Goal: Task Accomplishment & Management: Manage account settings

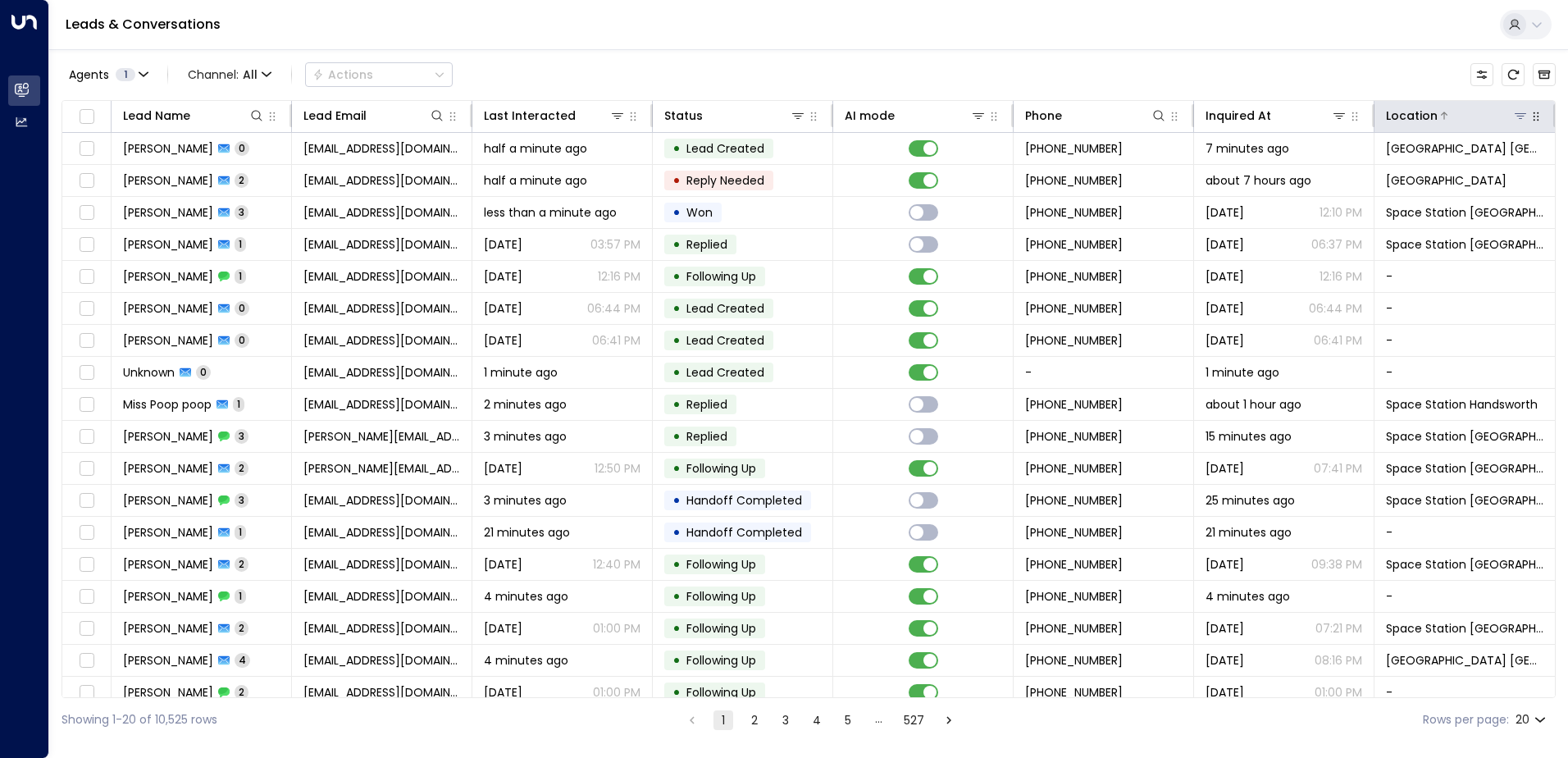
click at [1520, 118] on icon at bounding box center [1521, 116] width 13 height 13
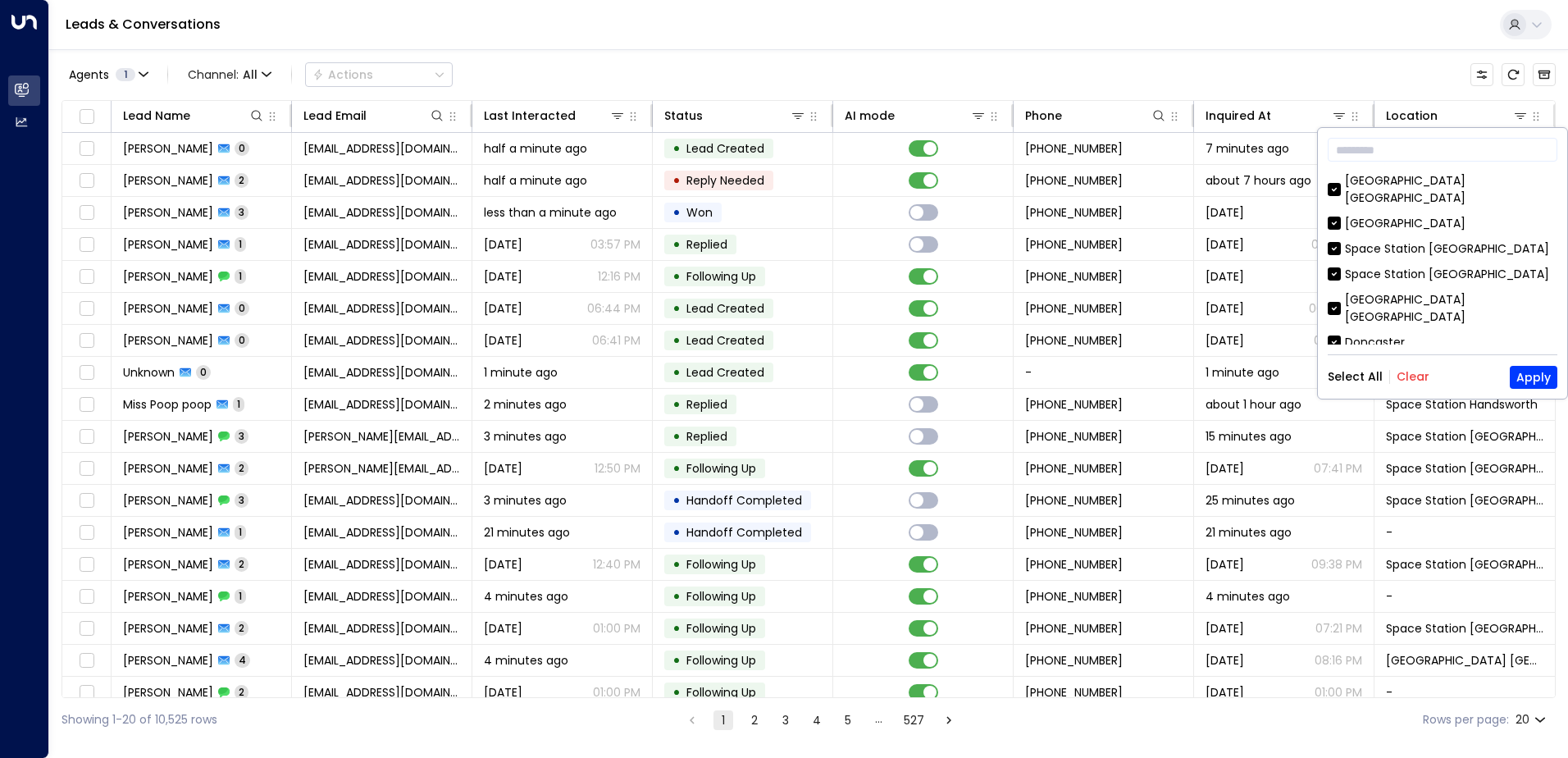
click at [1417, 379] on button "Clear" at bounding box center [1412, 377] width 33 height 13
click at [1409, 291] on div "[GEOGRAPHIC_DATA] [GEOGRAPHIC_DATA]" at bounding box center [1450, 308] width 212 height 34
click at [1520, 372] on button "Apply" at bounding box center [1533, 377] width 47 height 23
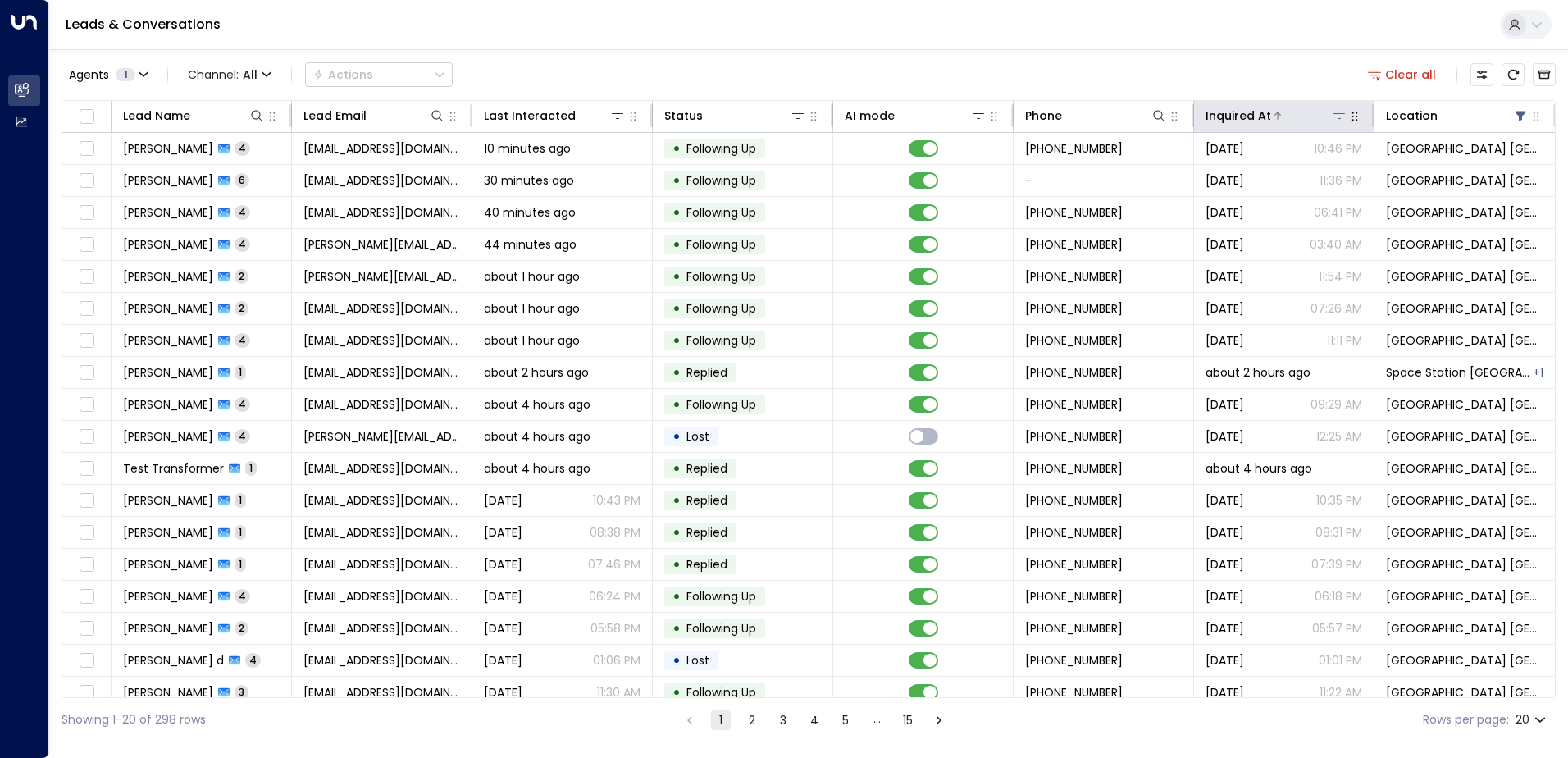
click at [1335, 115] on icon at bounding box center [1339, 116] width 13 height 13
click at [1284, 64] on div "Agents 1 Channel: All Actions Clear all" at bounding box center [808, 75] width 1494 height 34
click at [982, 119] on icon at bounding box center [978, 116] width 13 height 13
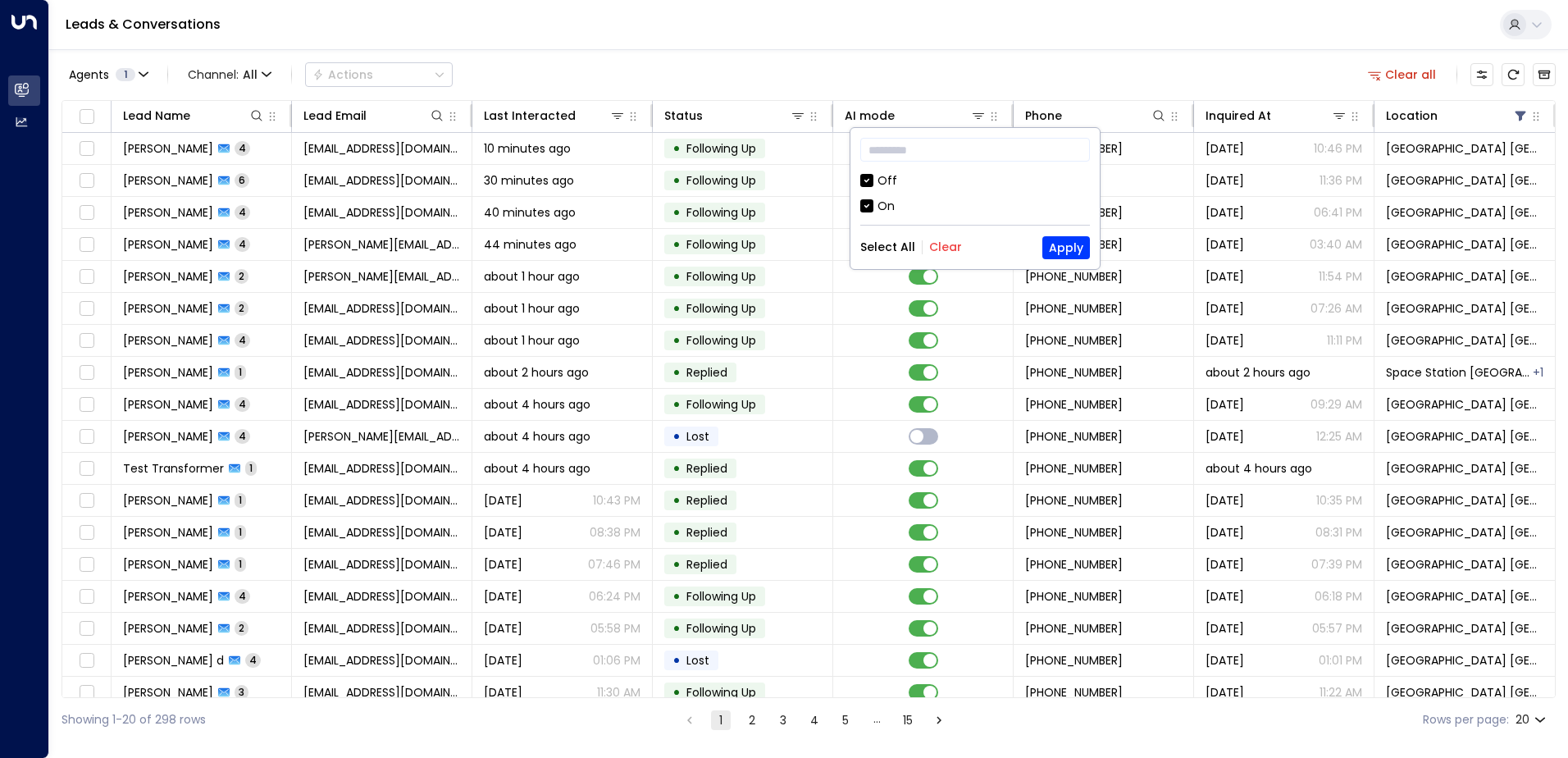
click at [879, 166] on div "​ Off On Select All Clear Apply" at bounding box center [974, 198] width 249 height 141
click at [1074, 250] on button "Apply" at bounding box center [1066, 248] width 47 height 23
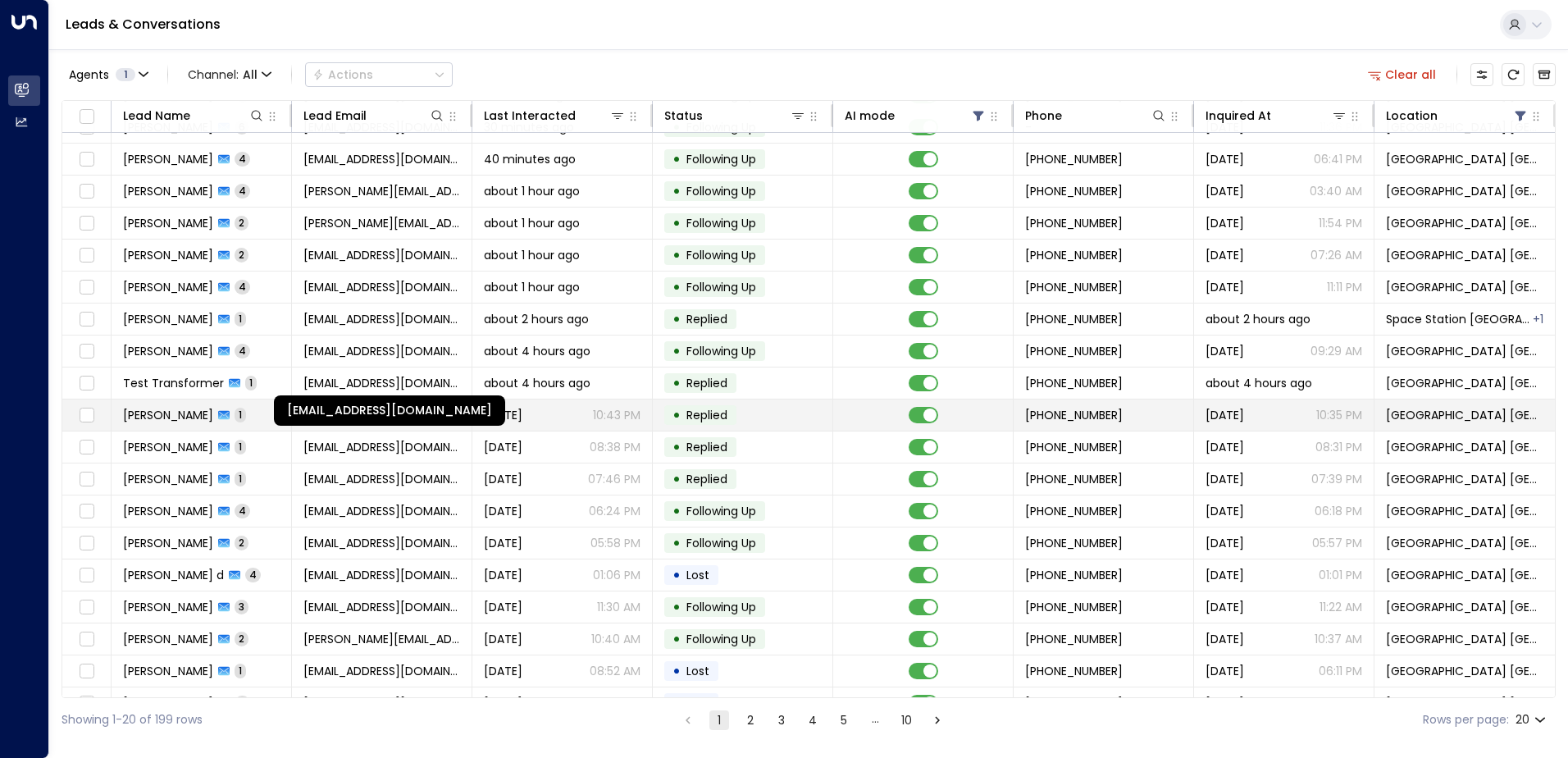
scroll to position [81, 0]
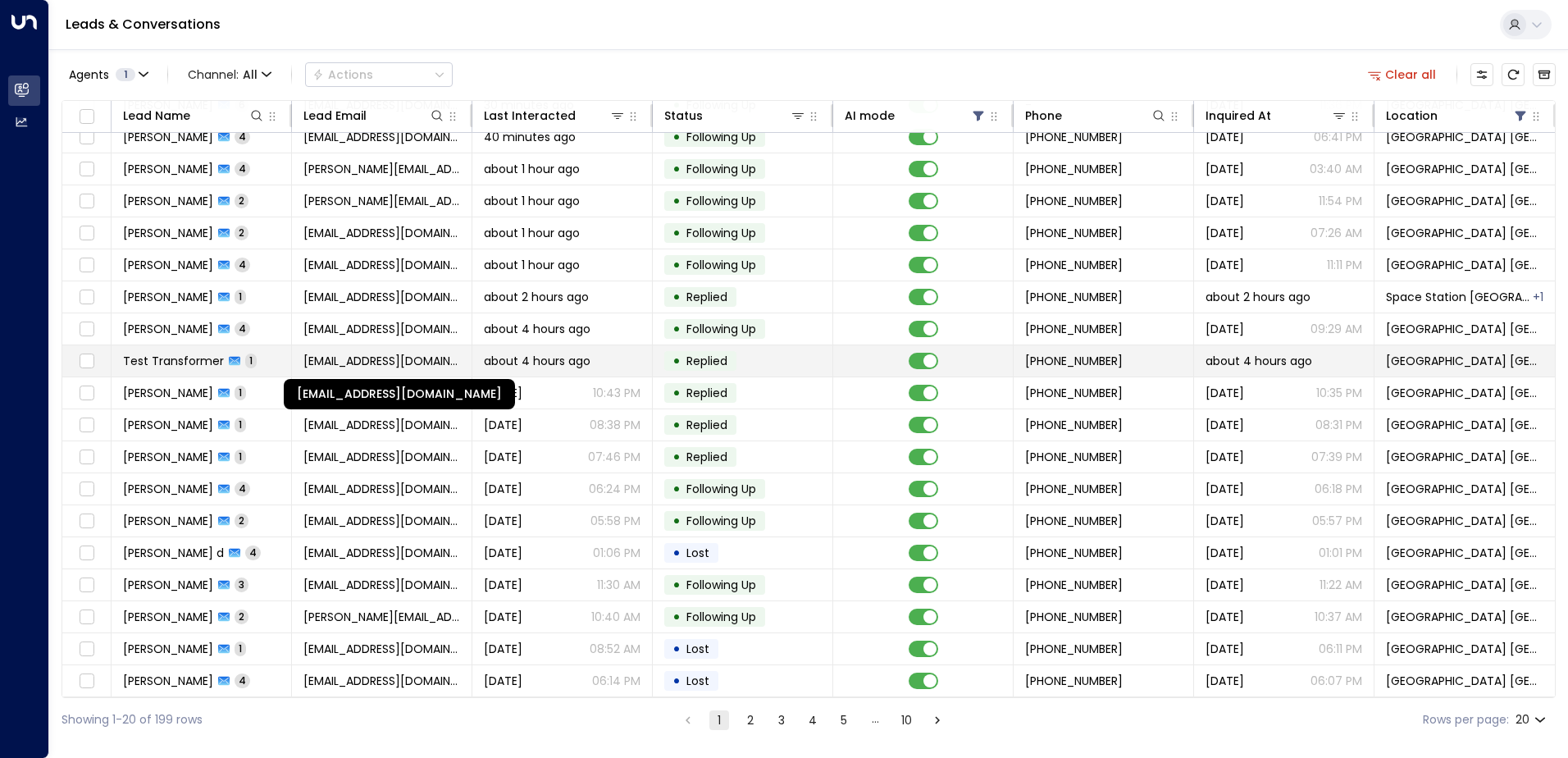
click at [367, 354] on span "[EMAIL_ADDRESS][DOMAIN_NAME]" at bounding box center [381, 361] width 157 height 16
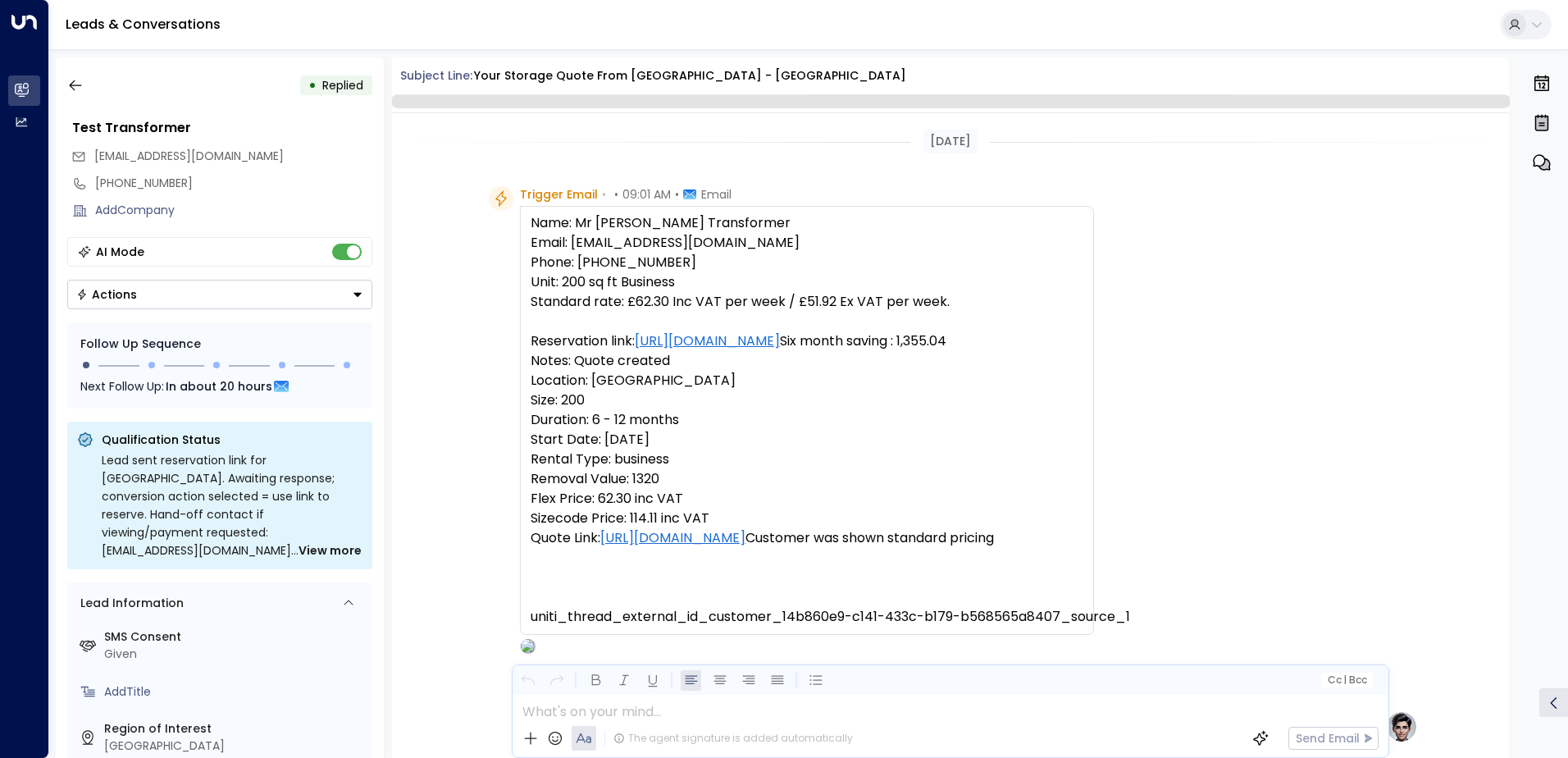
scroll to position [619, 0]
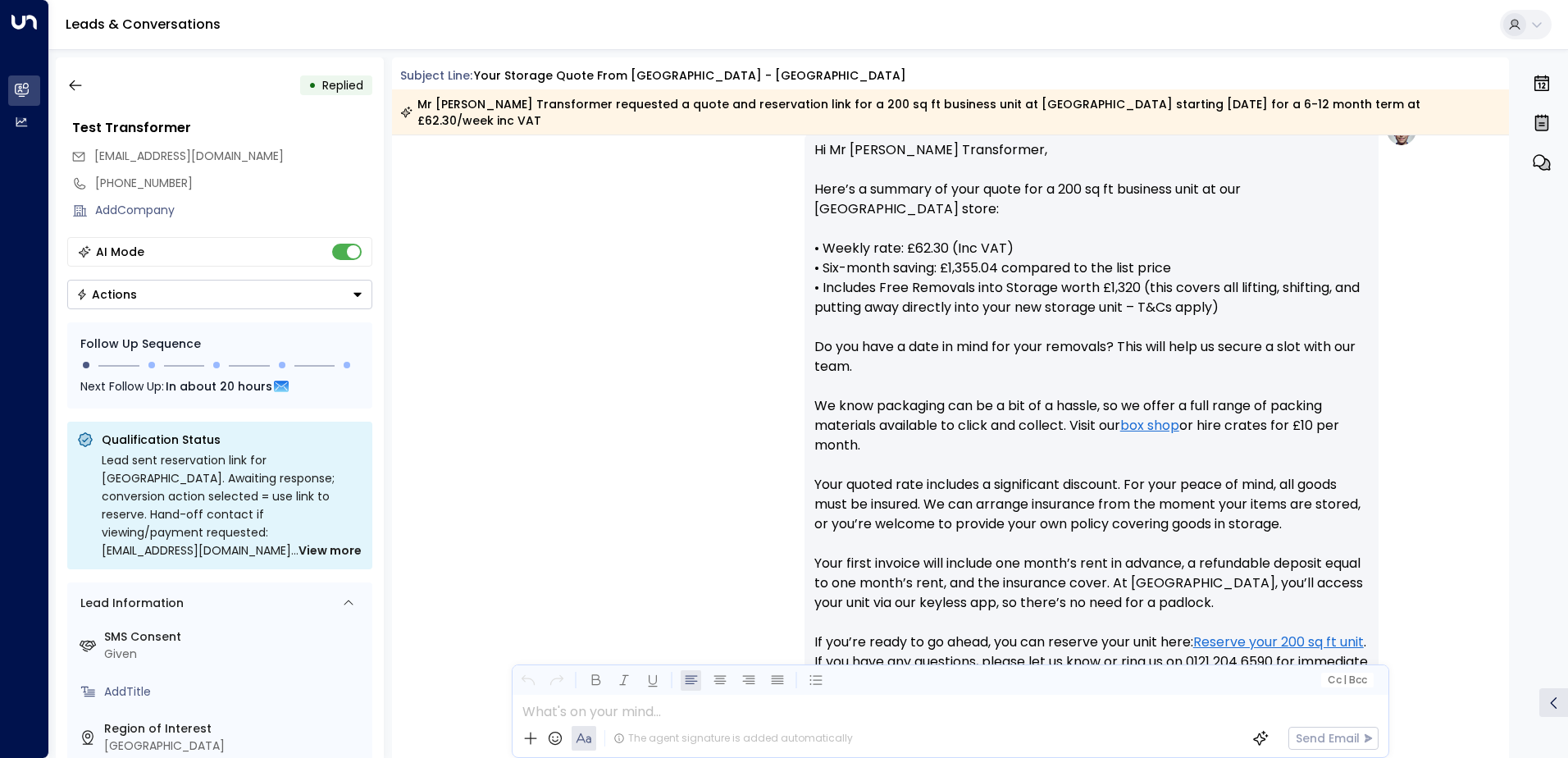
click at [118, 299] on div "Actions" at bounding box center [106, 295] width 61 height 15
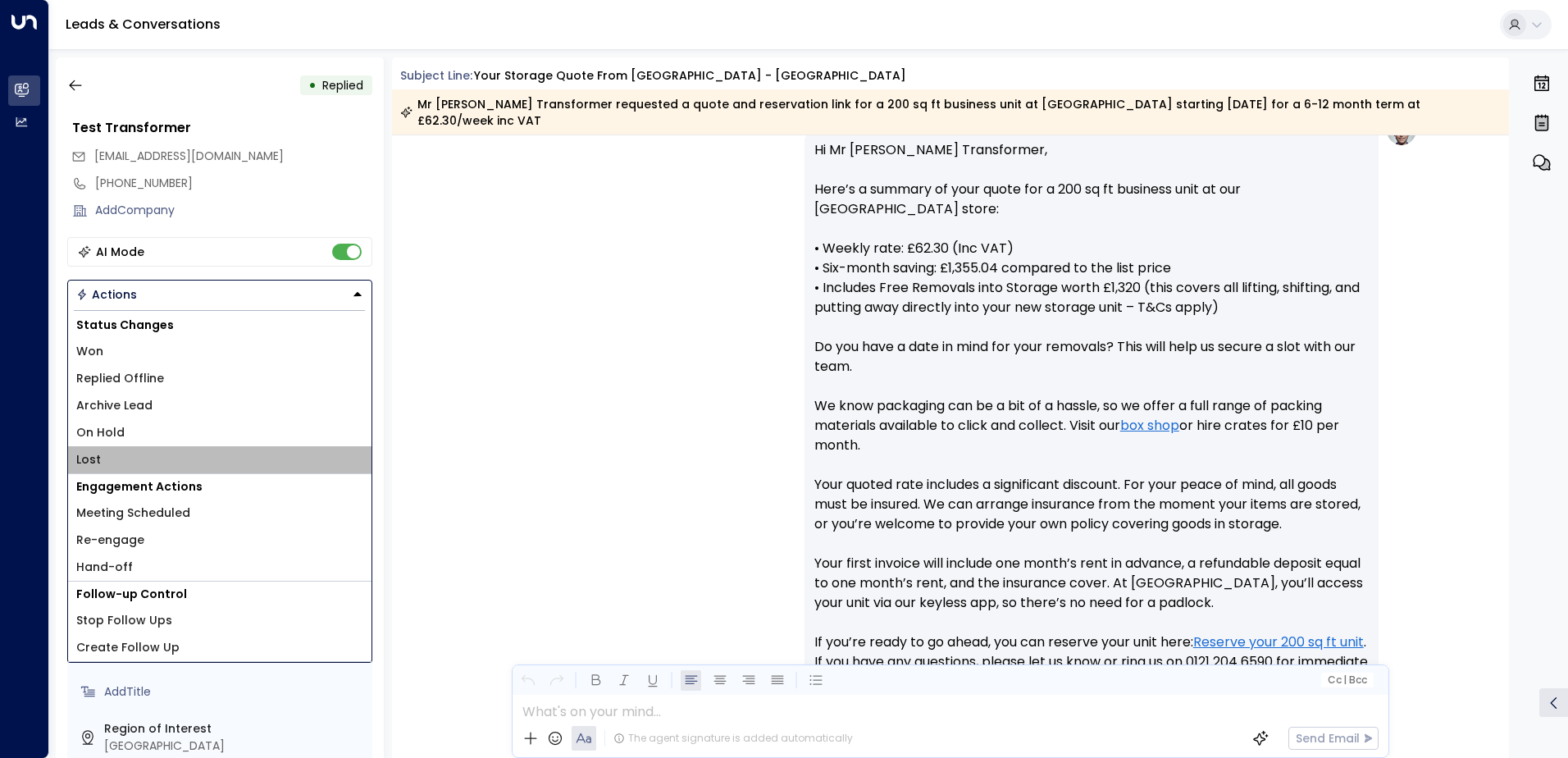
click at [96, 453] on span "Lost" at bounding box center [88, 459] width 25 height 17
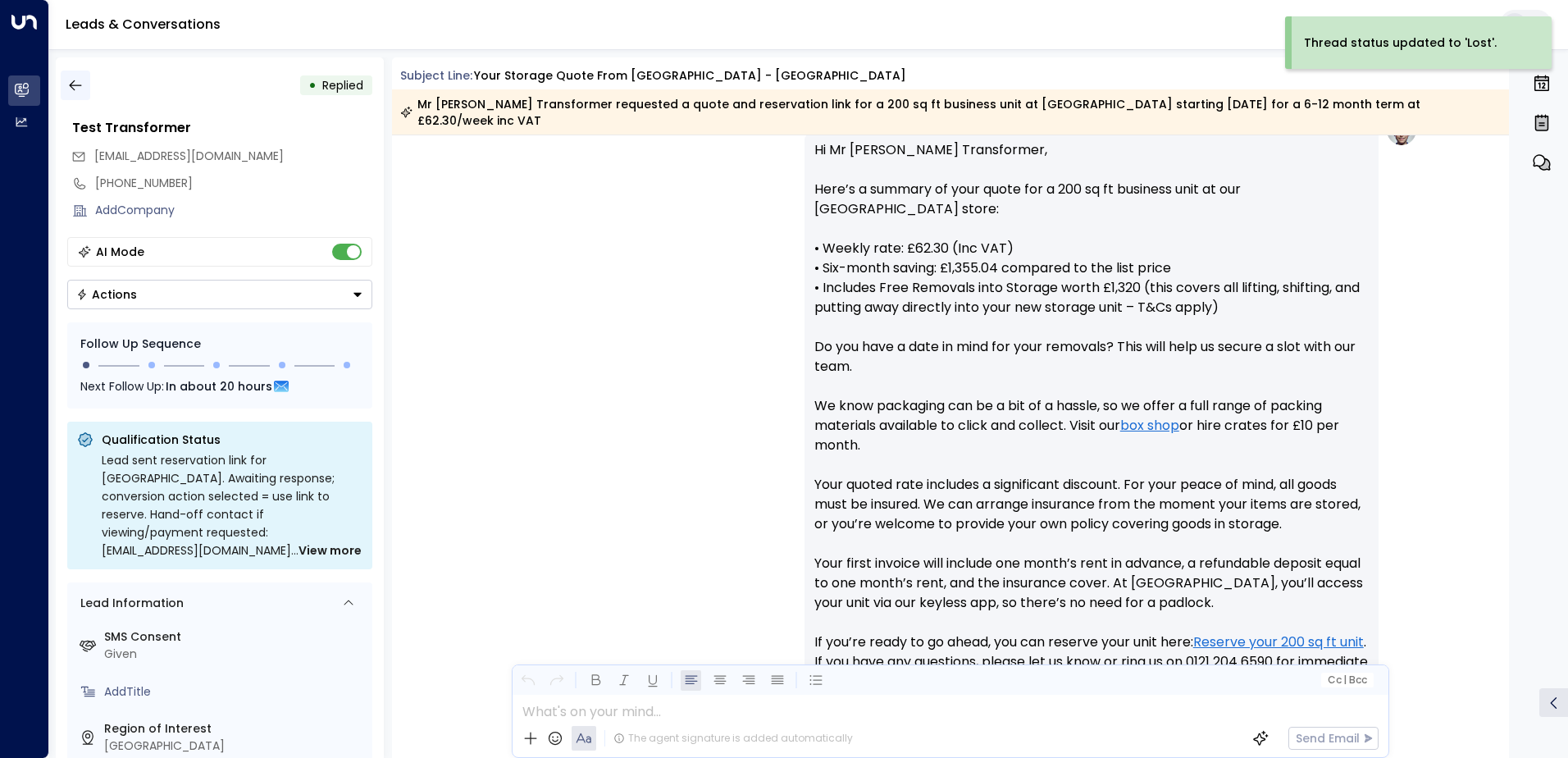
click at [82, 92] on icon "button" at bounding box center [75, 84] width 16 height 16
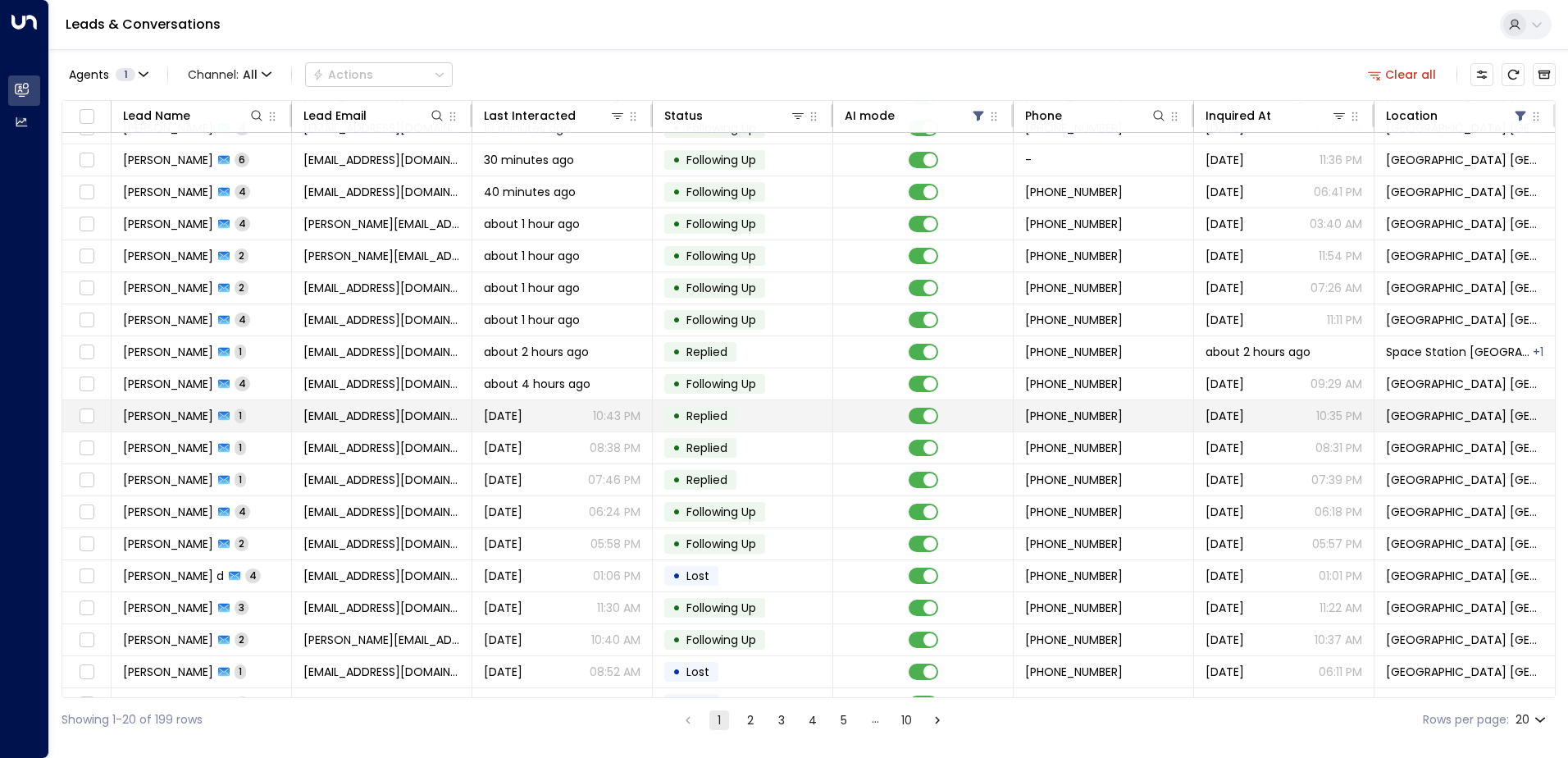
scroll to position [81, 0]
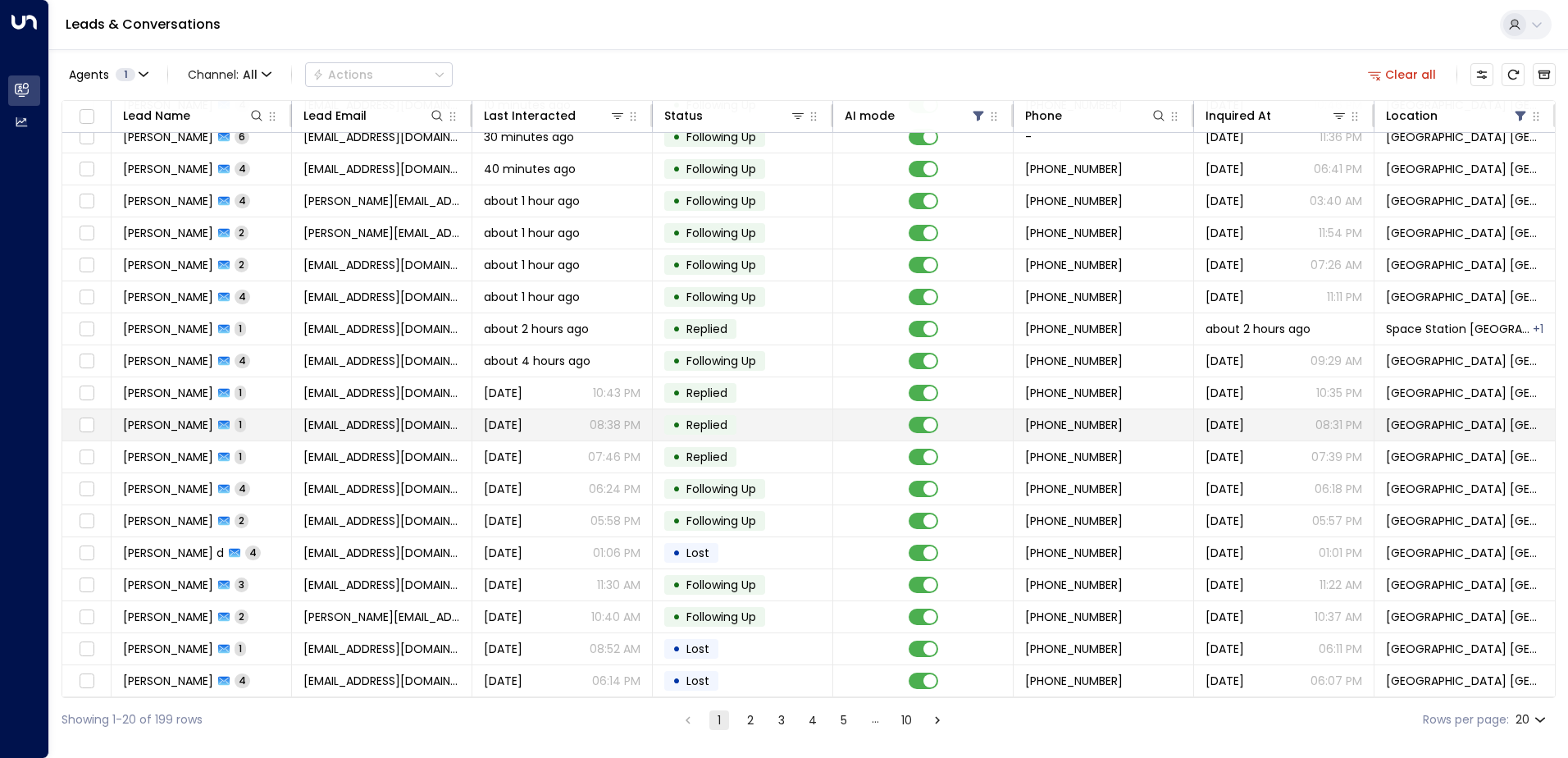
click at [324, 420] on span "[EMAIL_ADDRESS][DOMAIN_NAME]" at bounding box center [381, 424] width 157 height 16
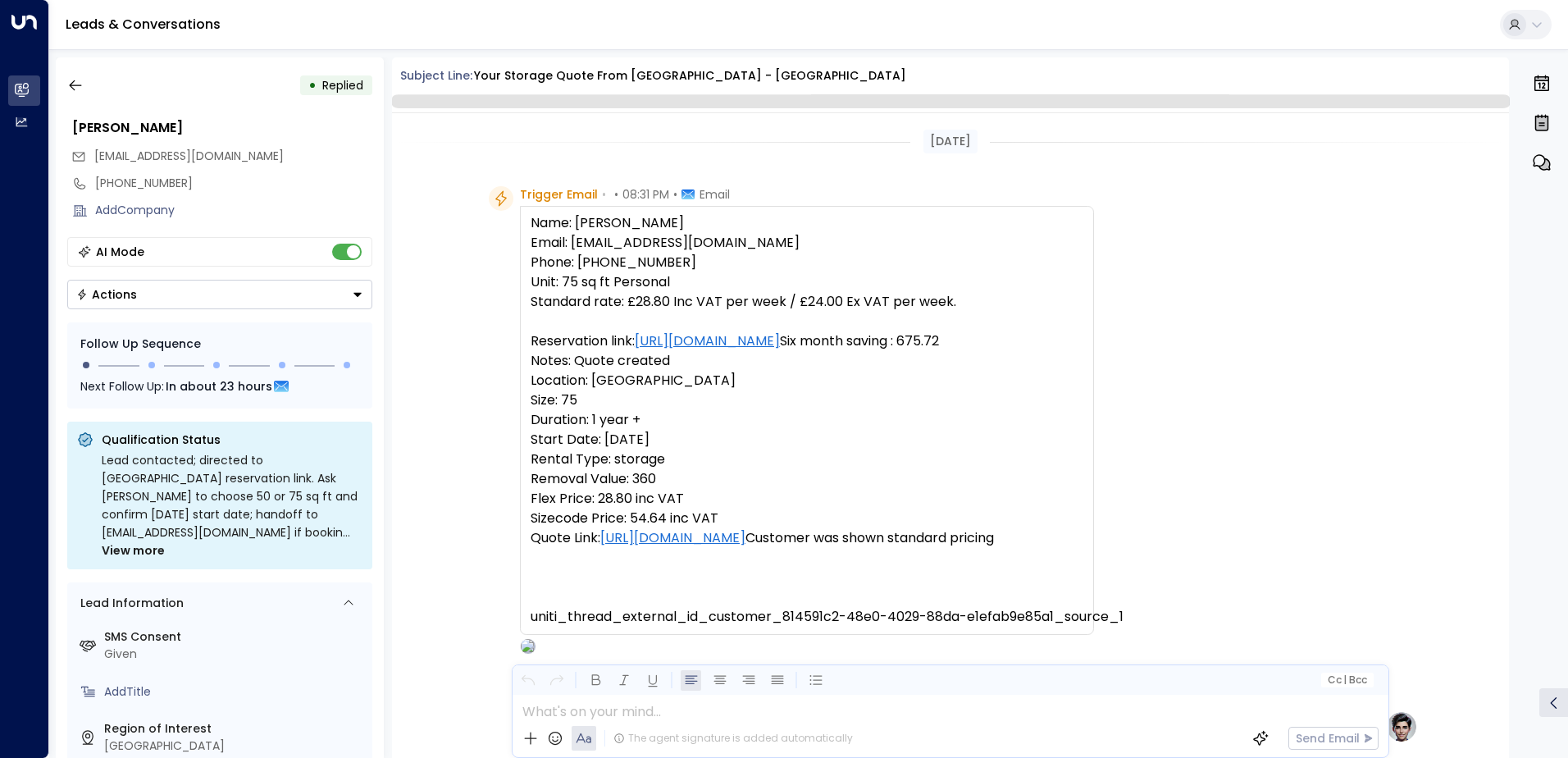
scroll to position [601, 0]
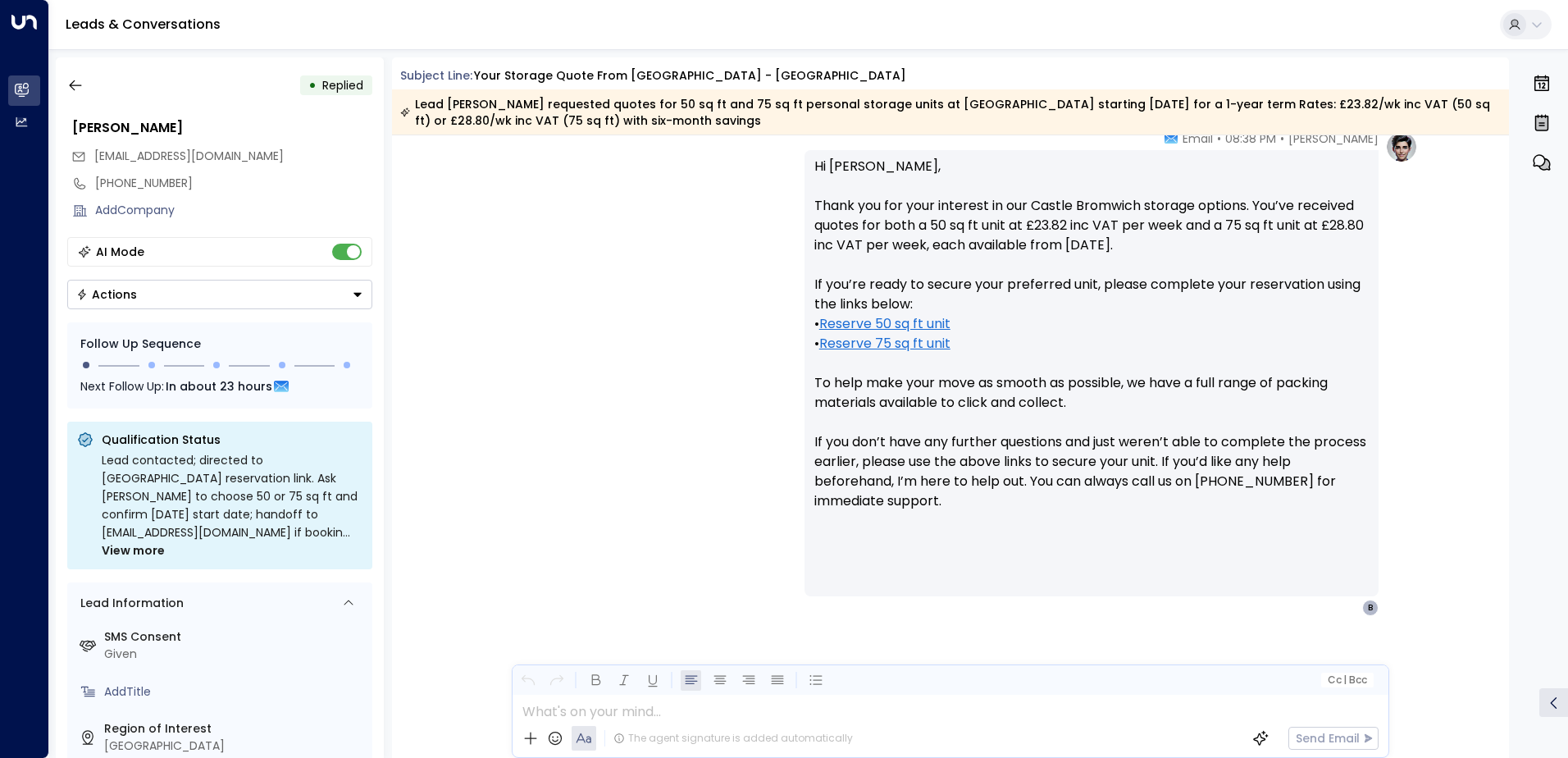
click at [170, 299] on button "Actions" at bounding box center [220, 294] width 305 height 29
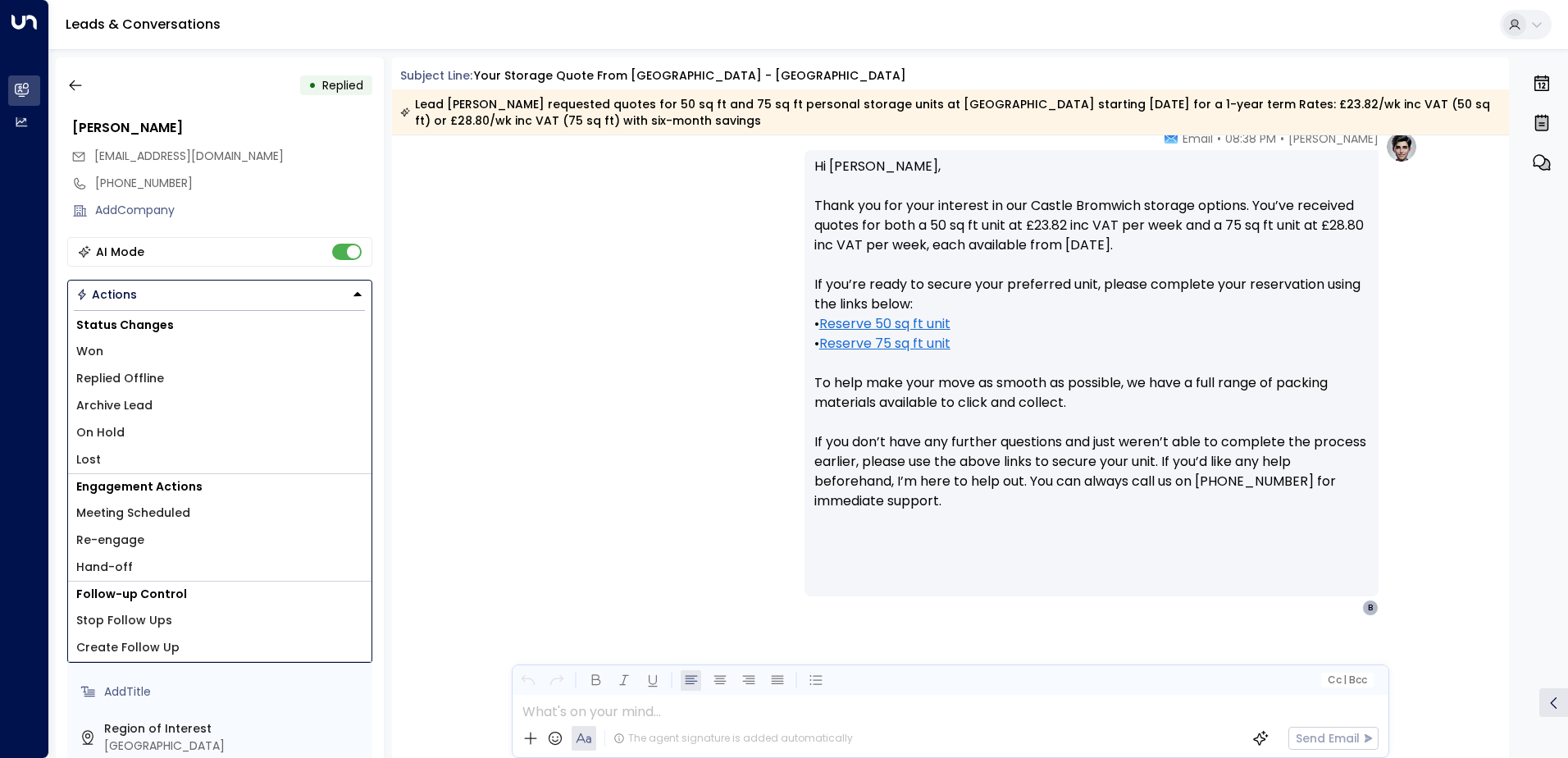
click at [119, 458] on li "Lost" at bounding box center [220, 459] width 304 height 28
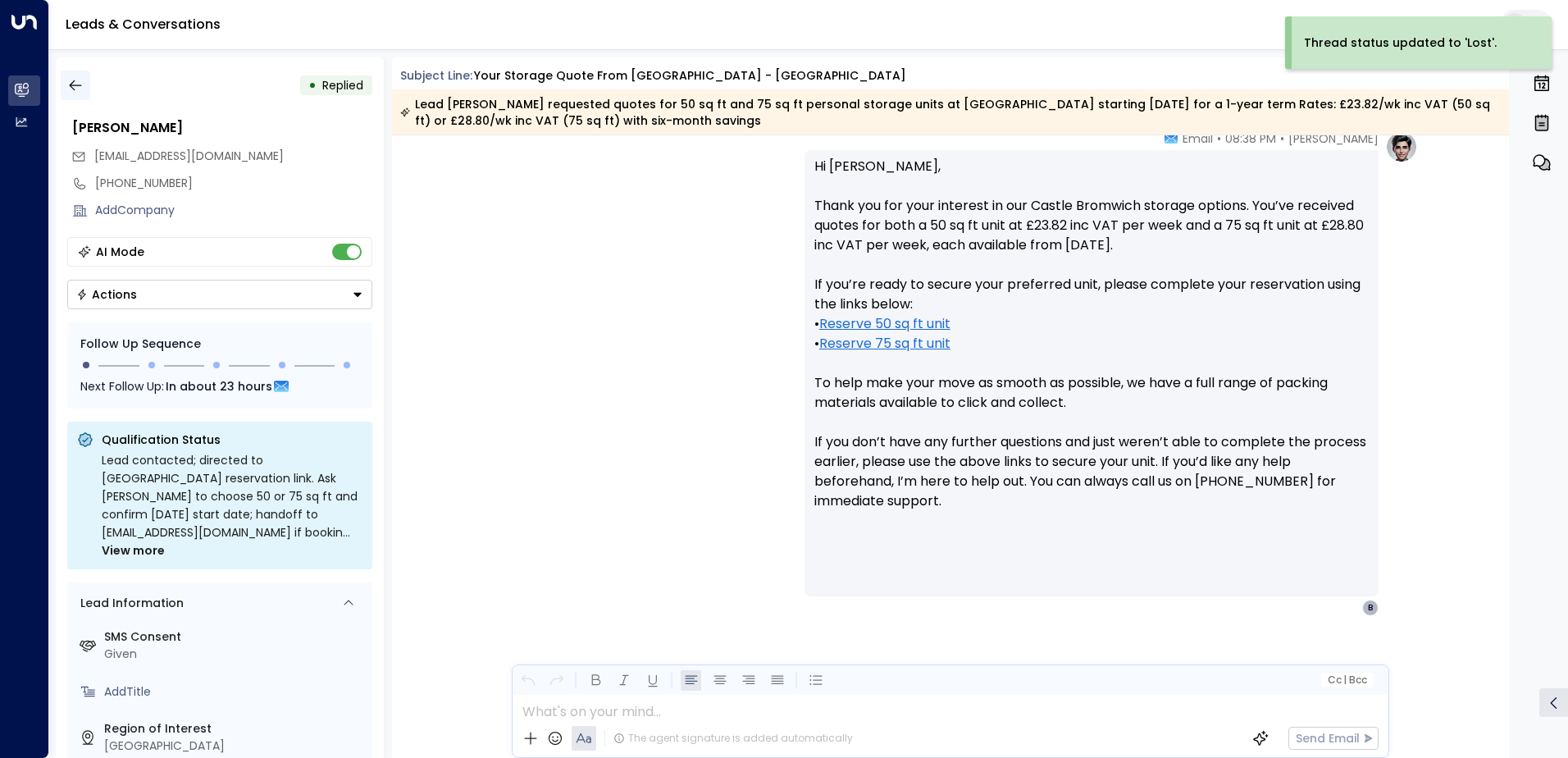
click at [83, 90] on icon "button" at bounding box center [75, 84] width 16 height 16
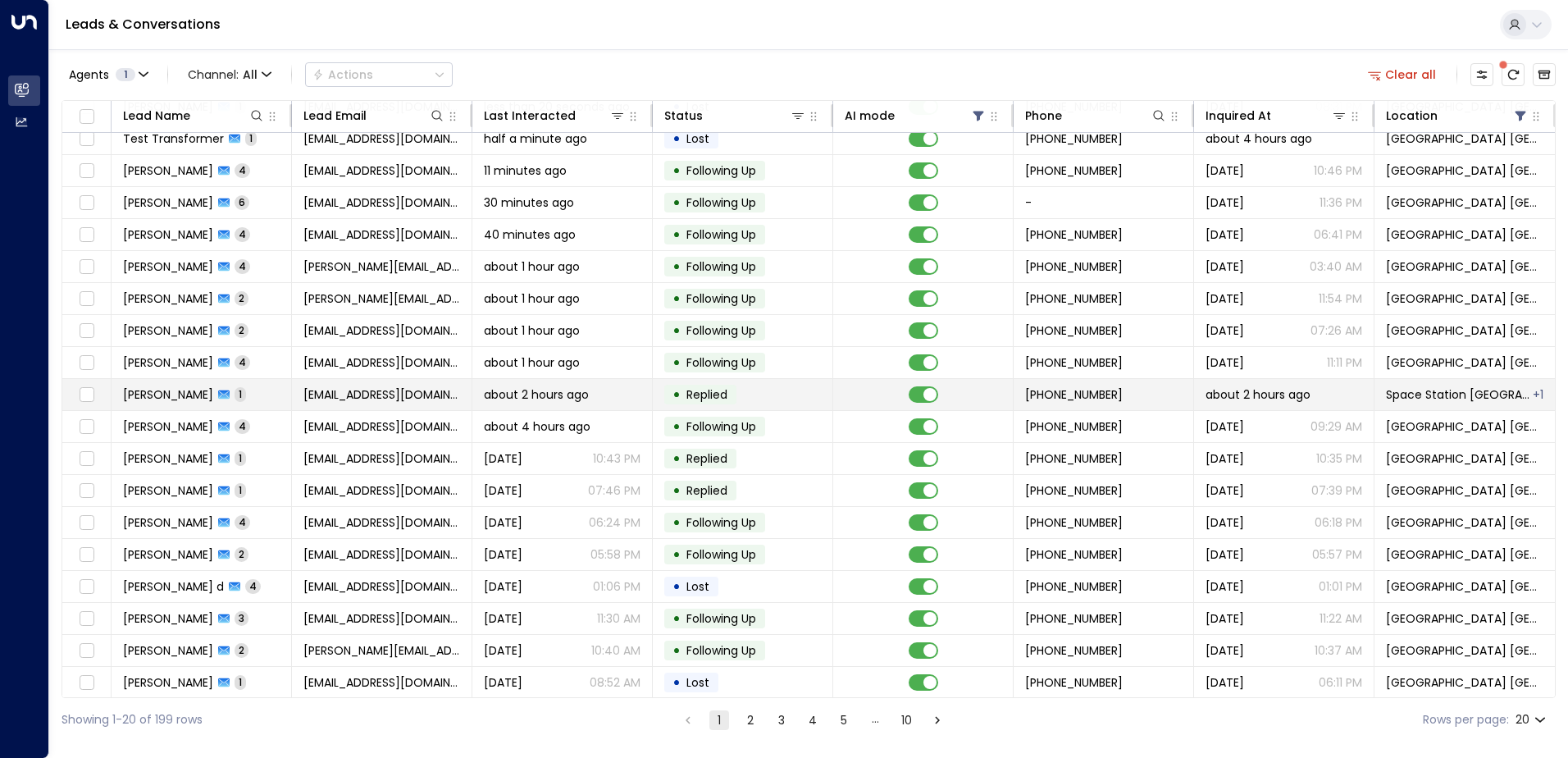
scroll to position [81, 0]
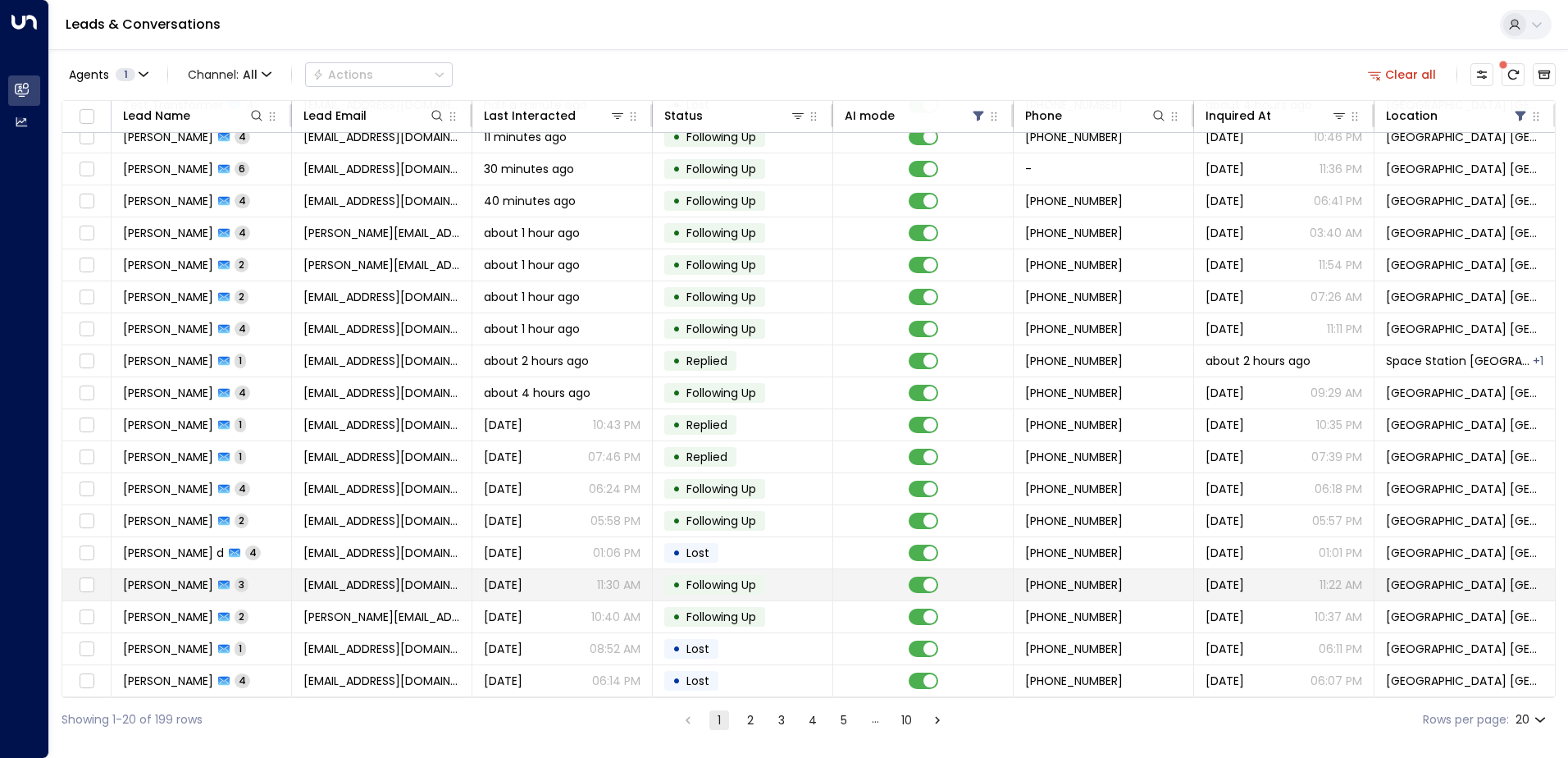
click at [341, 577] on span "[EMAIL_ADDRESS][DOMAIN_NAME]" at bounding box center [381, 584] width 157 height 16
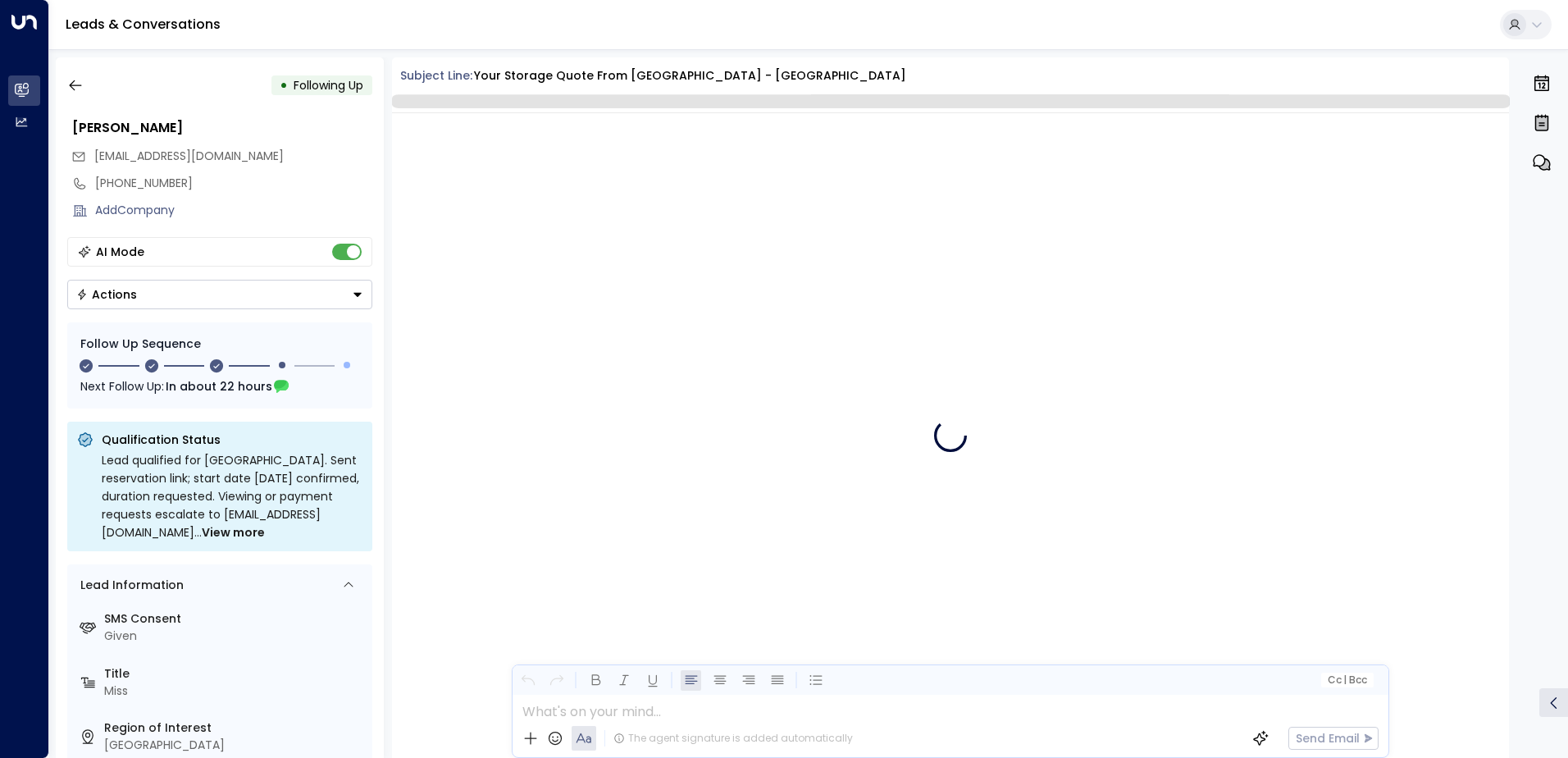
scroll to position [2023, 0]
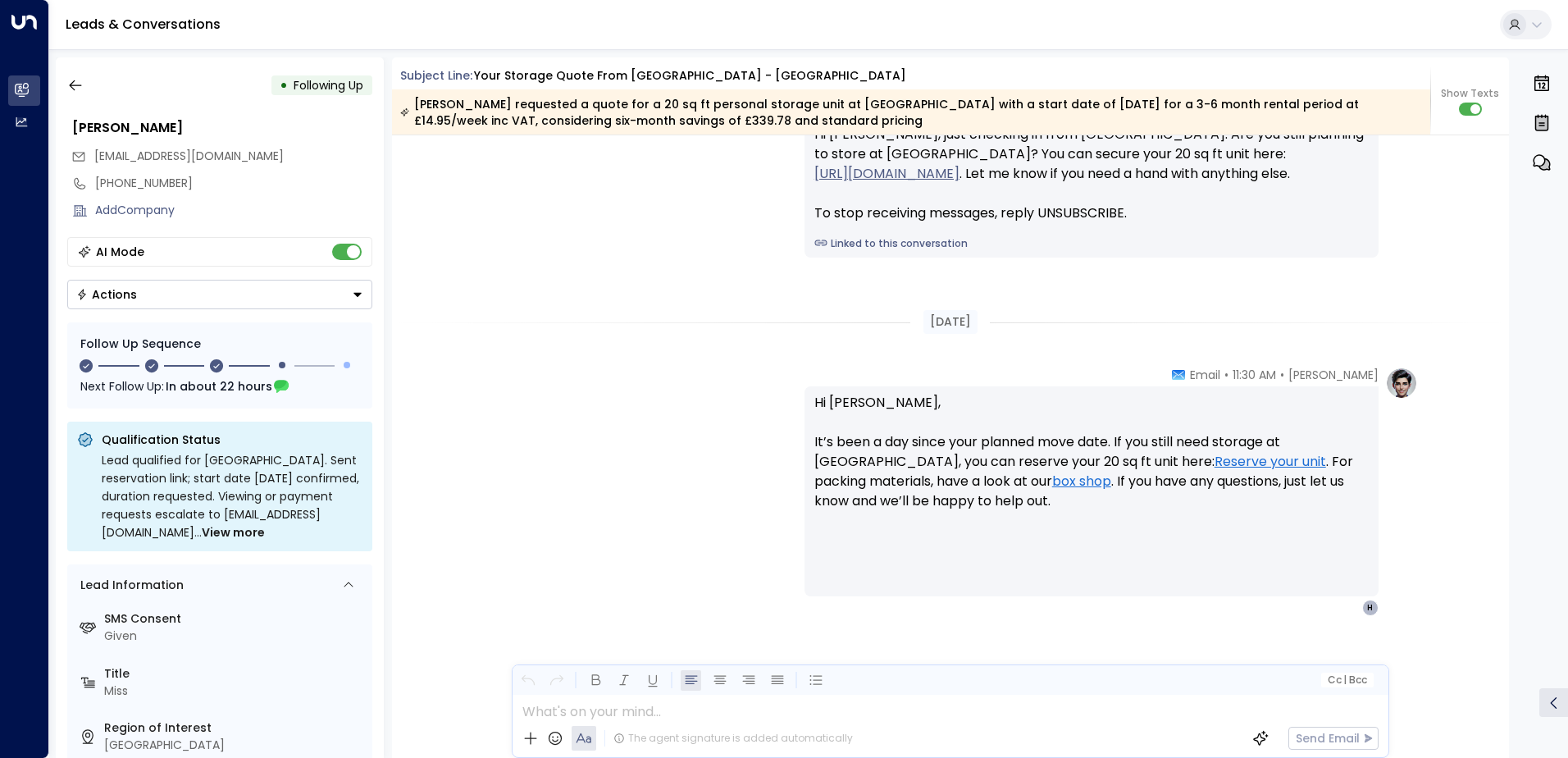
click at [196, 299] on button "Actions" at bounding box center [220, 294] width 305 height 29
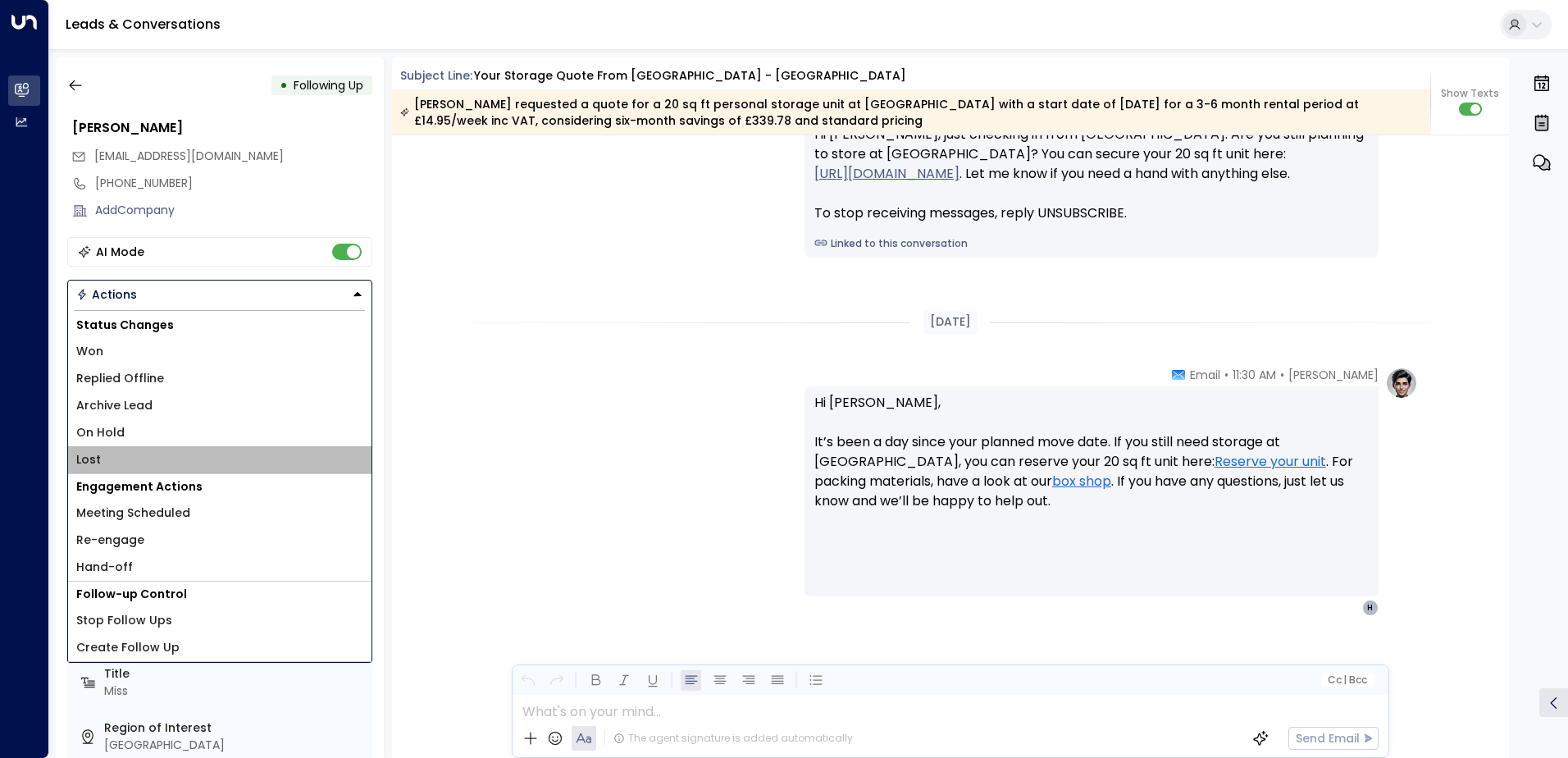
click at [118, 455] on li "Lost" at bounding box center [220, 459] width 304 height 28
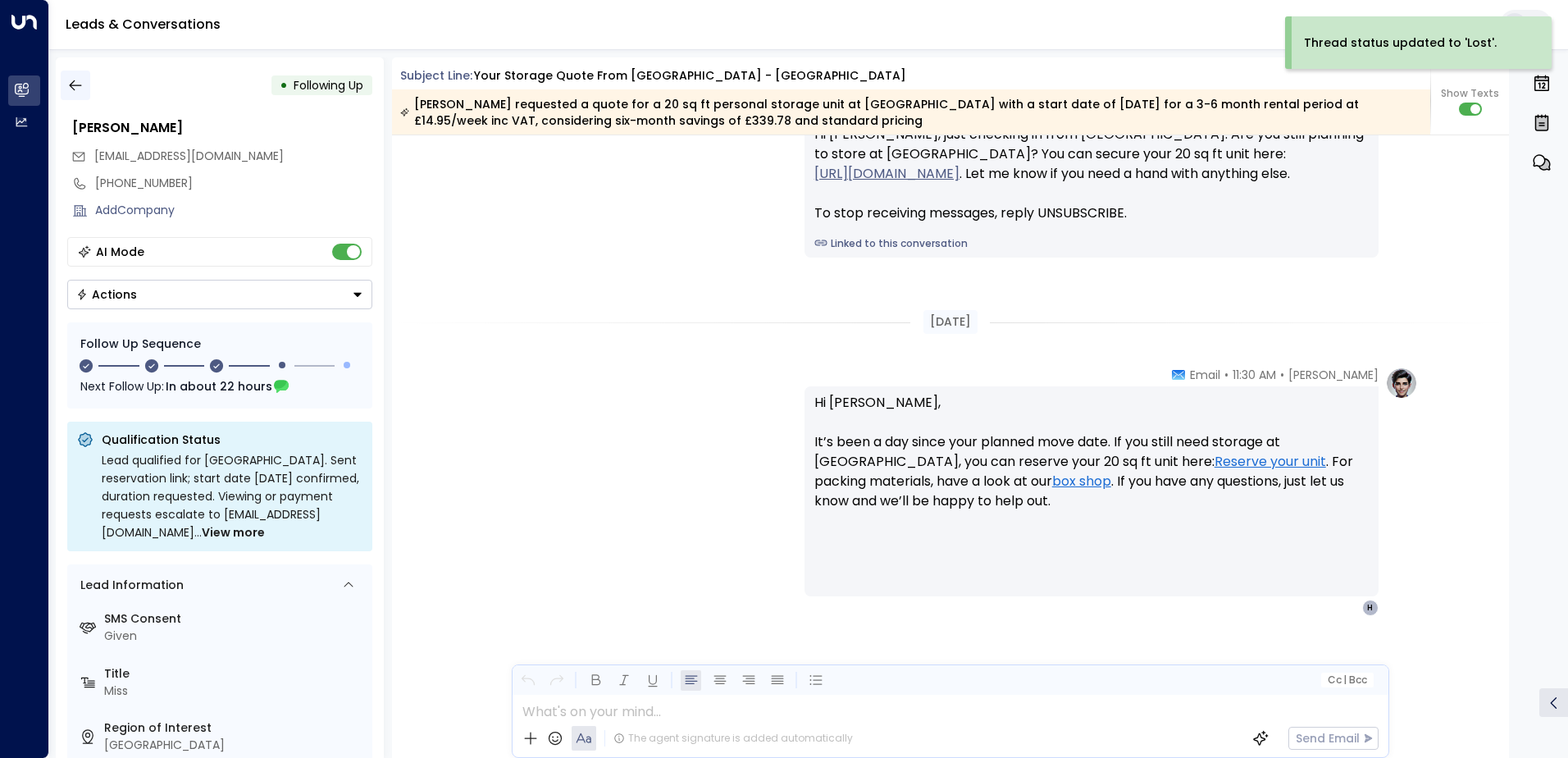
click at [75, 90] on icon "button" at bounding box center [75, 84] width 16 height 16
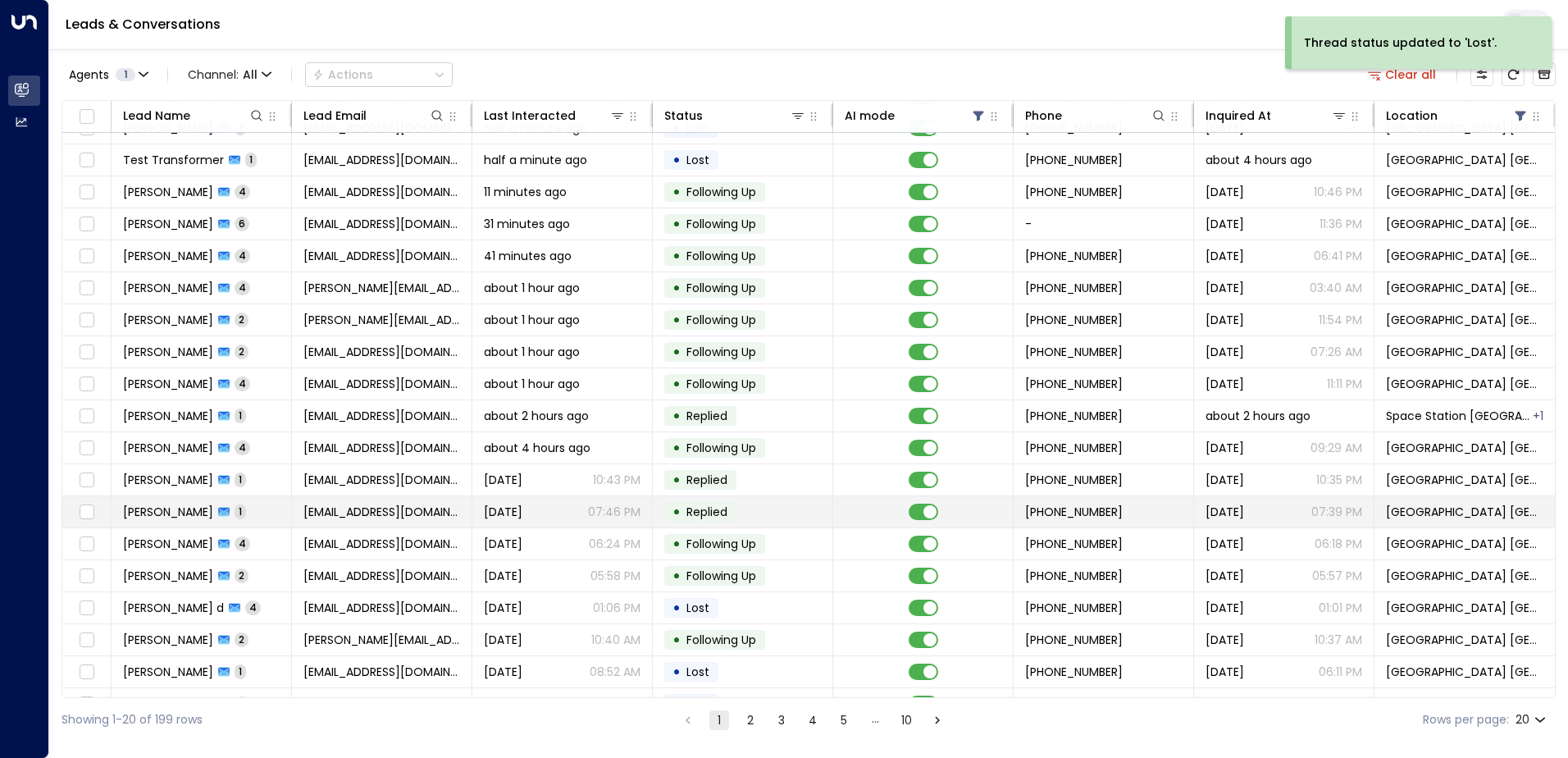
scroll to position [81, 0]
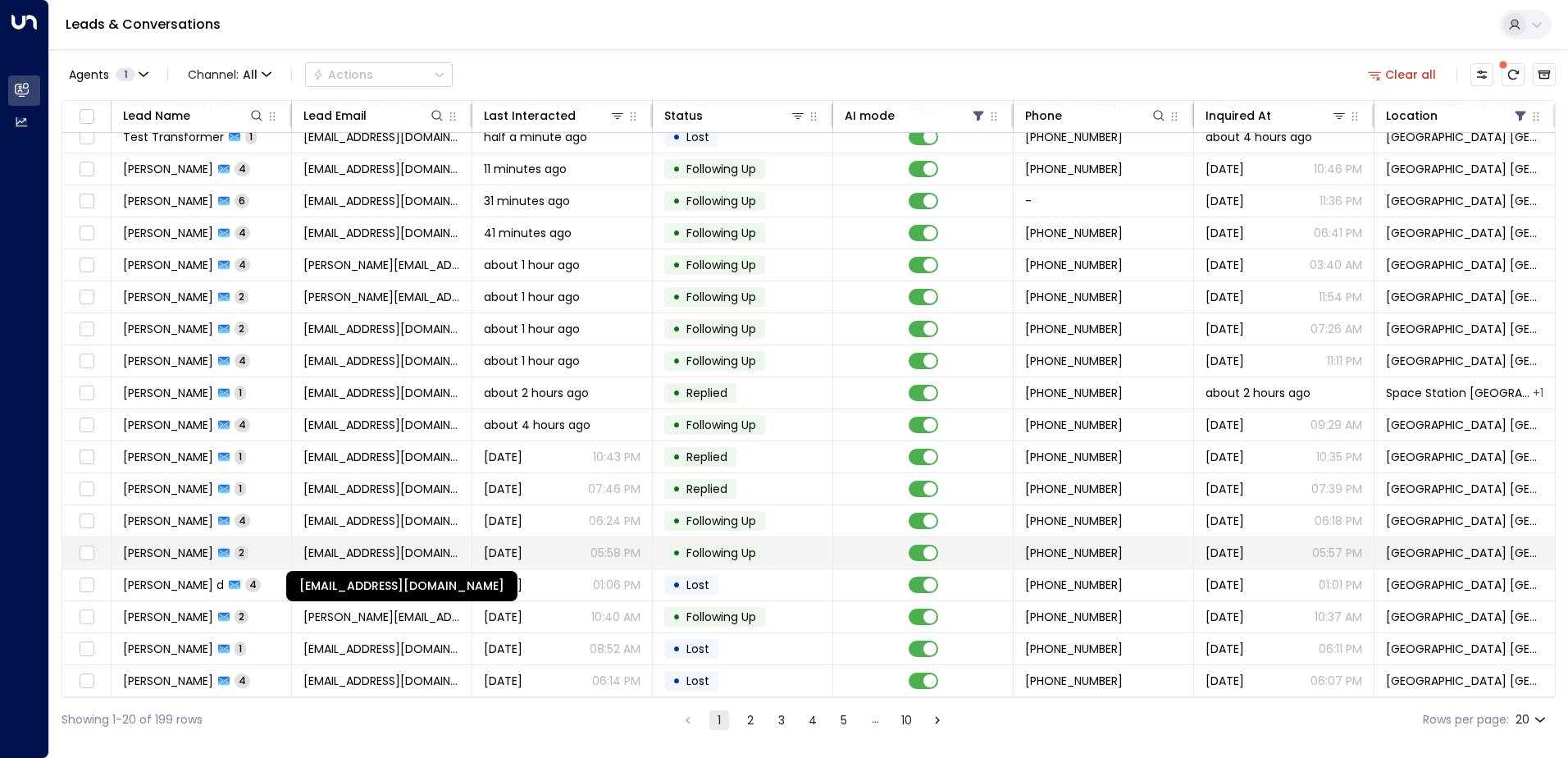
click at [365, 545] on span "[EMAIL_ADDRESS][DOMAIN_NAME]" at bounding box center [381, 552] width 157 height 16
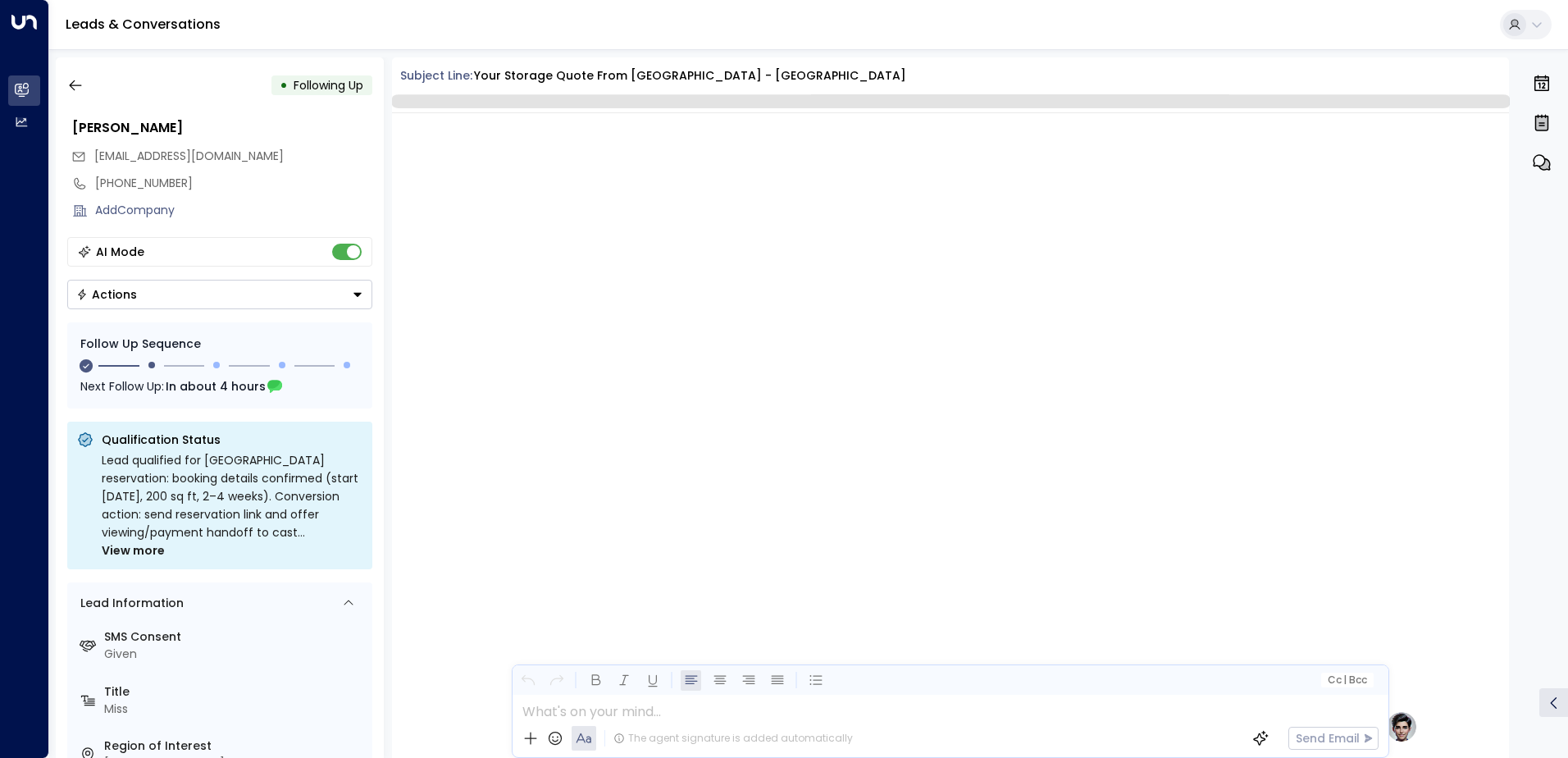
scroll to position [1098, 0]
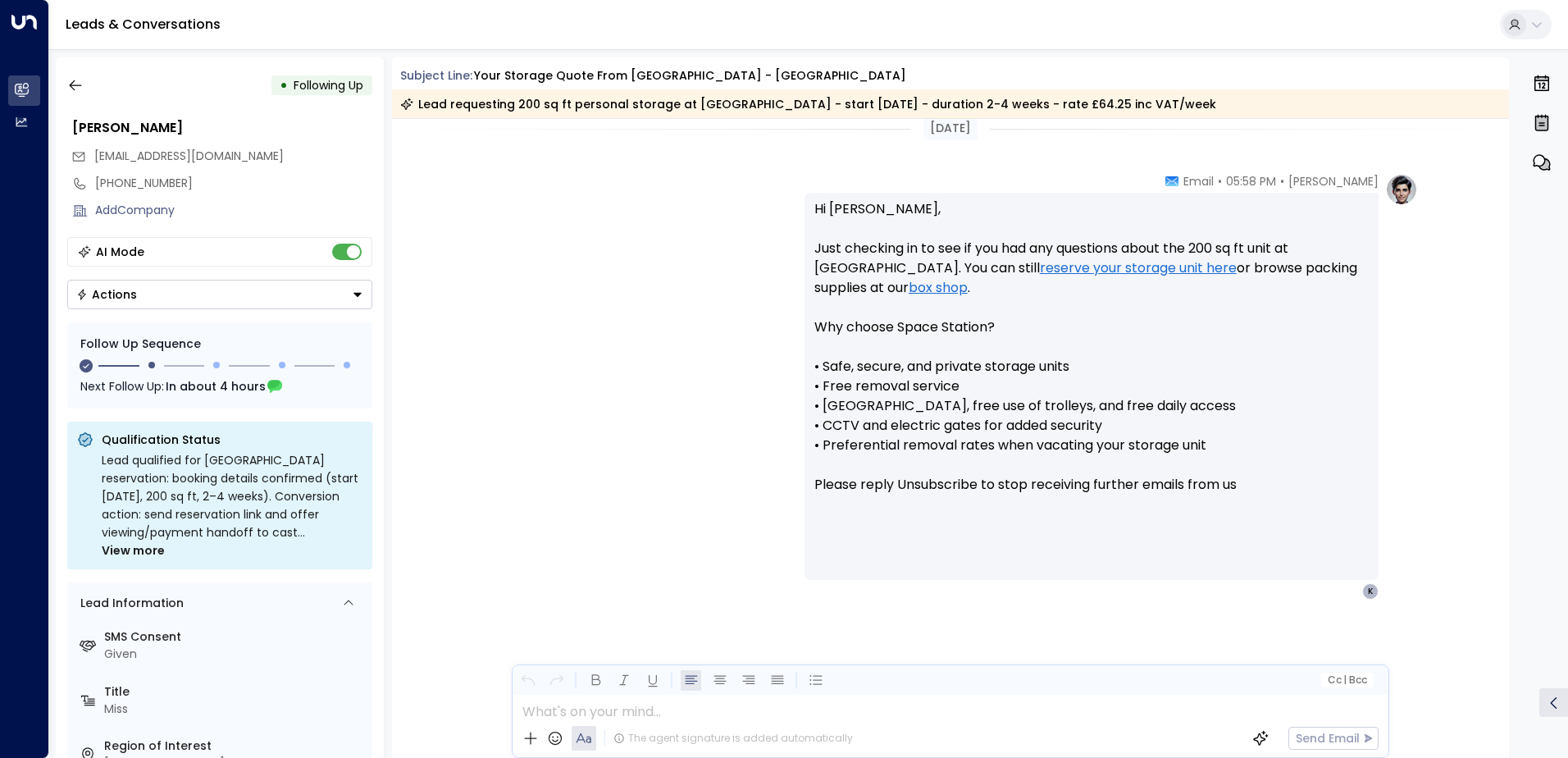
click at [194, 298] on button "Actions" at bounding box center [220, 294] width 305 height 29
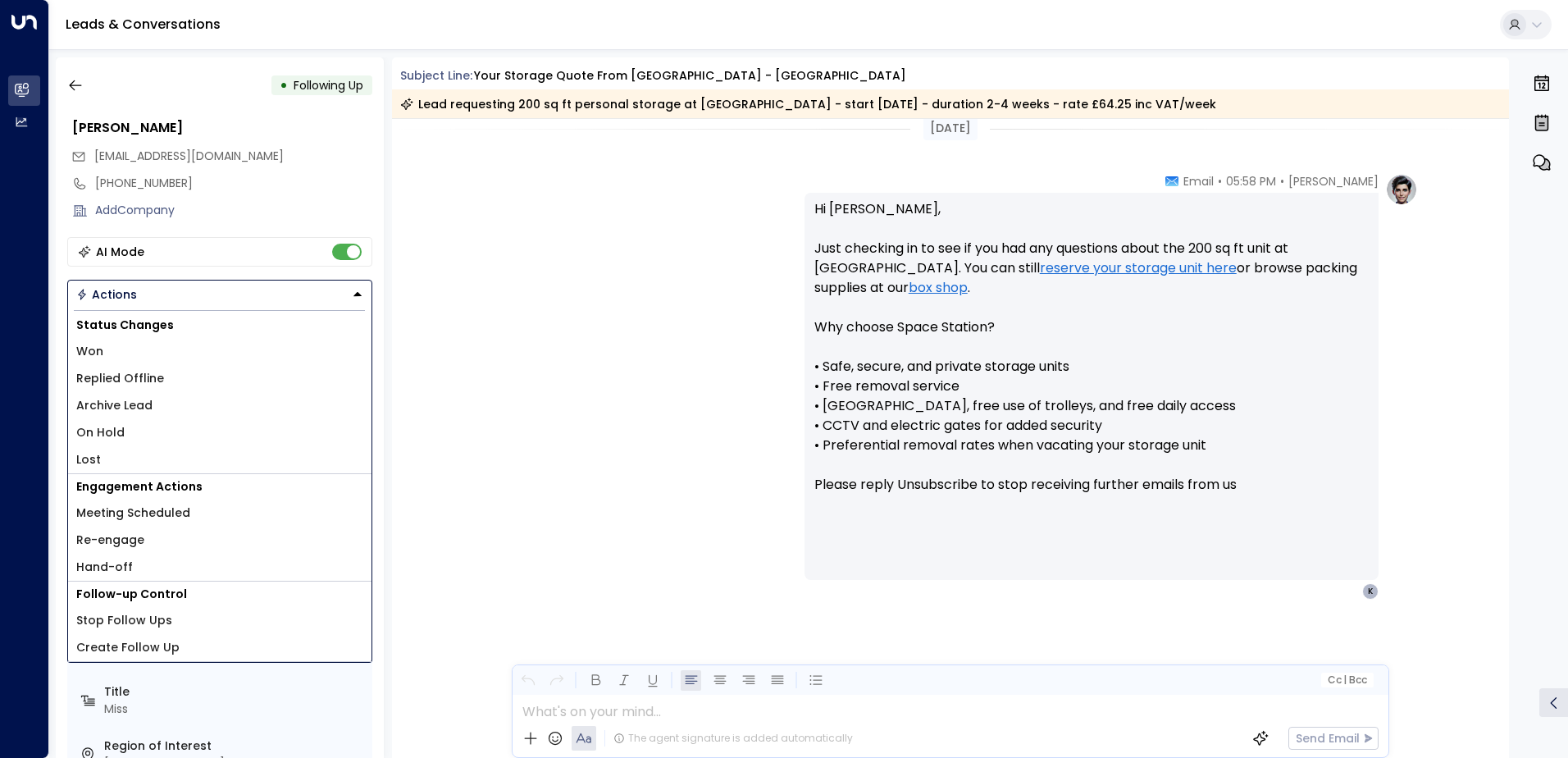
click at [89, 452] on span "Lost" at bounding box center [88, 459] width 25 height 17
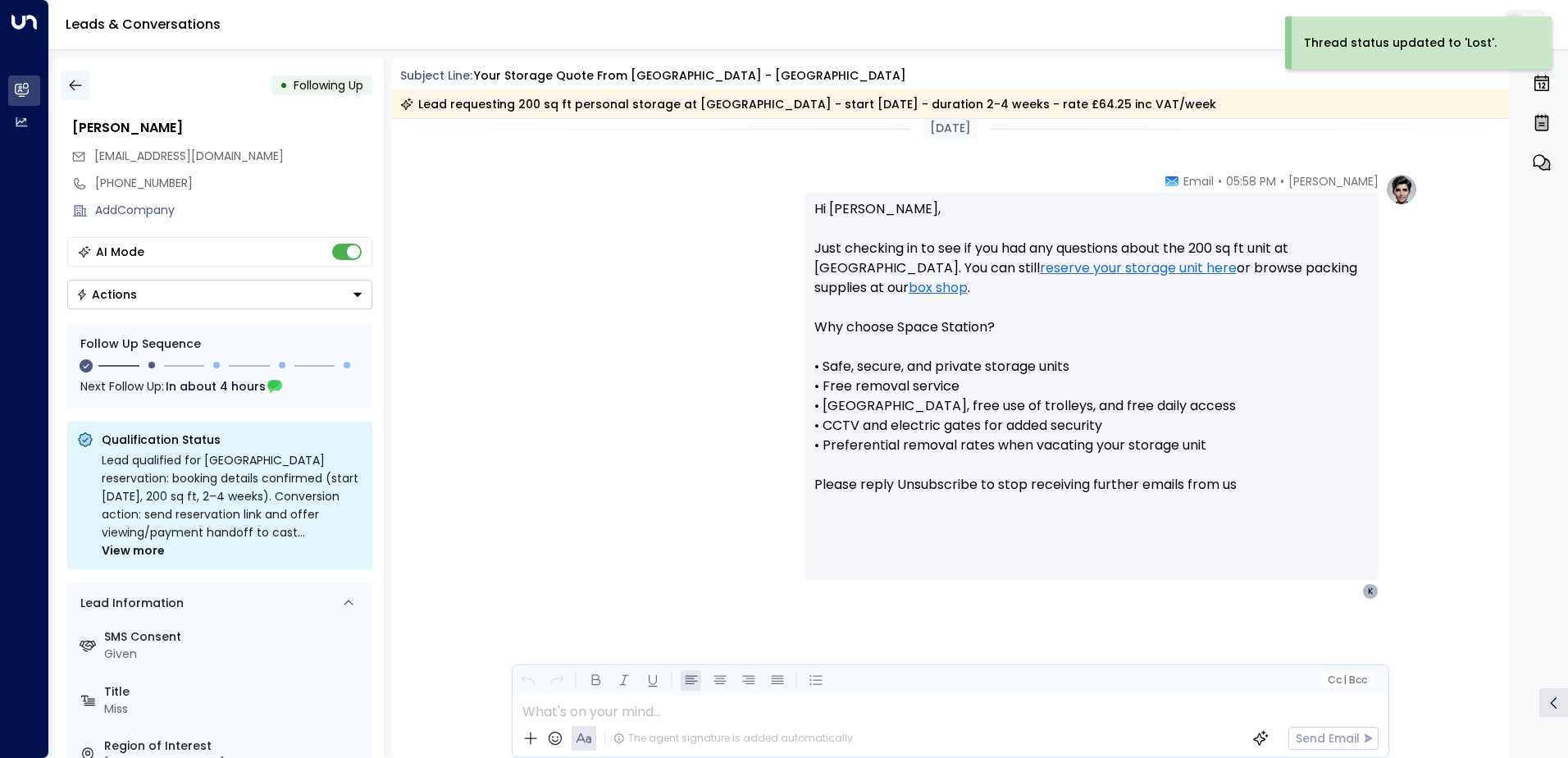
click at [77, 89] on icon "button" at bounding box center [75, 84] width 16 height 16
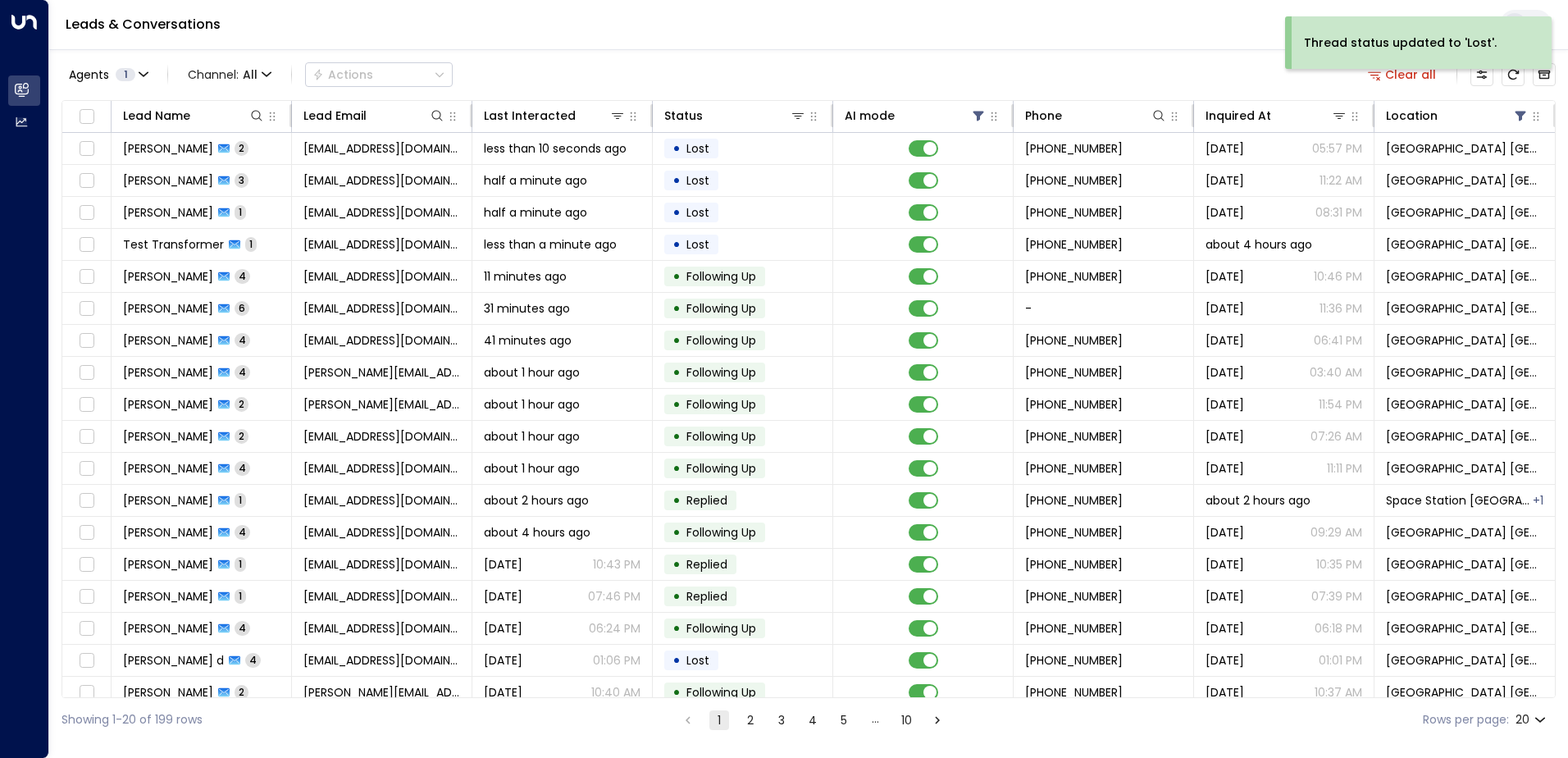
click at [849, 728] on button "5" at bounding box center [843, 719] width 20 height 20
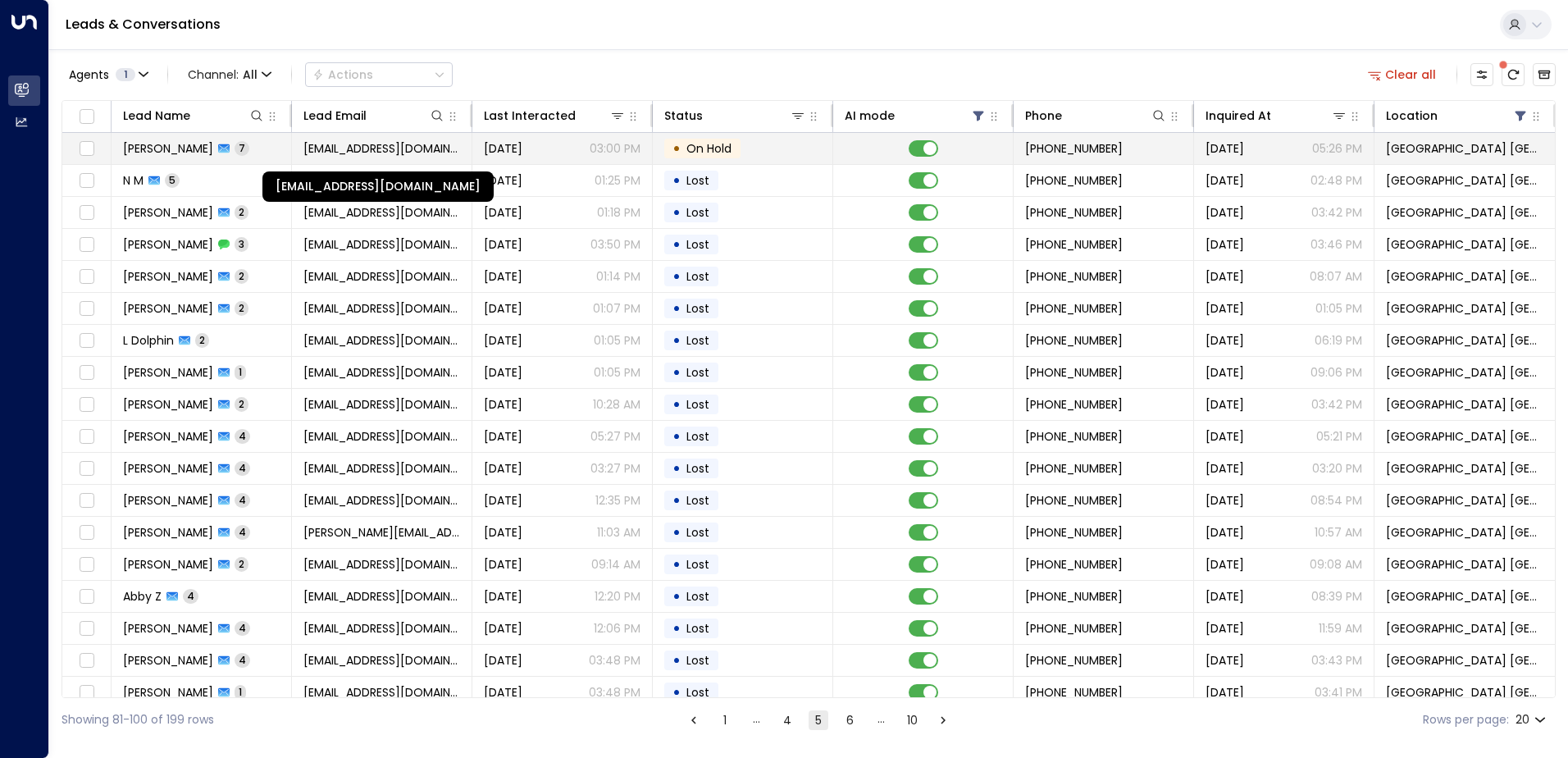
click at [329, 145] on span "[EMAIL_ADDRESS][DOMAIN_NAME]" at bounding box center [381, 148] width 157 height 16
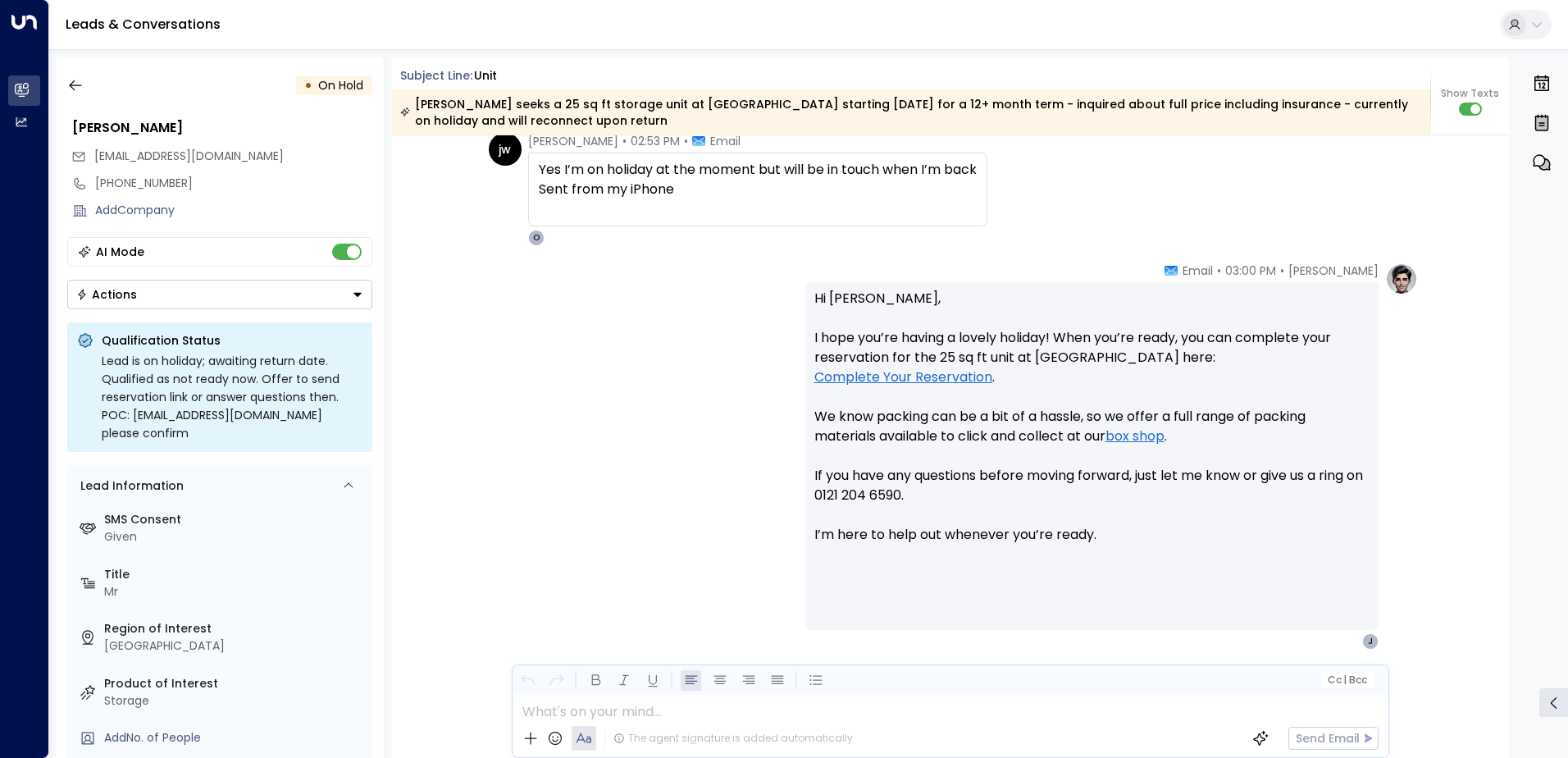
scroll to position [3216, 0]
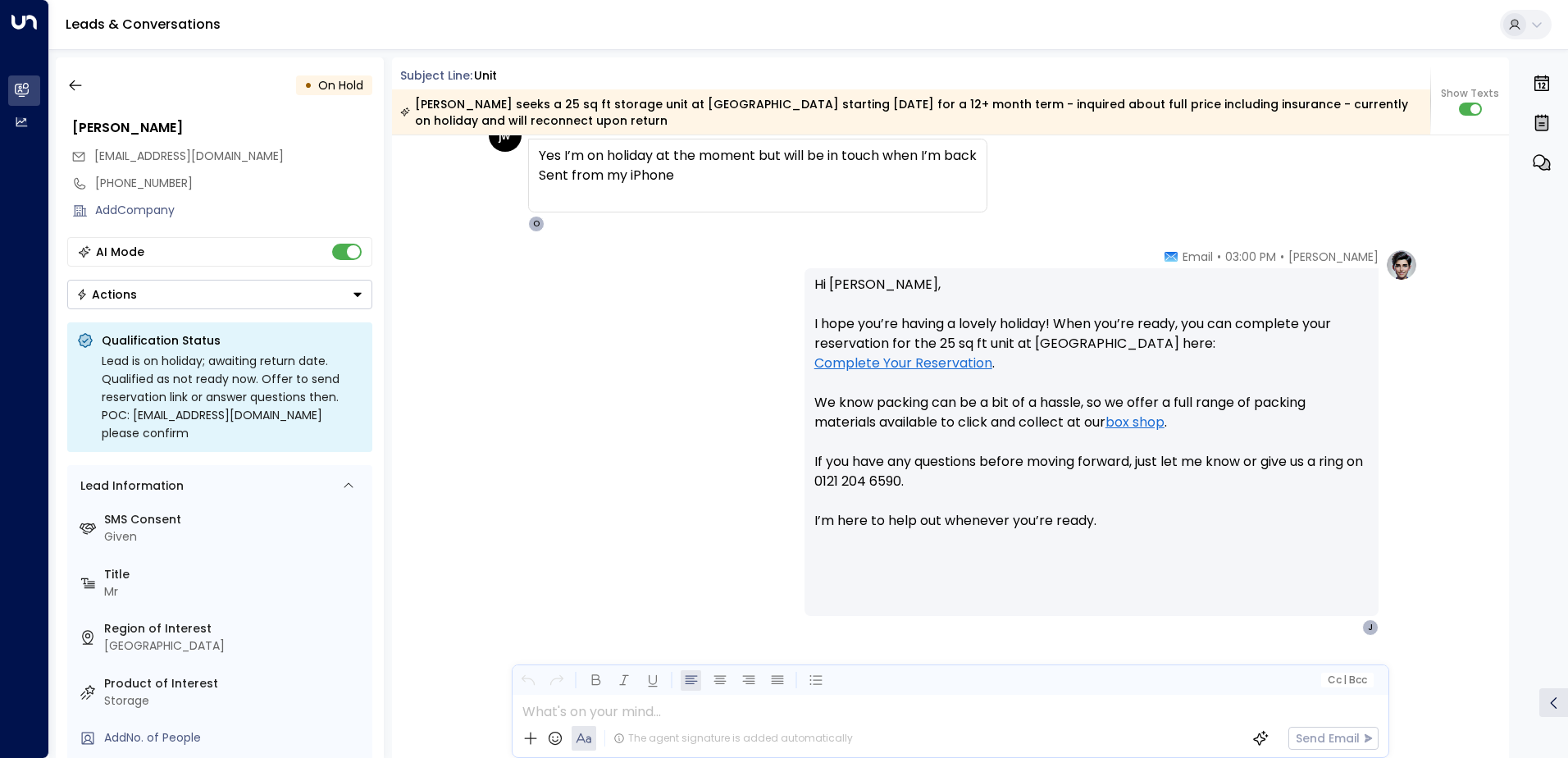
click at [125, 299] on div "Actions" at bounding box center [106, 295] width 61 height 15
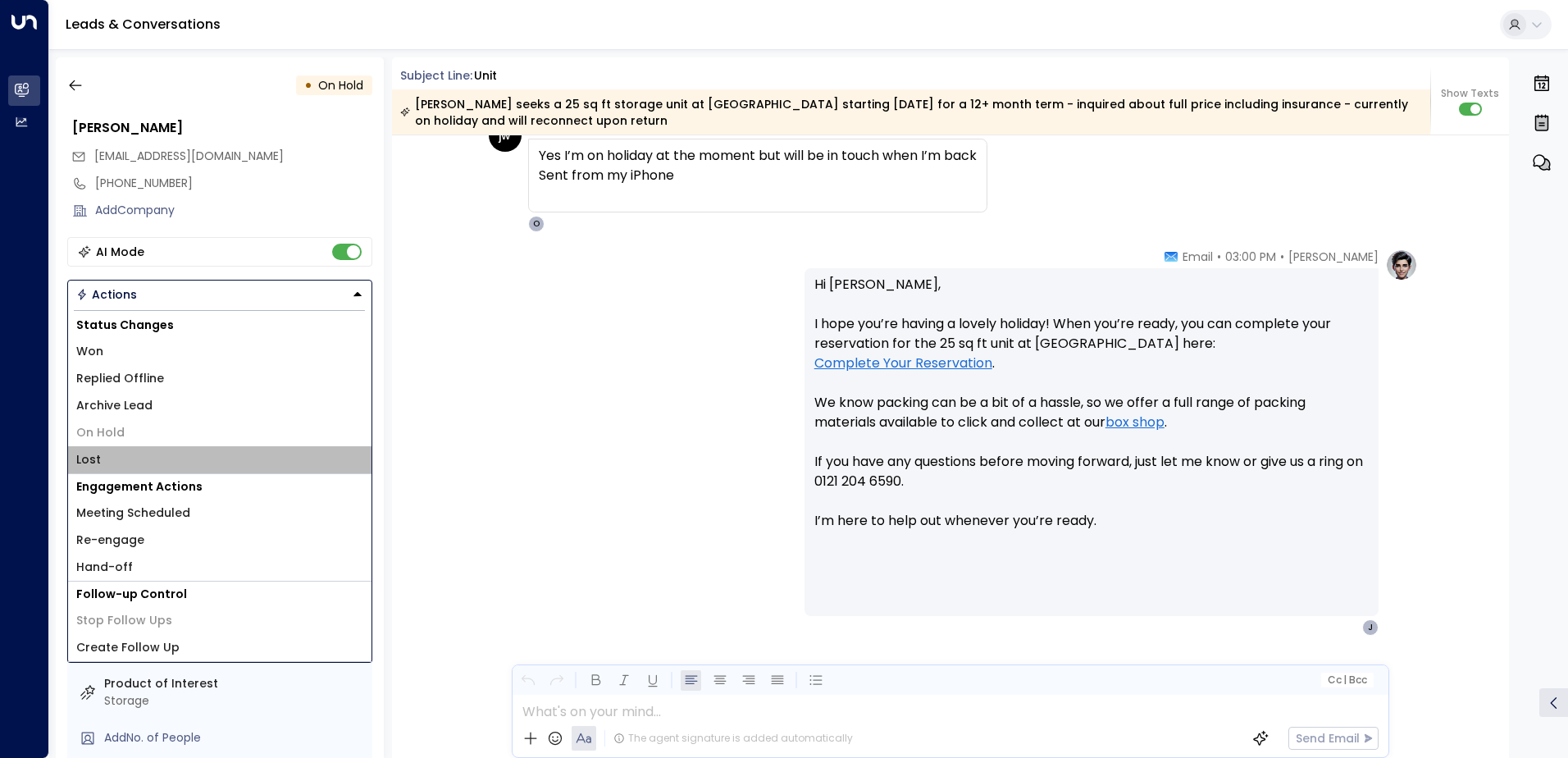
click at [85, 458] on span "Lost" at bounding box center [88, 459] width 25 height 17
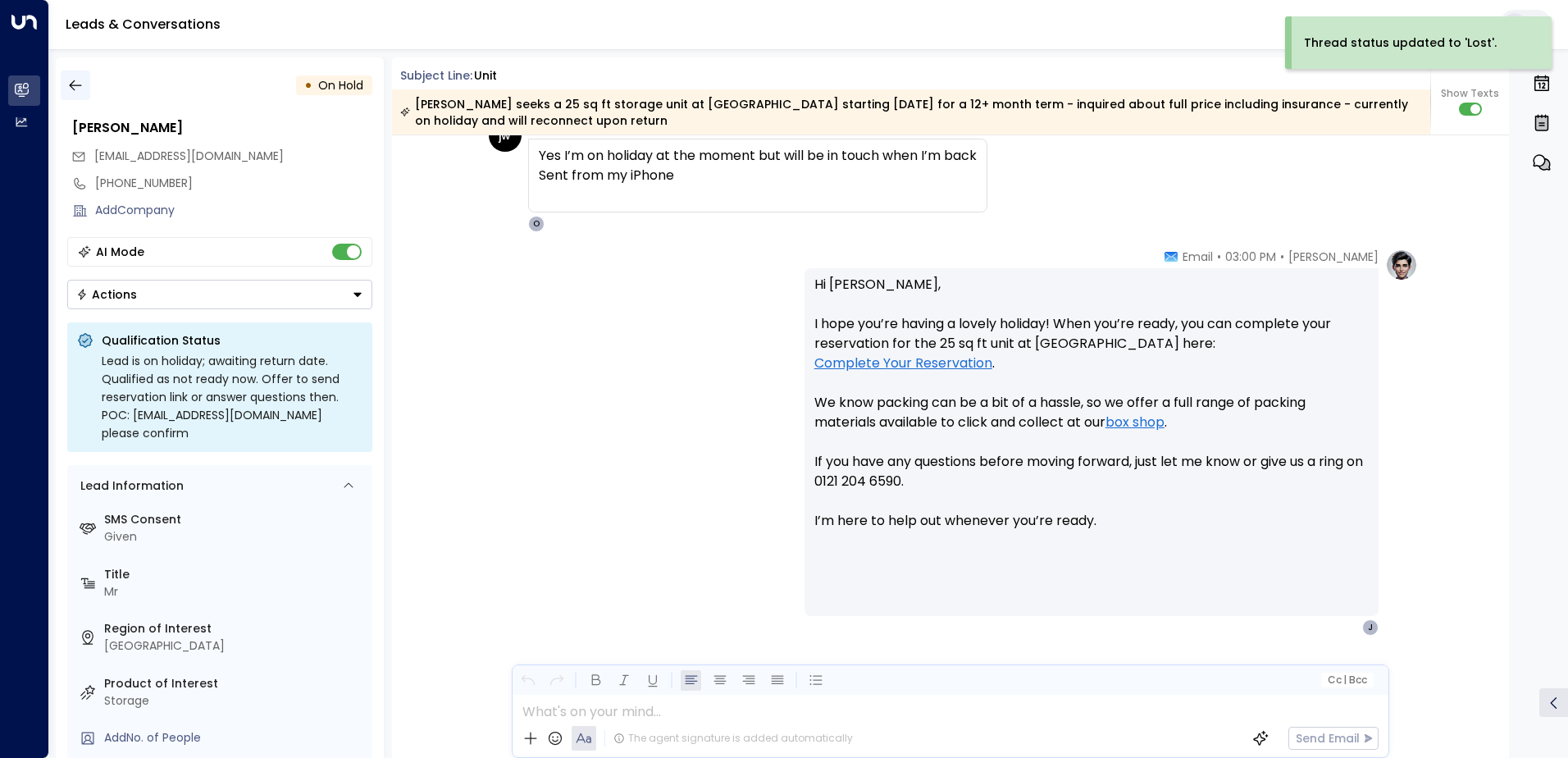
click at [82, 78] on icon "button" at bounding box center [75, 84] width 16 height 16
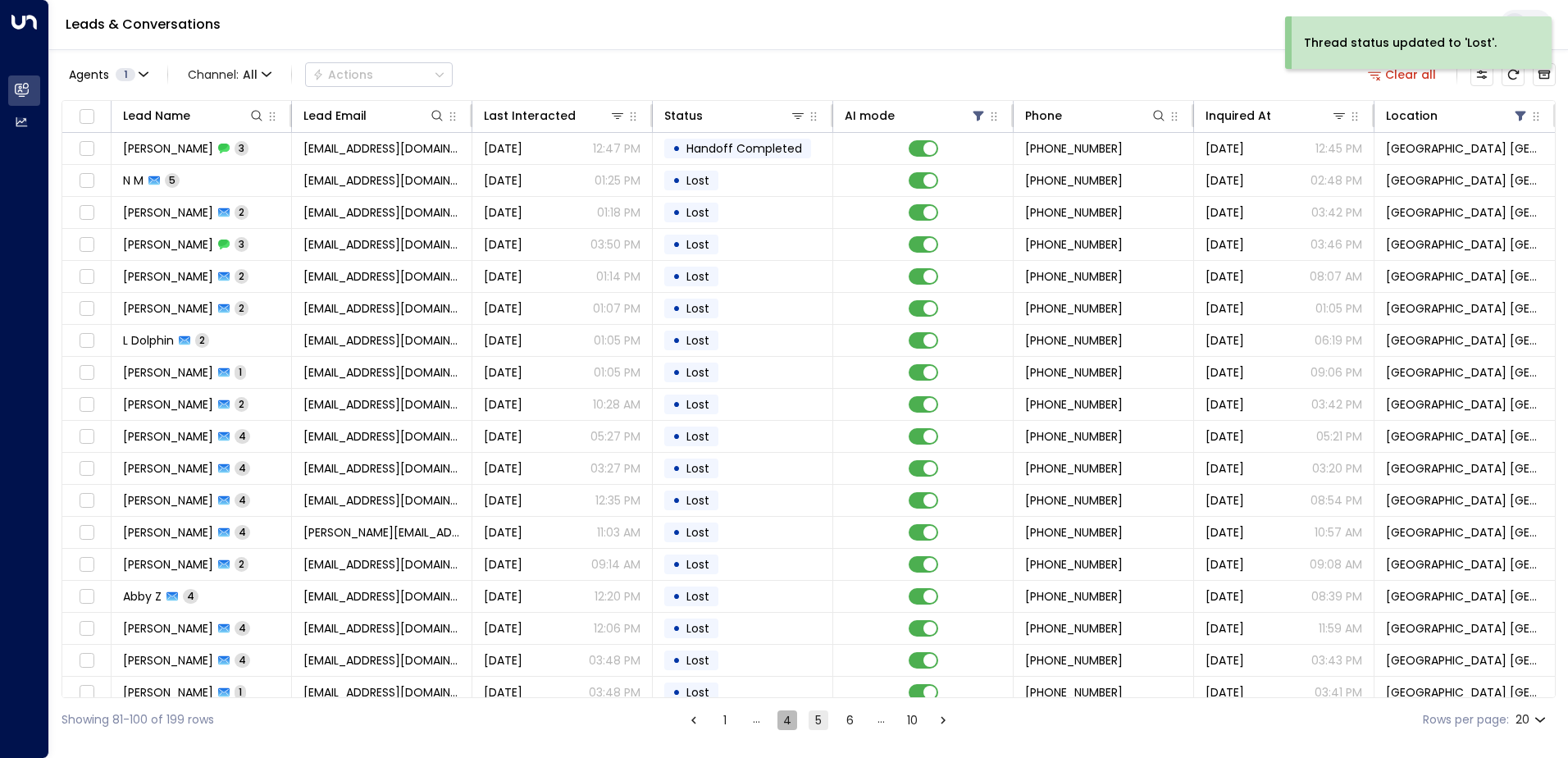
click at [786, 722] on button "4" at bounding box center [786, 719] width 20 height 20
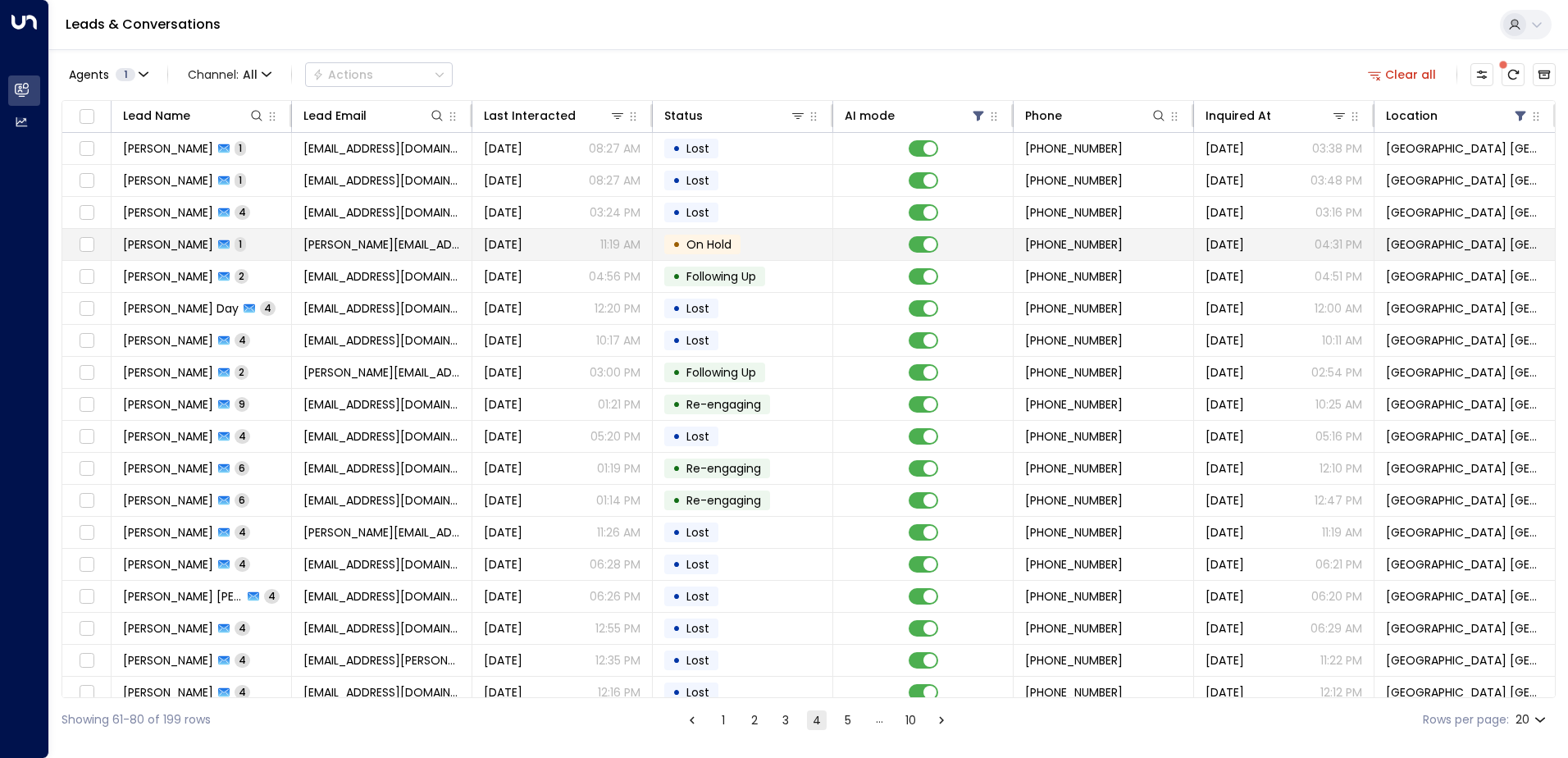
click at [365, 241] on span "[PERSON_NAME][EMAIL_ADDRESS][DOMAIN_NAME]" at bounding box center [381, 244] width 157 height 16
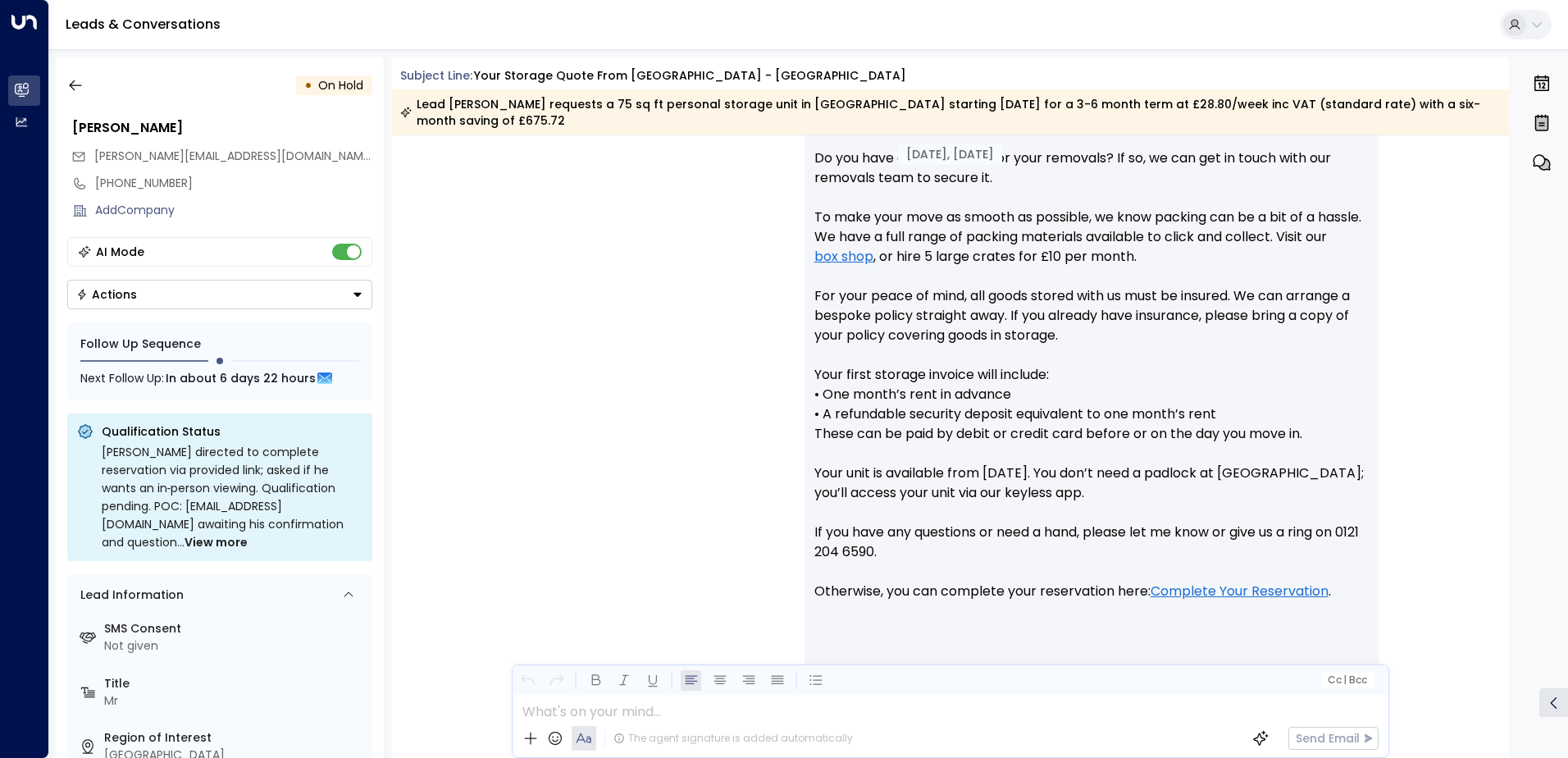
scroll to position [860, 0]
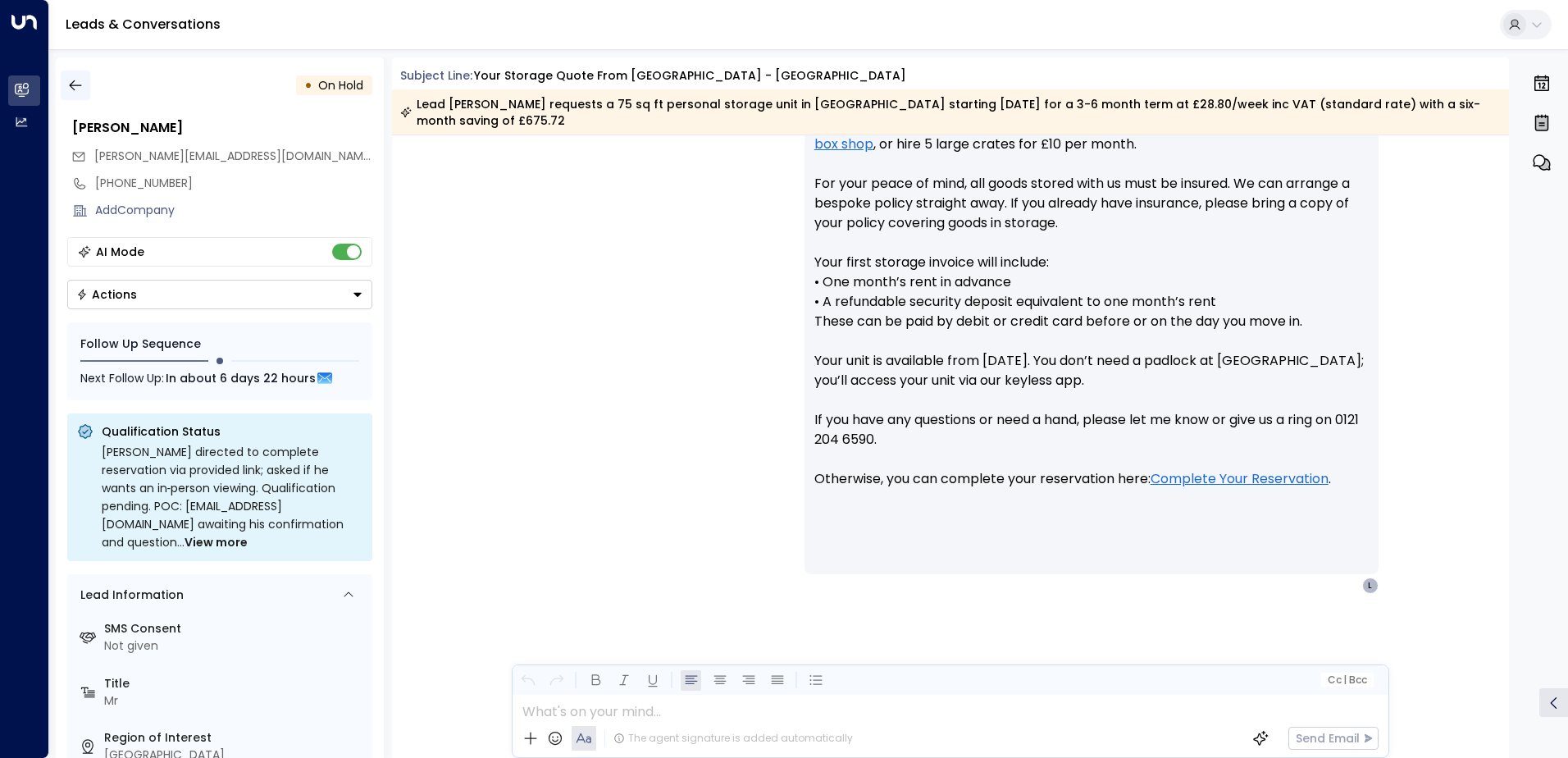
click at [69, 84] on icon "button" at bounding box center [75, 84] width 16 height 16
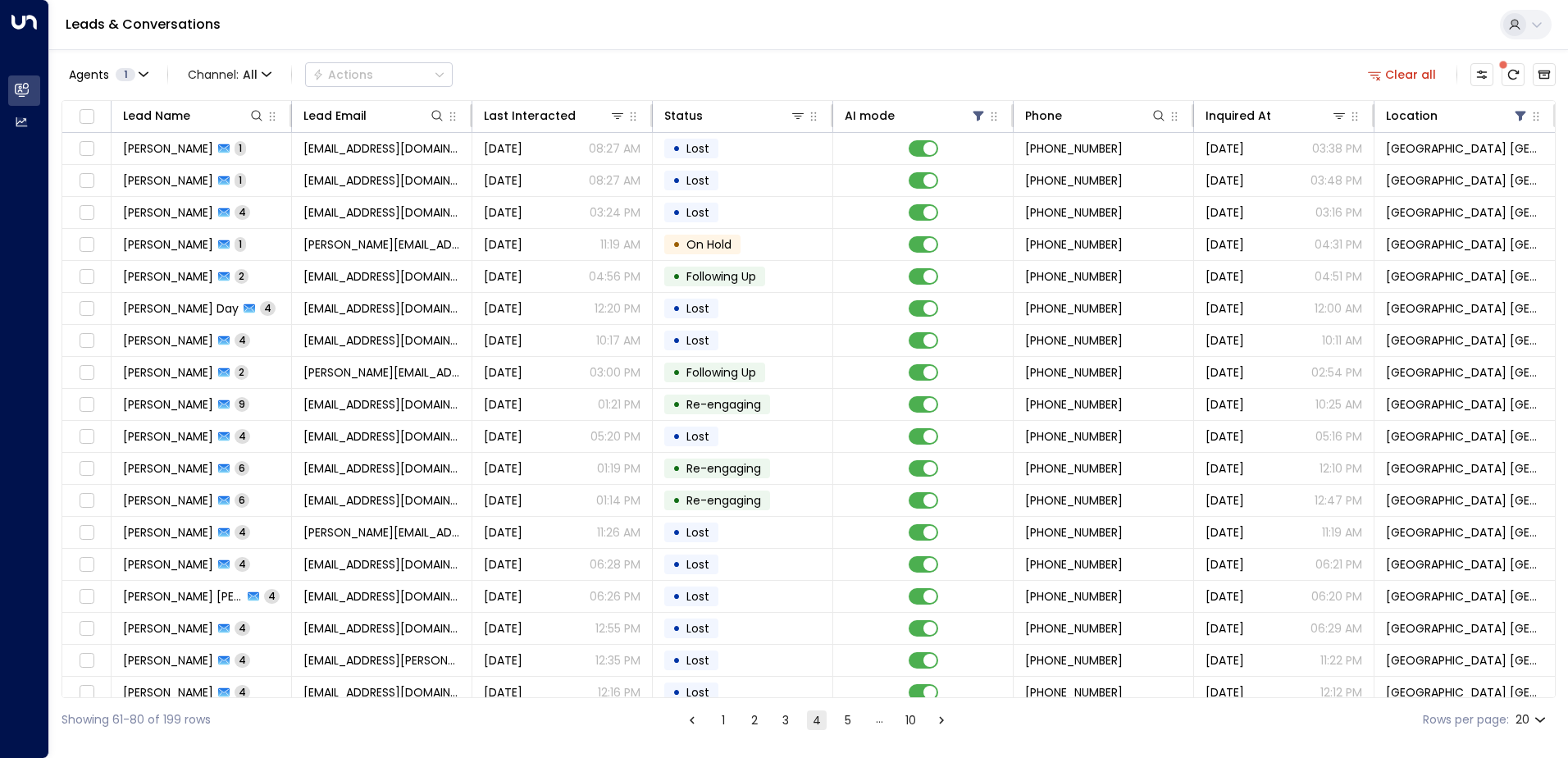
click at [791, 726] on button "3" at bounding box center [785, 719] width 20 height 20
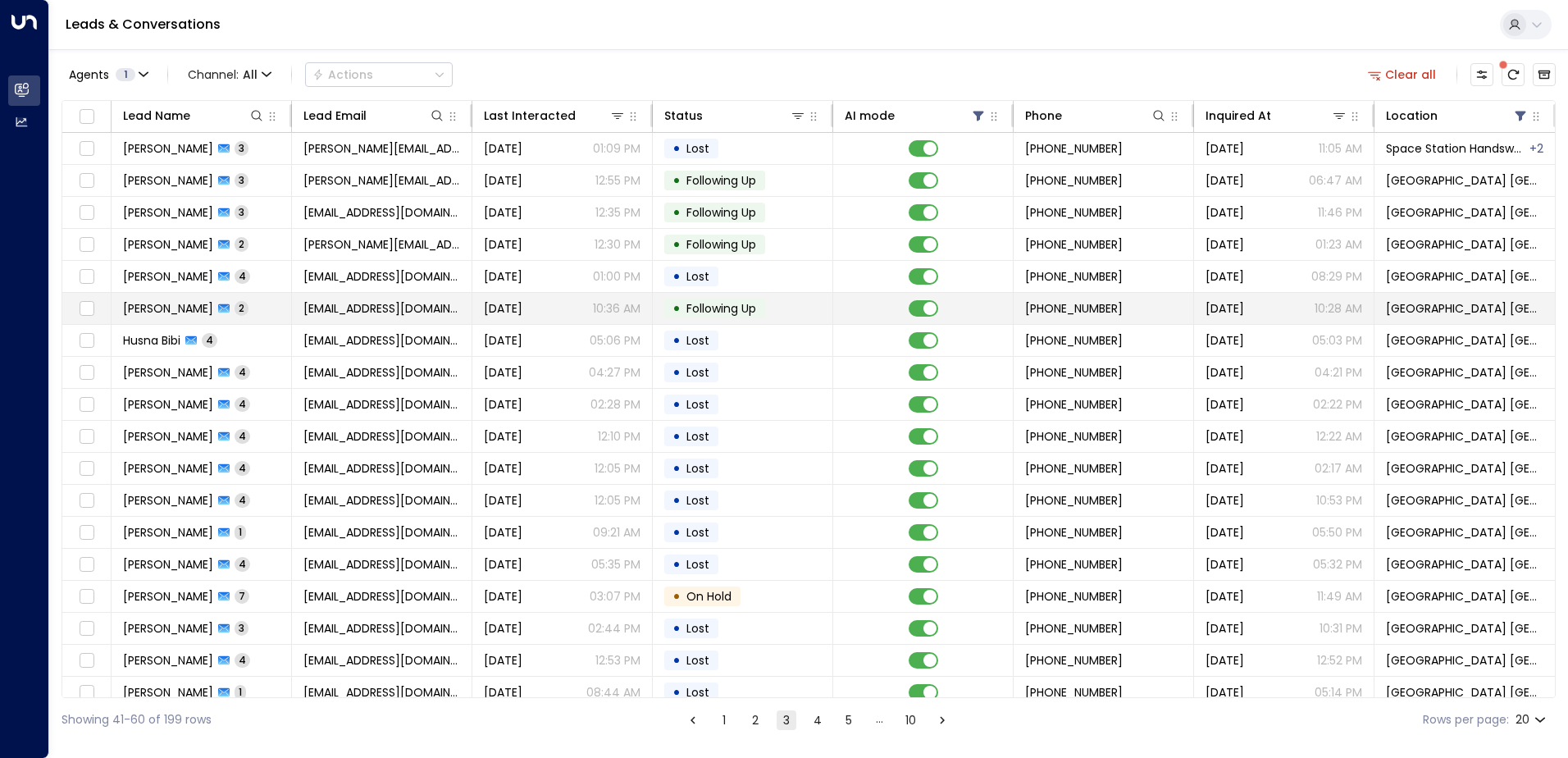
click at [588, 305] on div "[DATE] 10:36 AM" at bounding box center [562, 307] width 157 height 16
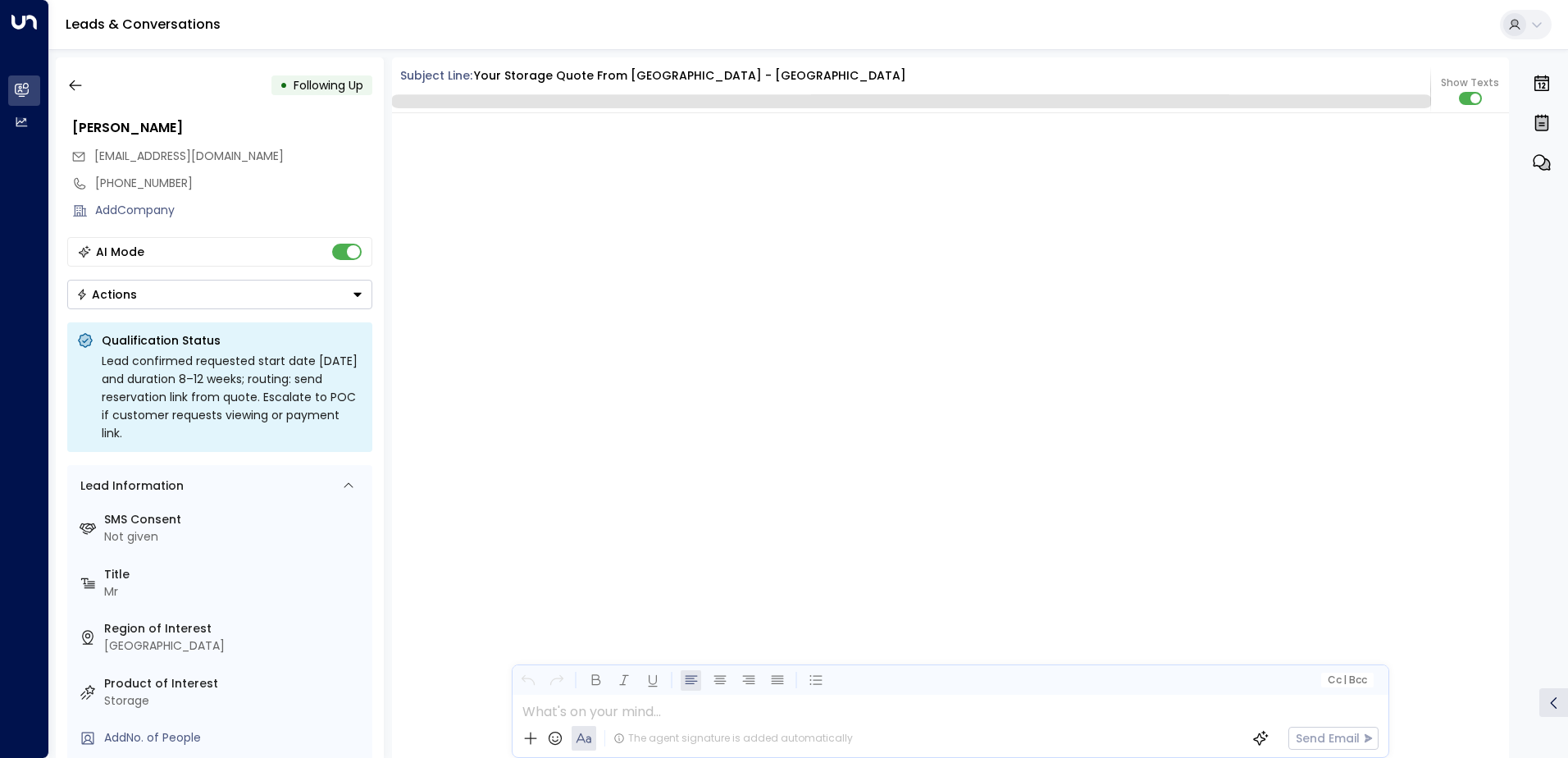
scroll to position [1804, 0]
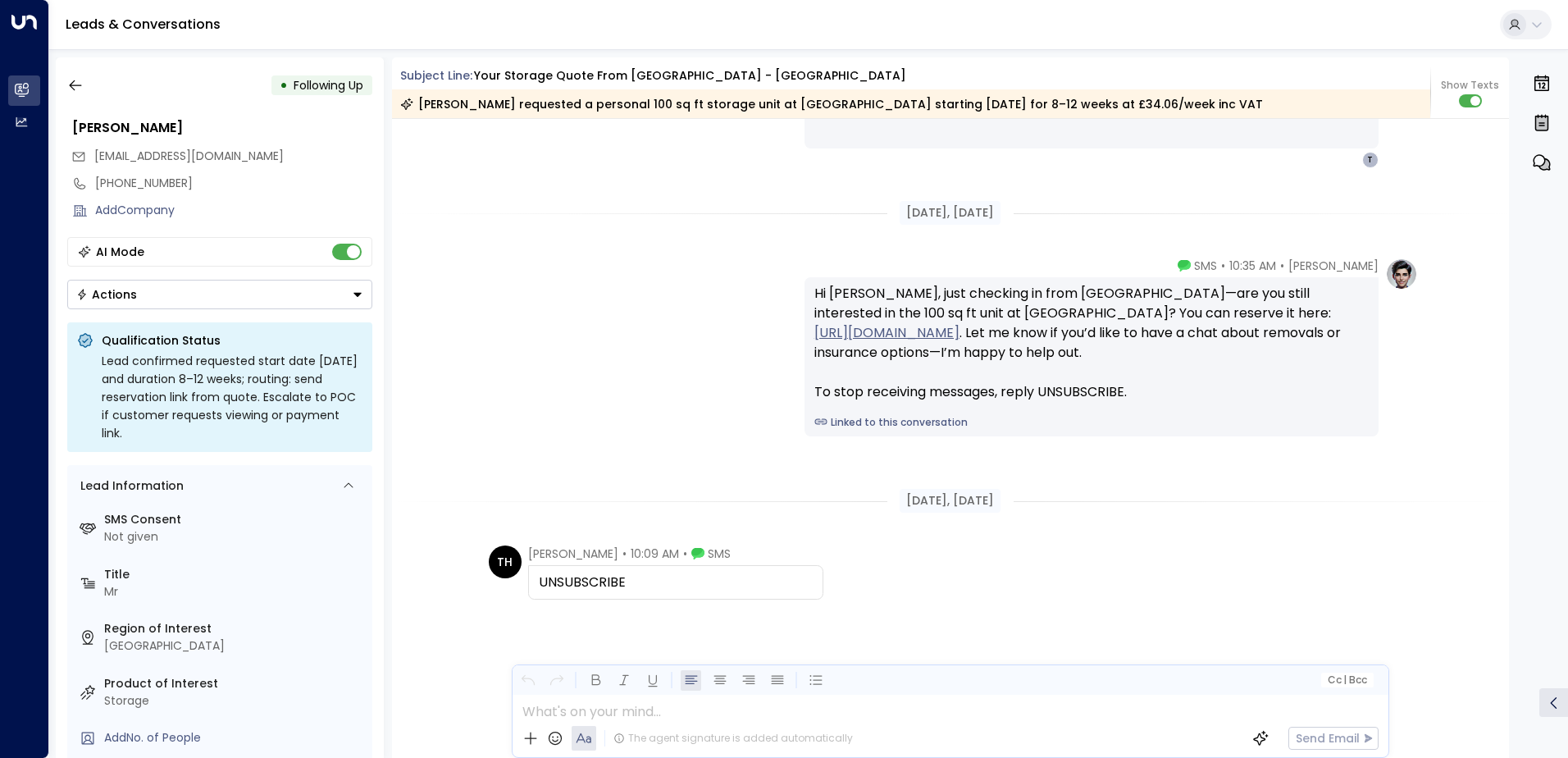
click at [120, 299] on div "Actions" at bounding box center [106, 295] width 61 height 15
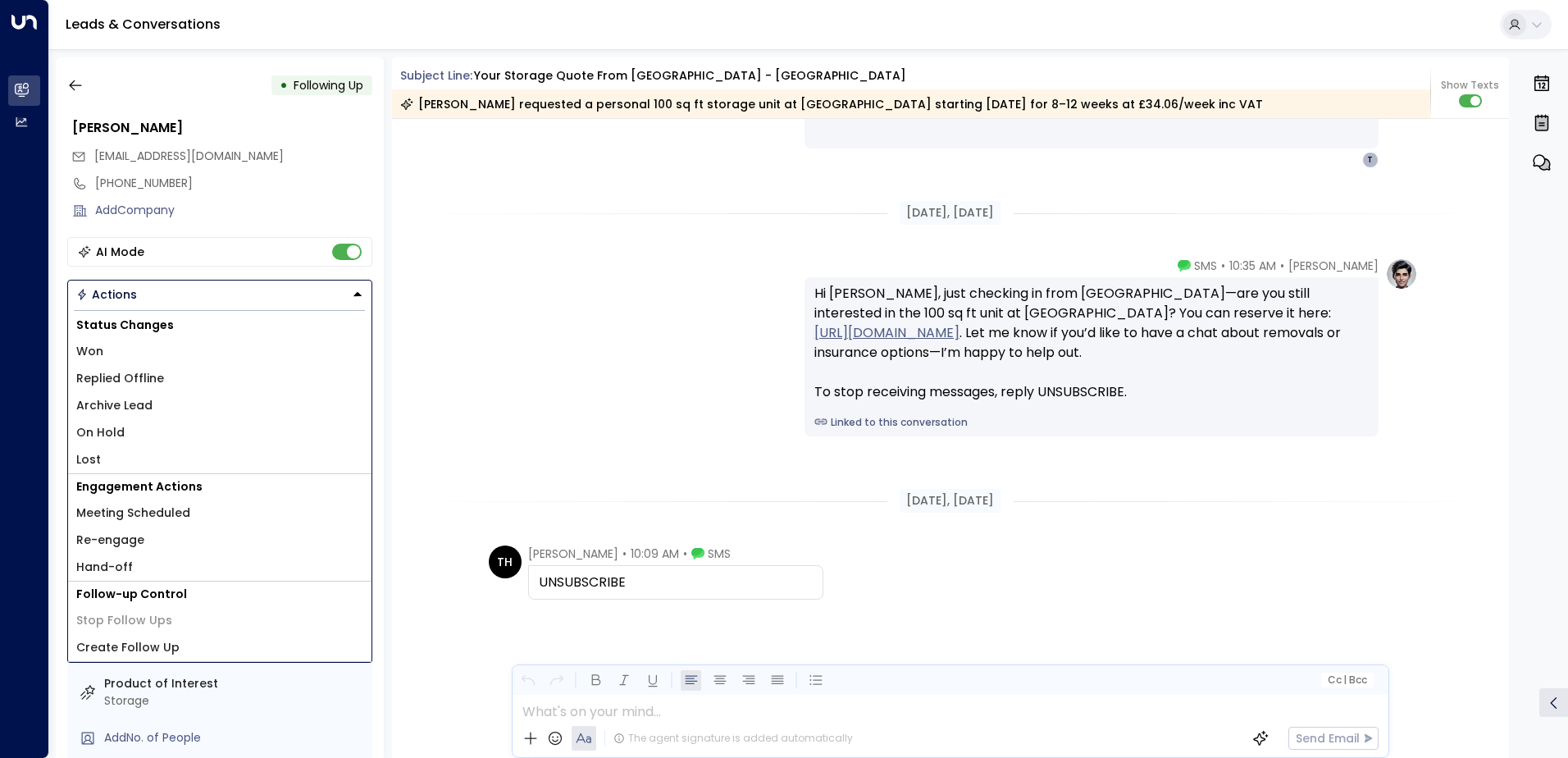
click at [126, 463] on li "Lost" at bounding box center [220, 459] width 304 height 28
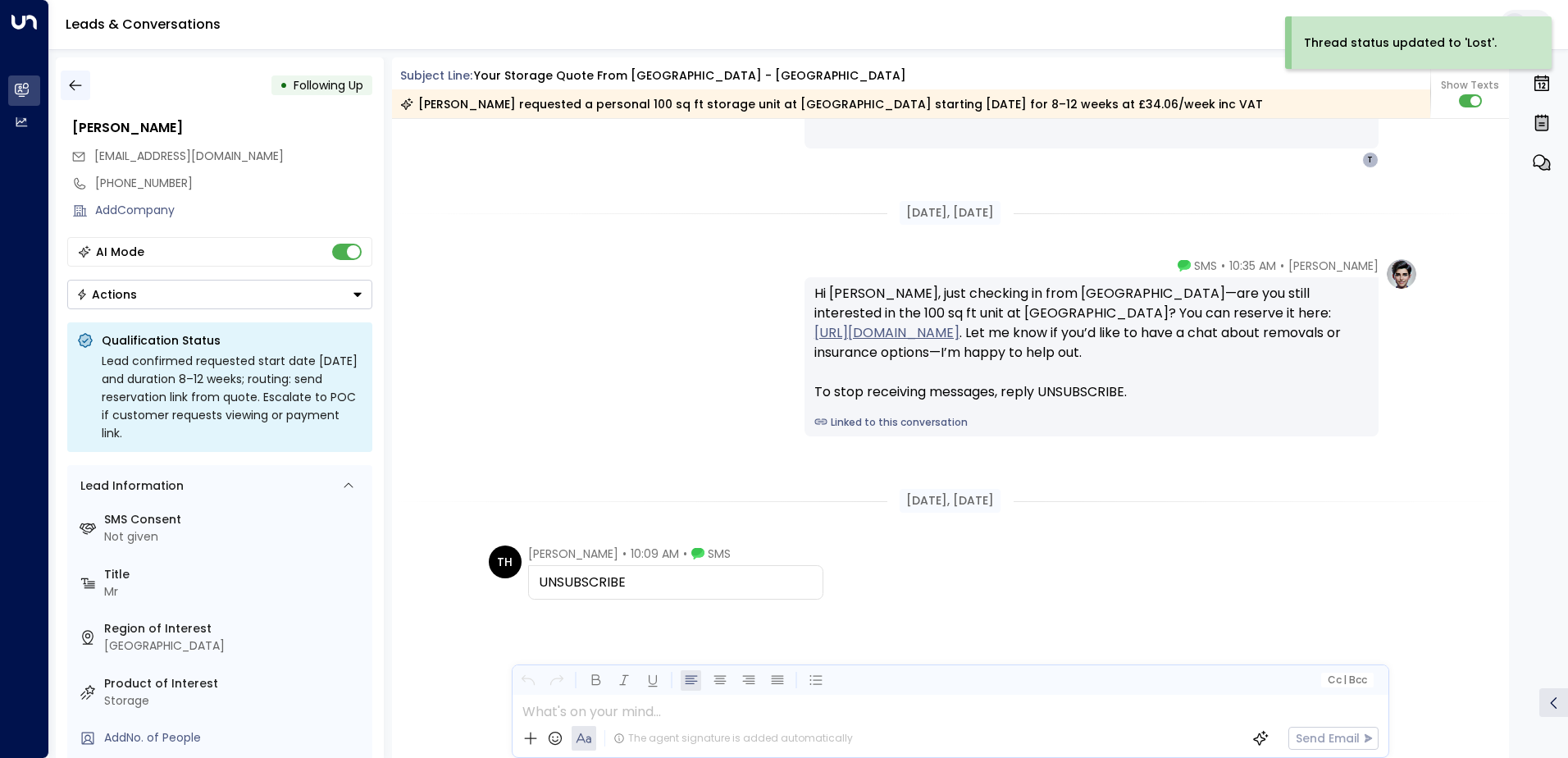
click at [70, 87] on icon "button" at bounding box center [75, 84] width 16 height 16
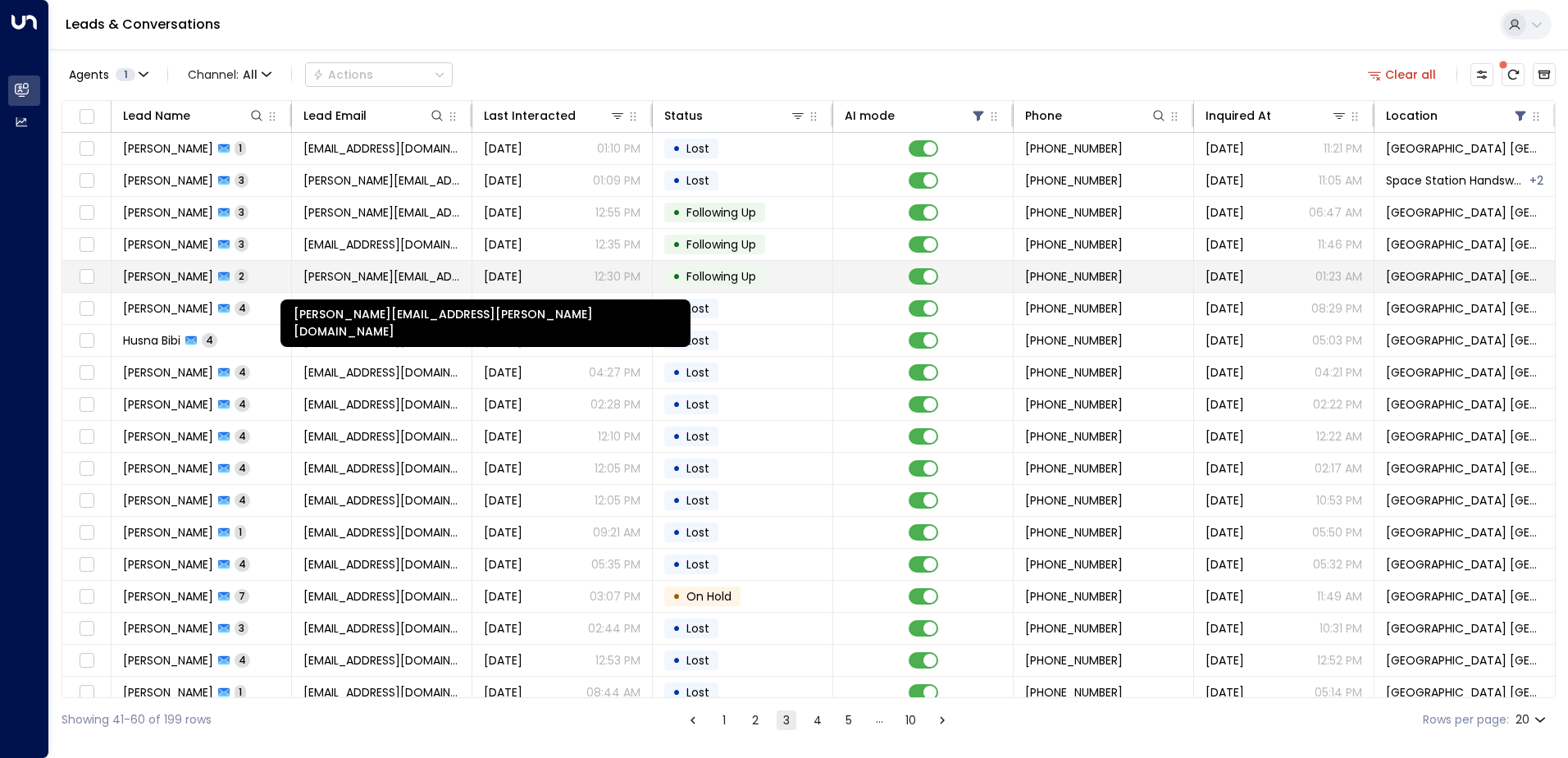
click at [369, 281] on span "[PERSON_NAME][EMAIL_ADDRESS][PERSON_NAME][DOMAIN_NAME]" at bounding box center [381, 276] width 157 height 16
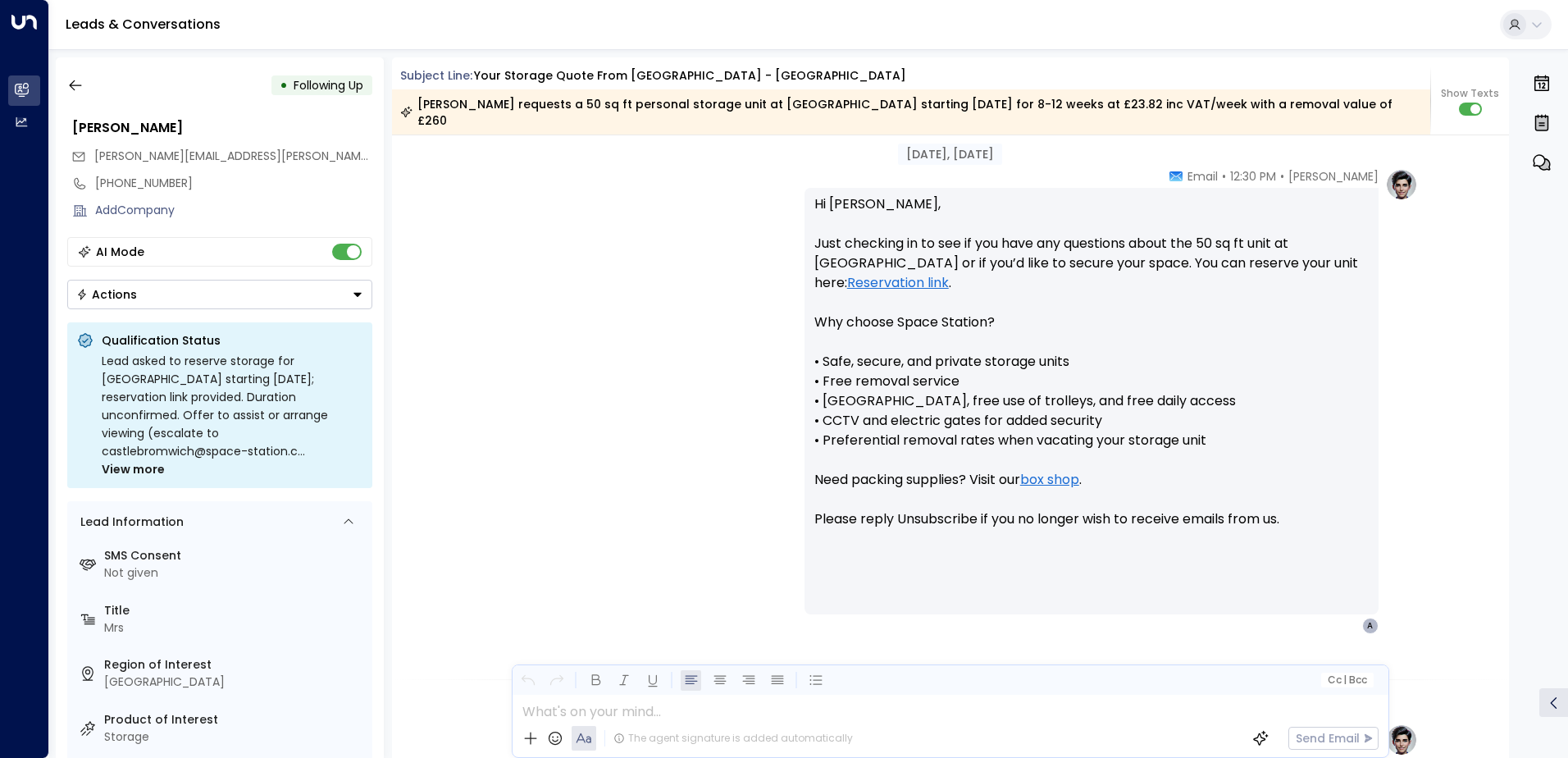
scroll to position [1574, 0]
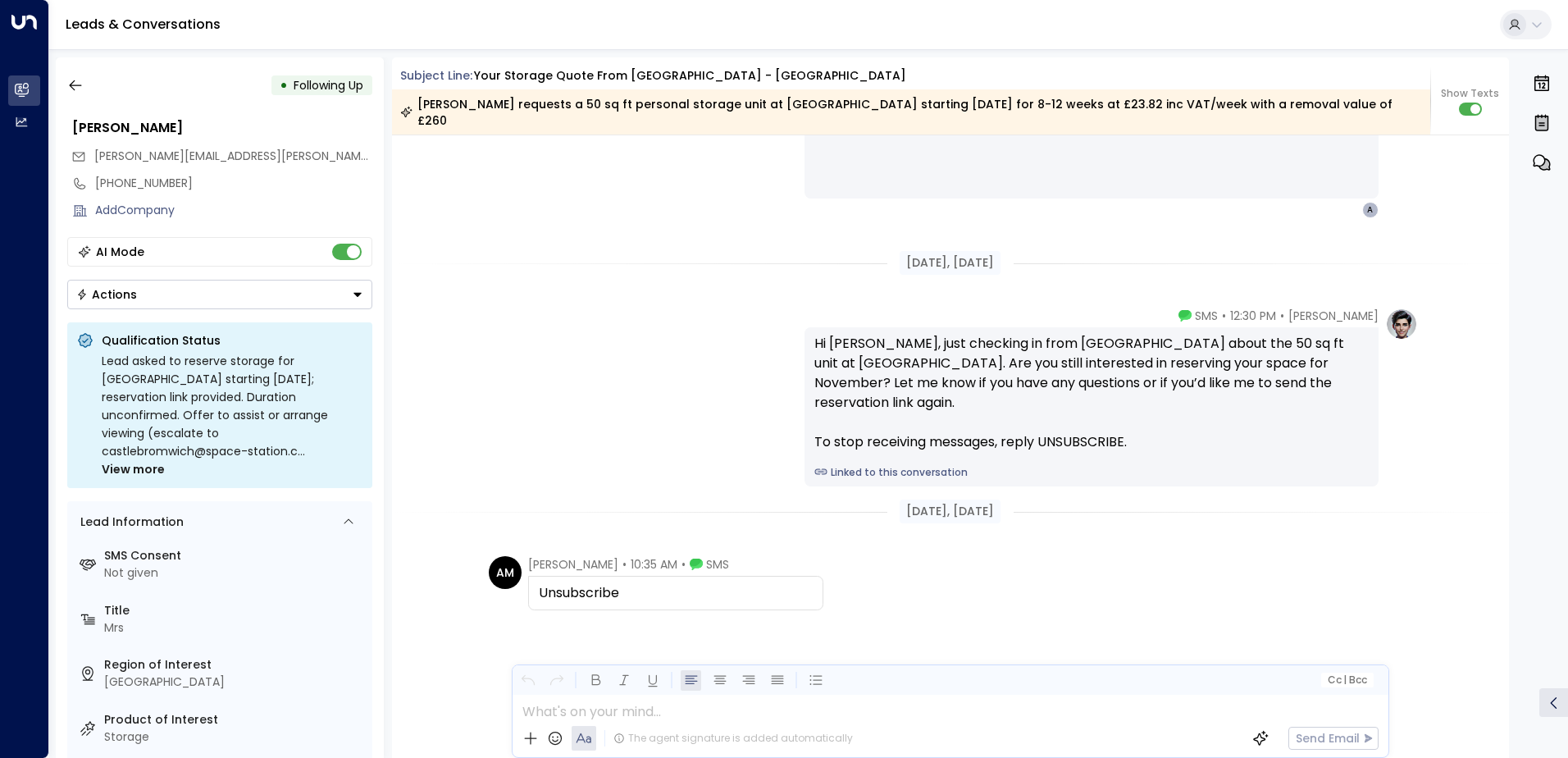
click at [201, 292] on button "Actions" at bounding box center [220, 294] width 305 height 29
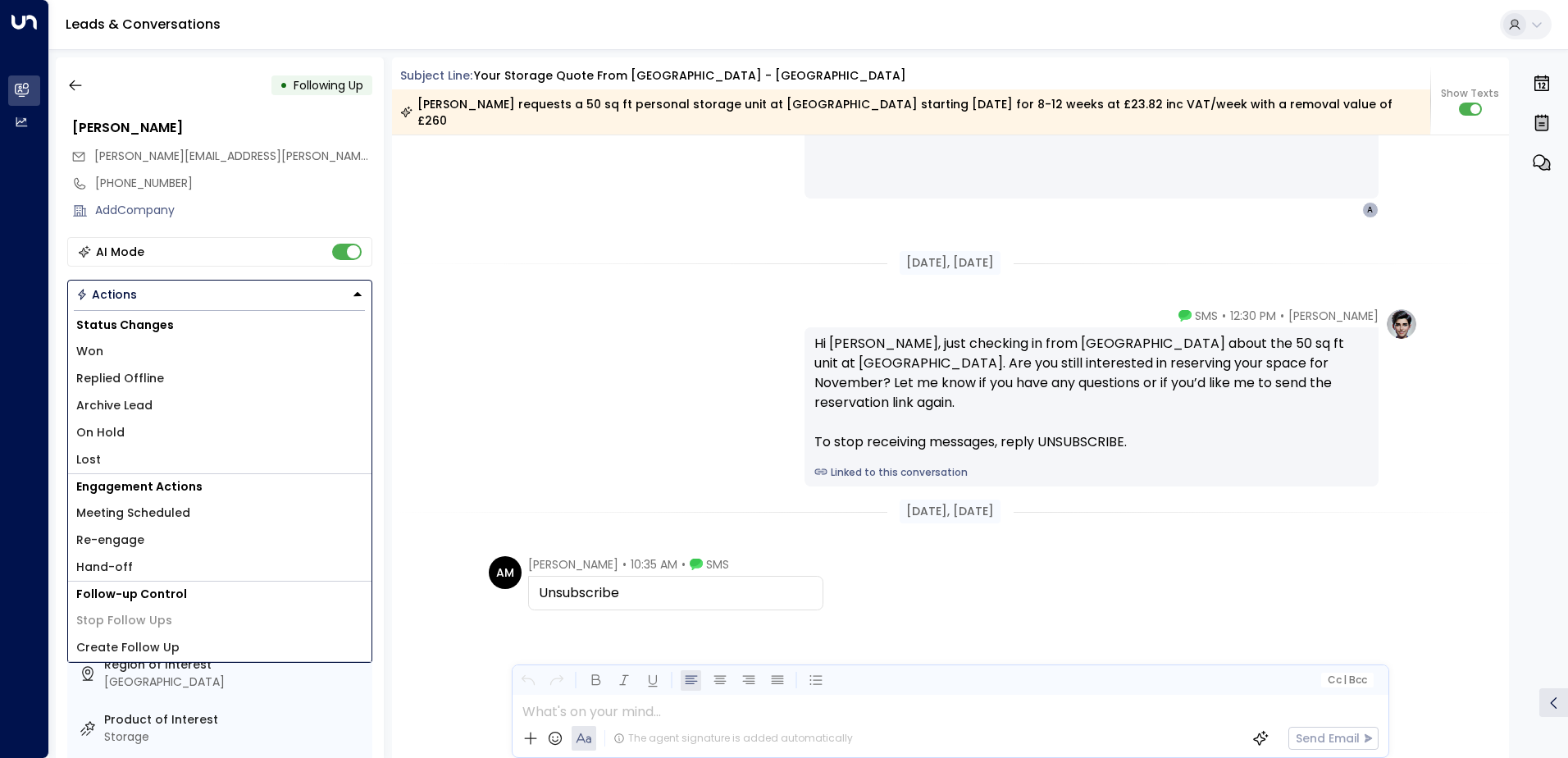
click at [94, 457] on span "Lost" at bounding box center [88, 459] width 25 height 17
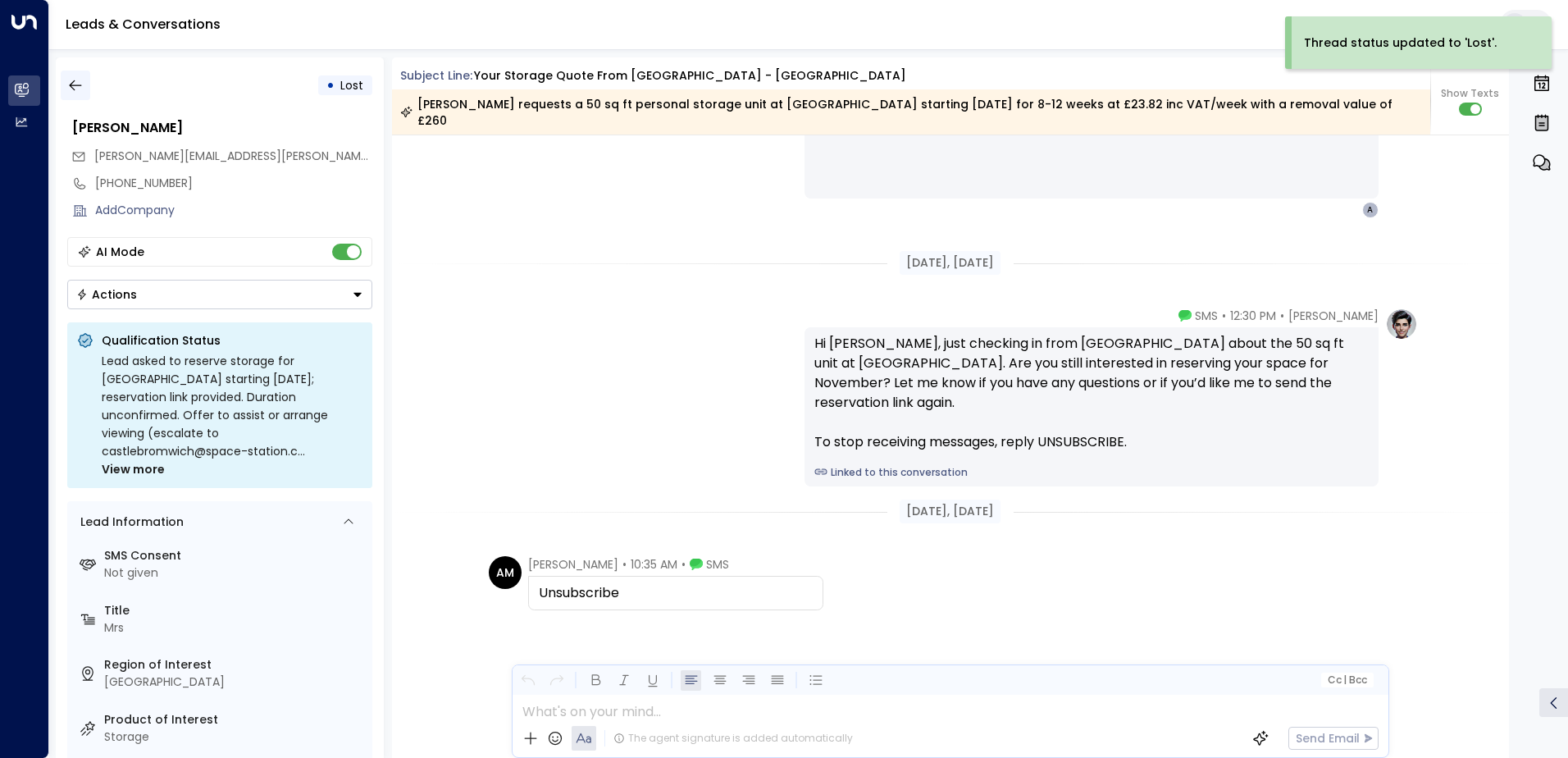
click at [73, 87] on icon "button" at bounding box center [75, 84] width 16 height 16
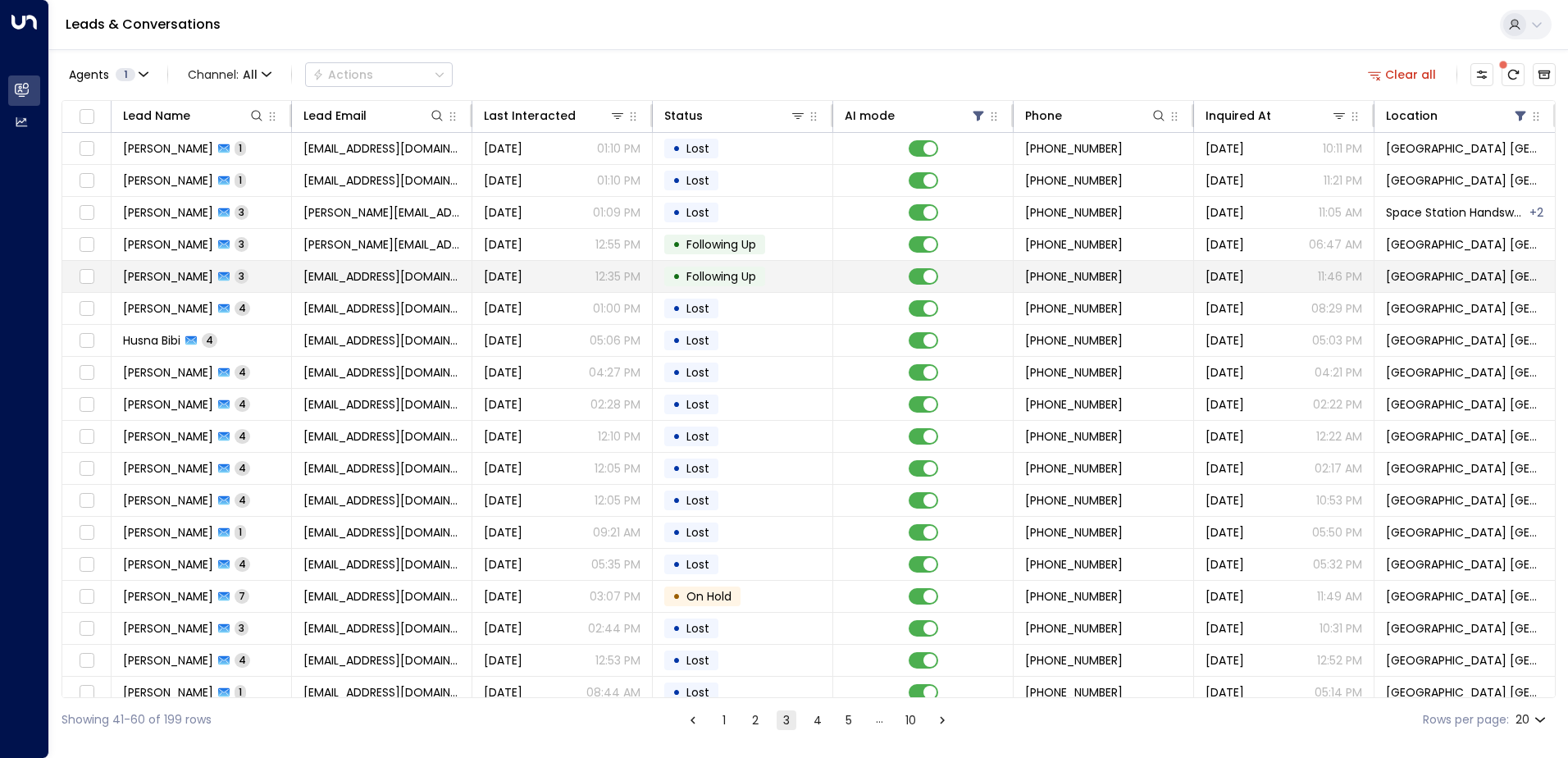
click at [843, 262] on td at bounding box center [923, 276] width 180 height 31
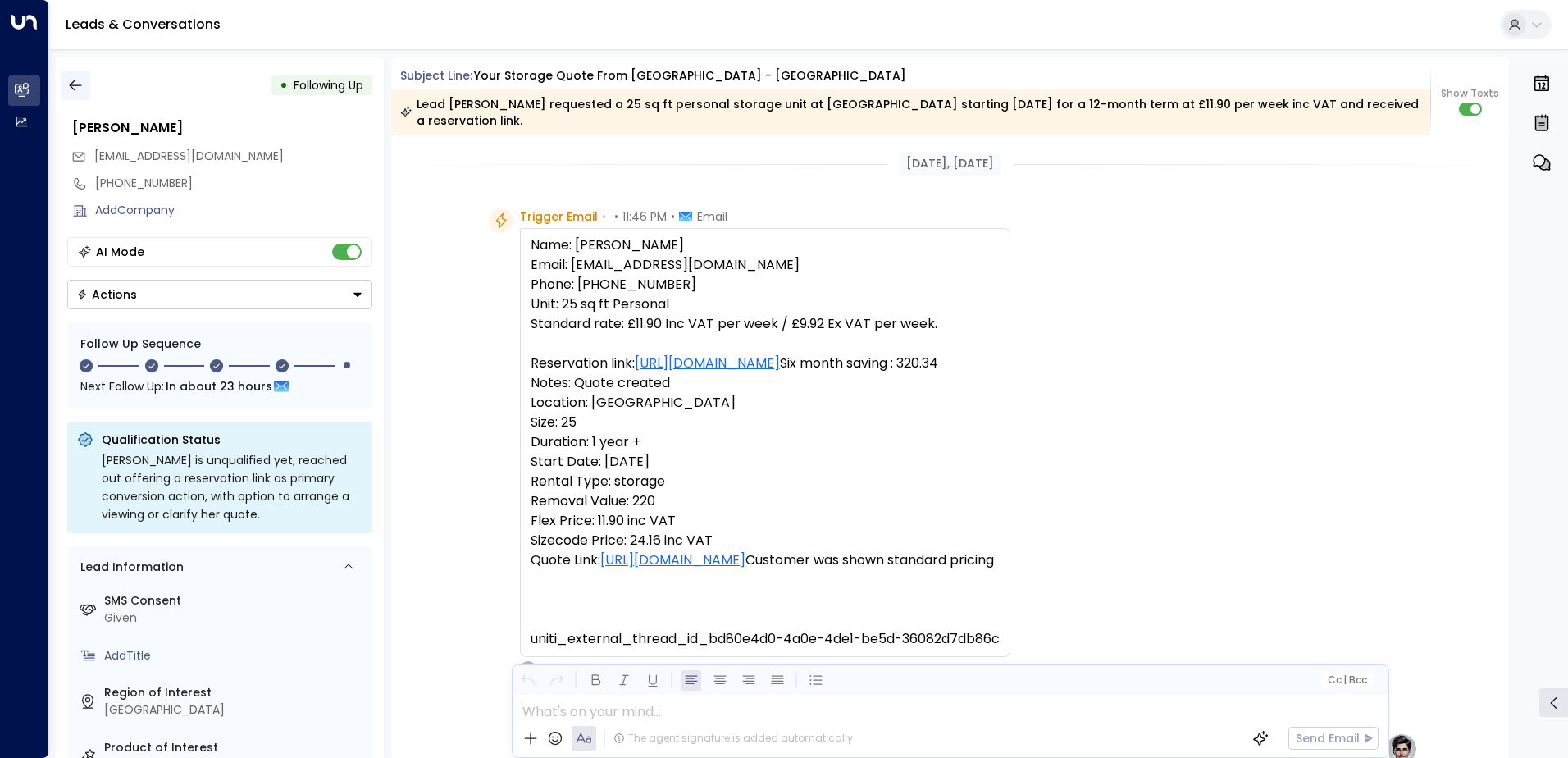
click at [84, 82] on button "button" at bounding box center [75, 84] width 29 height 29
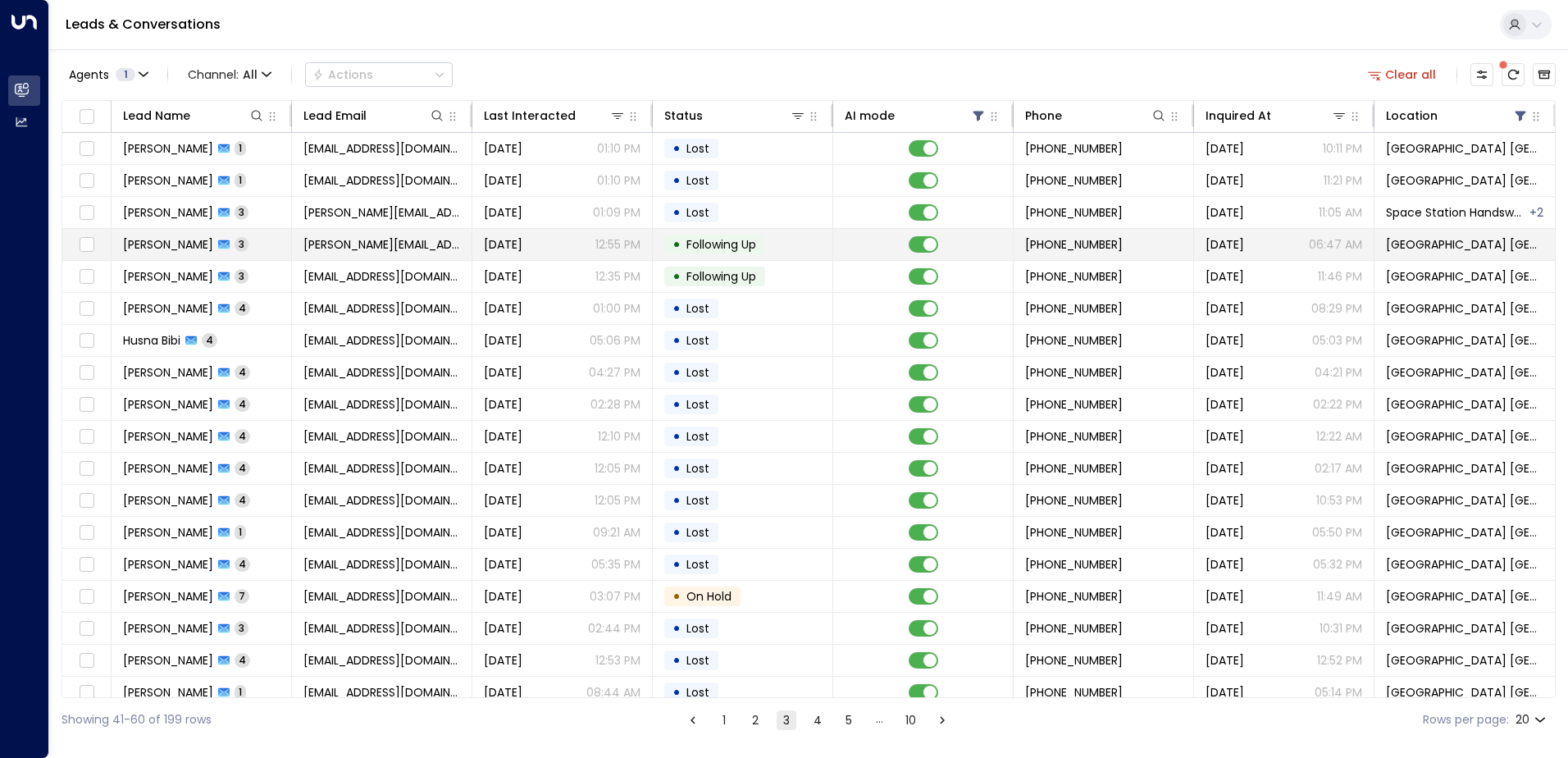
click at [525, 259] on td "[DATE] 12:55 PM" at bounding box center [563, 244] width 180 height 31
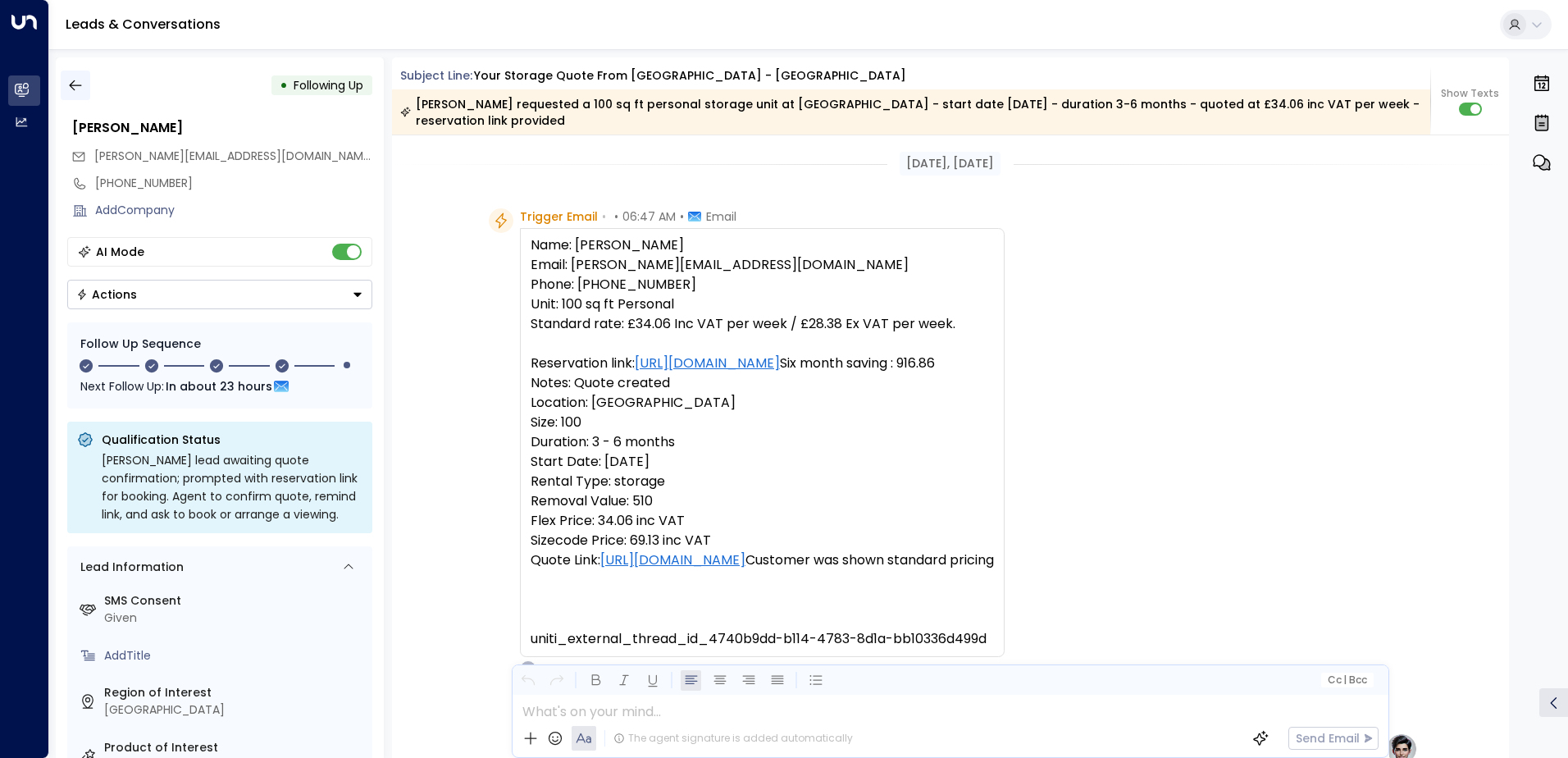
click at [79, 79] on icon "button" at bounding box center [75, 84] width 16 height 16
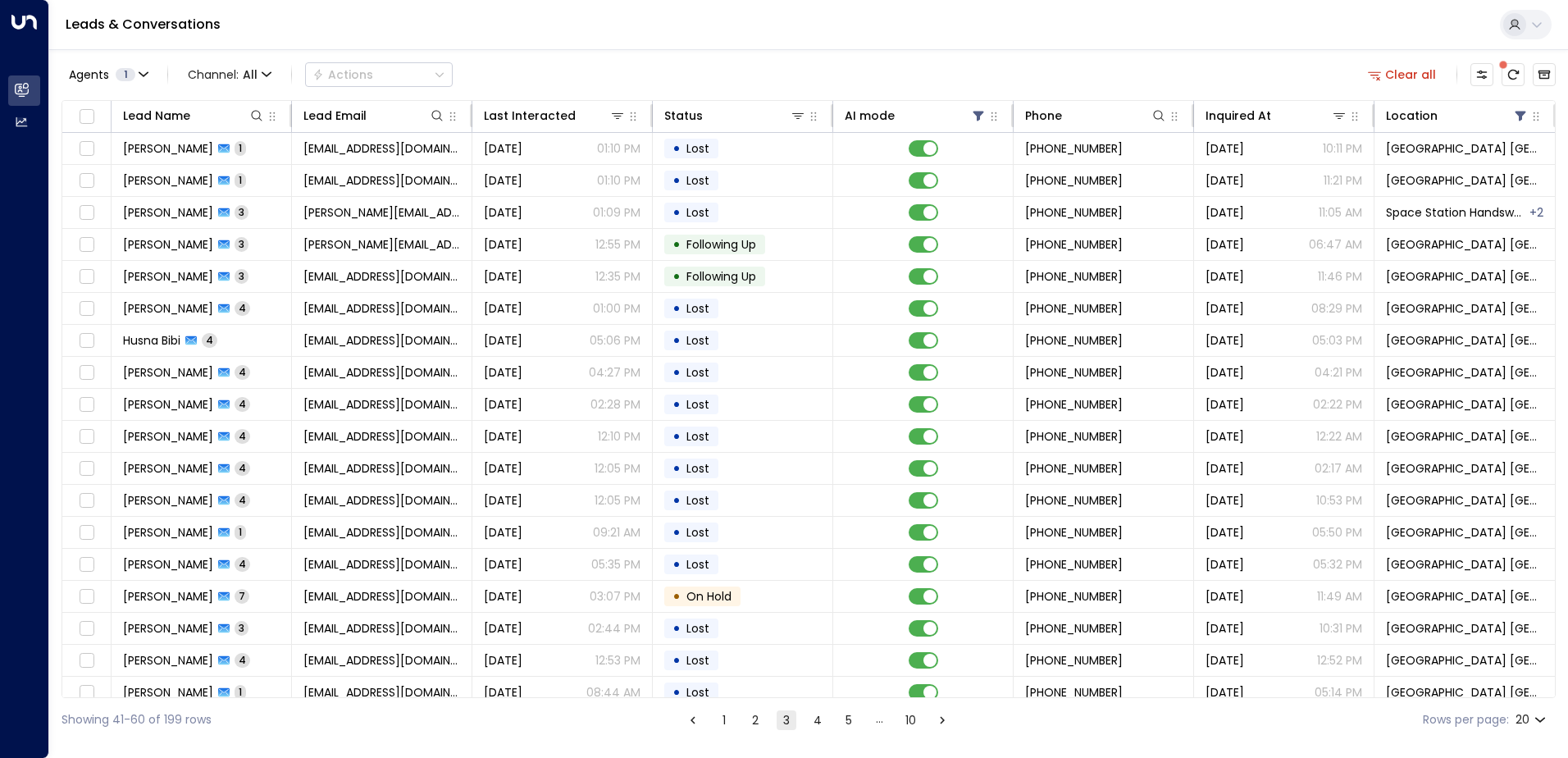
click at [750, 724] on button "2" at bounding box center [755, 719] width 20 height 20
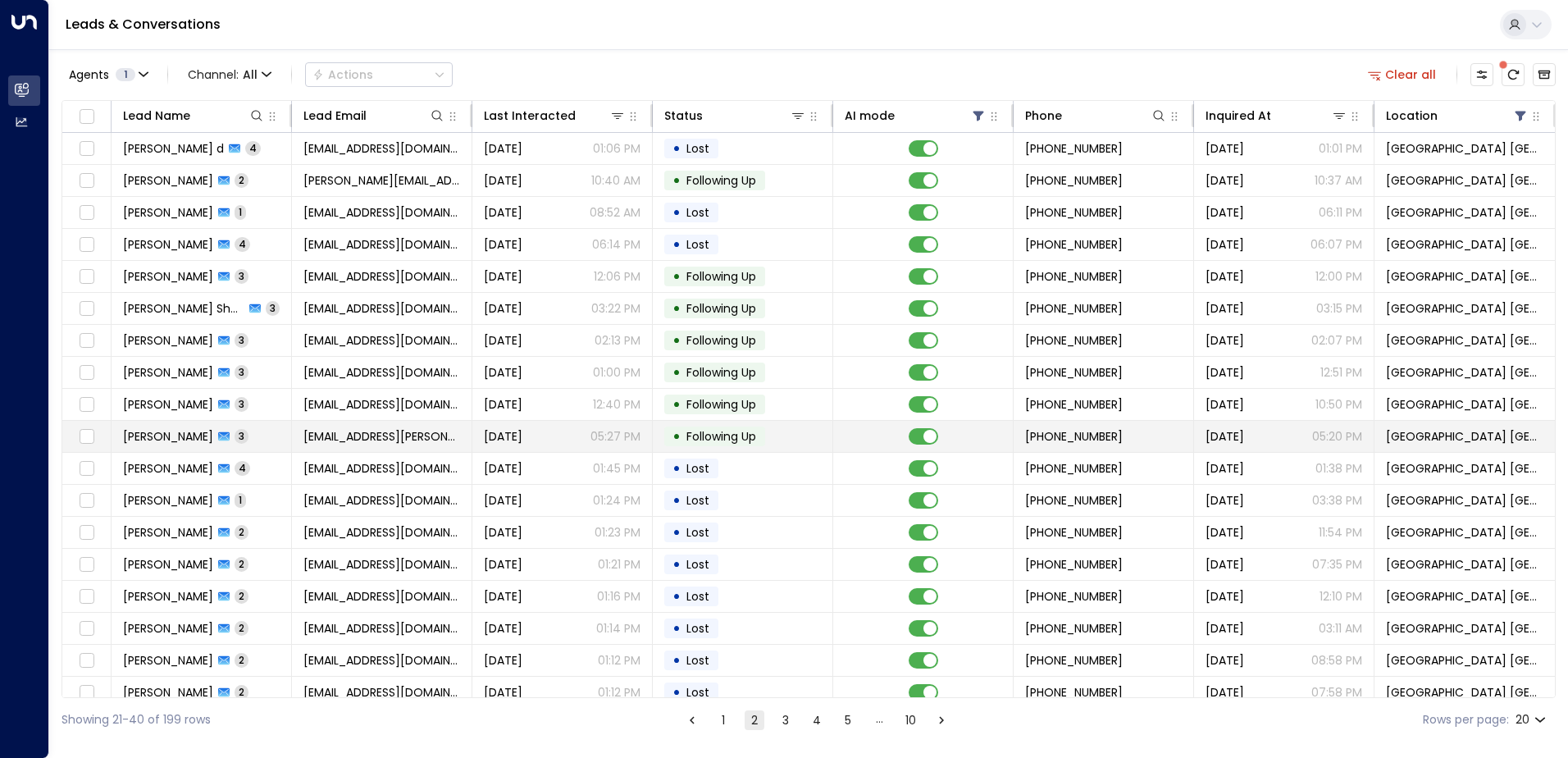
click at [354, 440] on span "[EMAIL_ADDRESS][PERSON_NAME][DOMAIN_NAME]" at bounding box center [381, 435] width 157 height 16
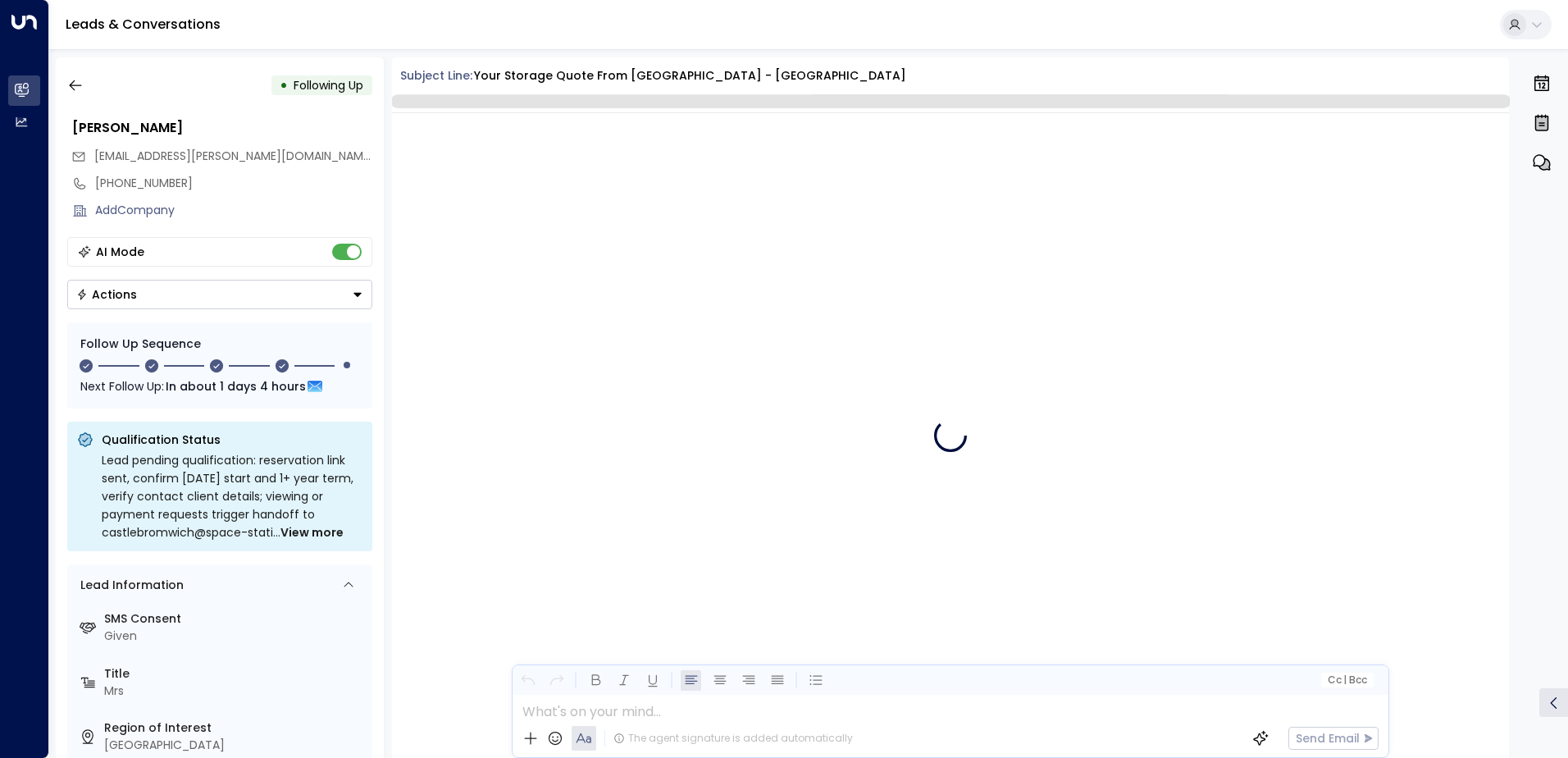
scroll to position [2428, 0]
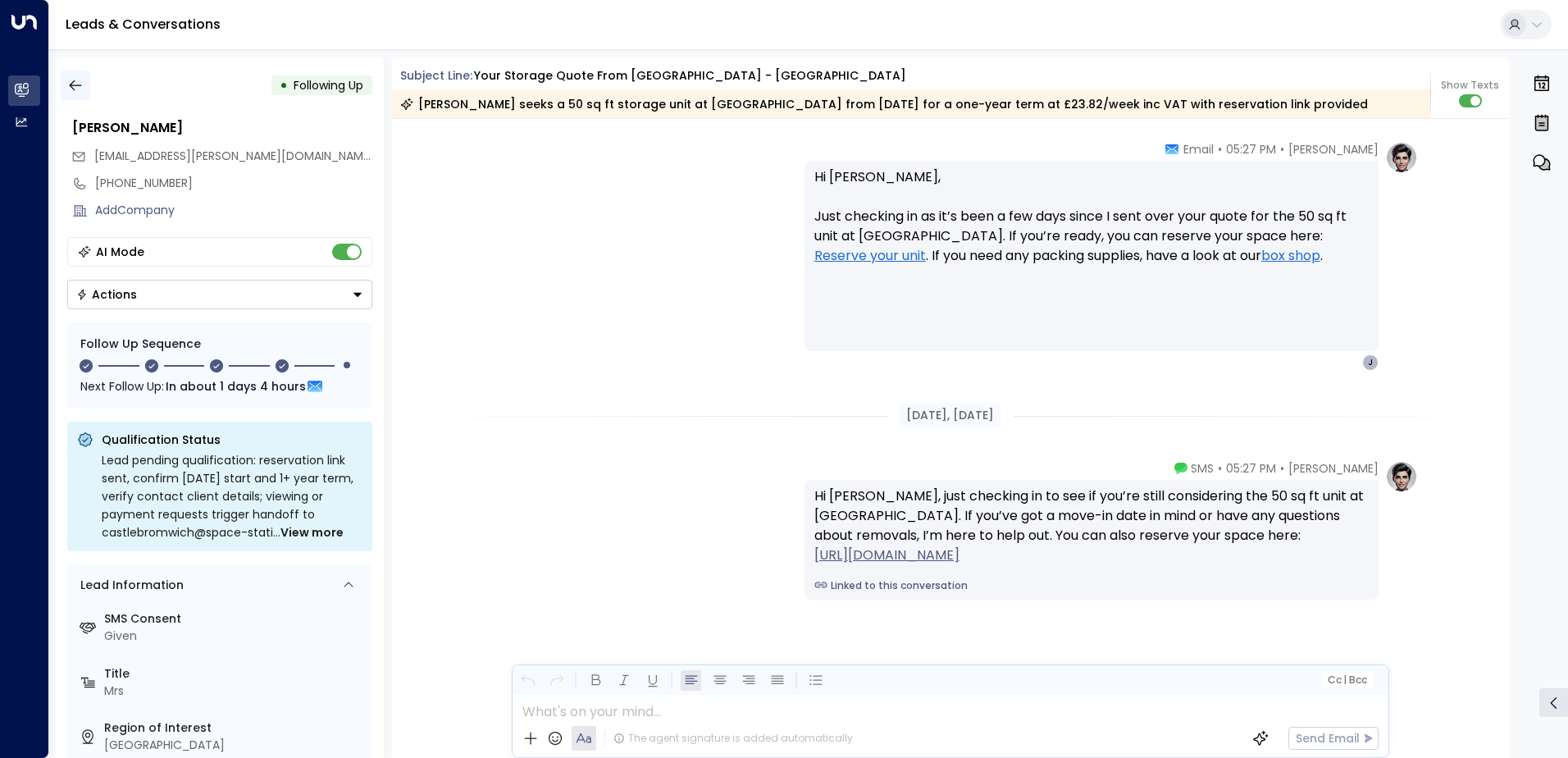
click at [82, 97] on button "button" at bounding box center [75, 84] width 29 height 29
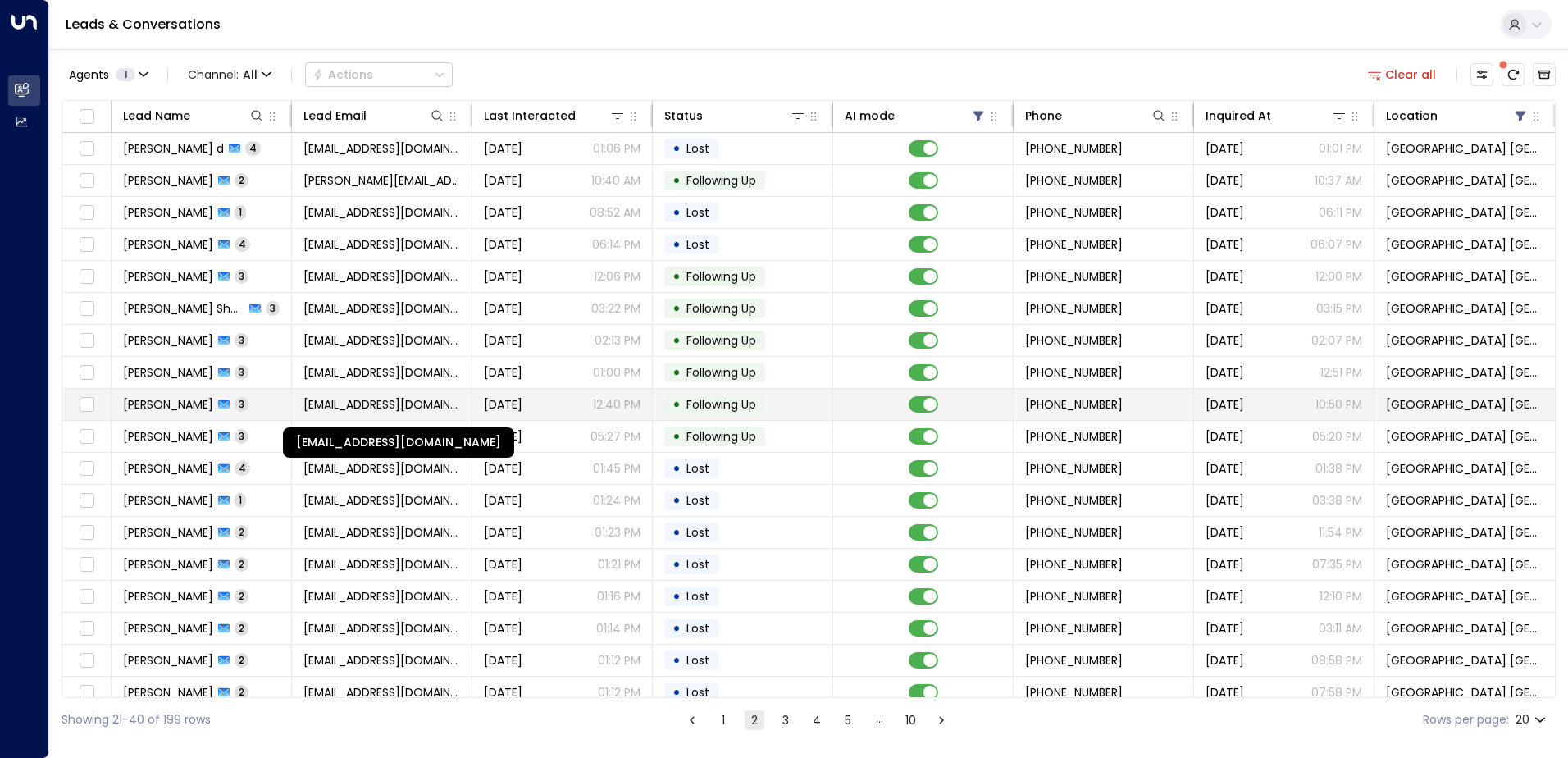
click at [408, 406] on span "[EMAIL_ADDRESS][DOMAIN_NAME]" at bounding box center [381, 403] width 157 height 16
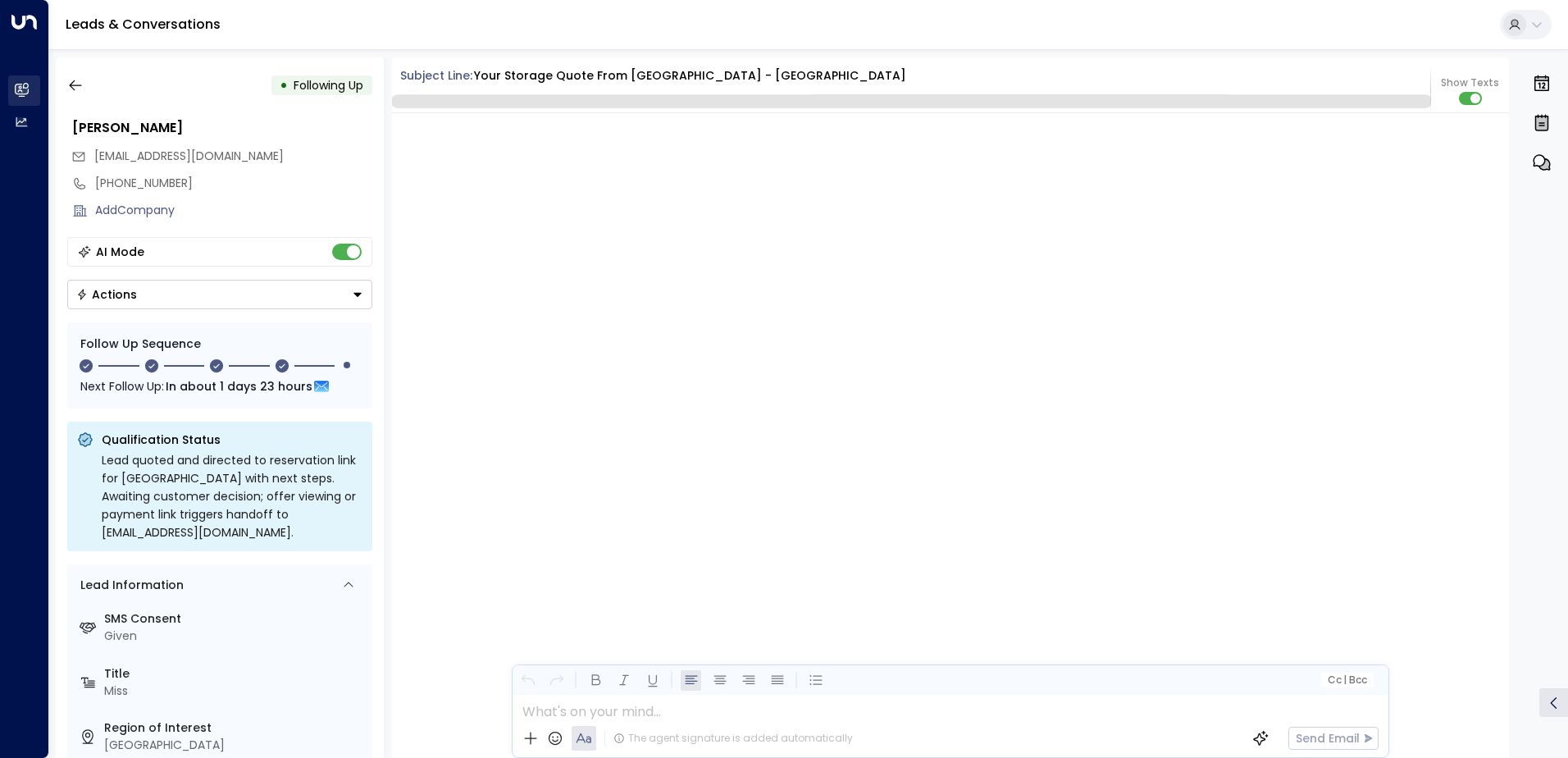
scroll to position [2369, 0]
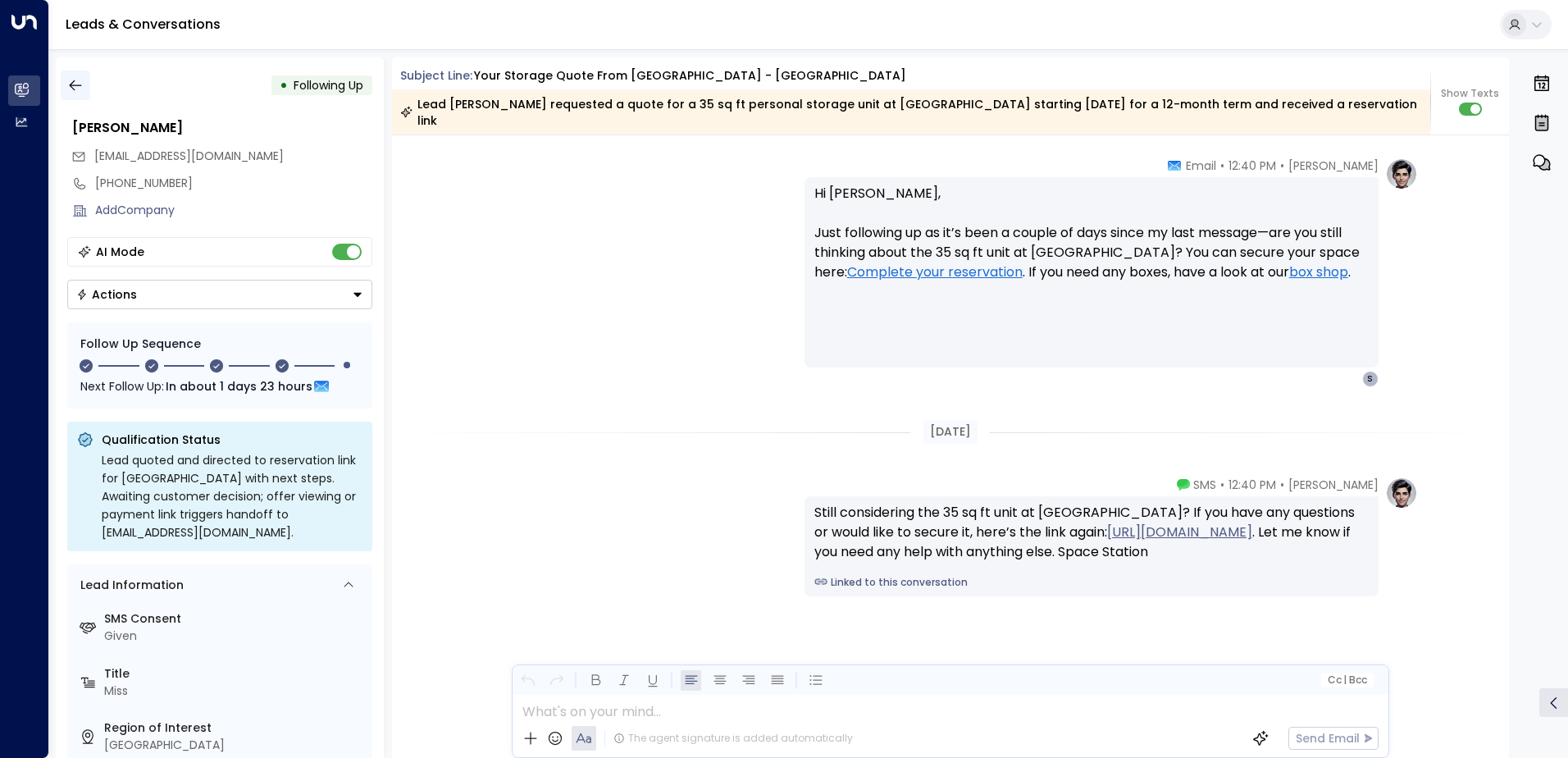
click at [76, 85] on icon "button" at bounding box center [75, 85] width 12 height 10
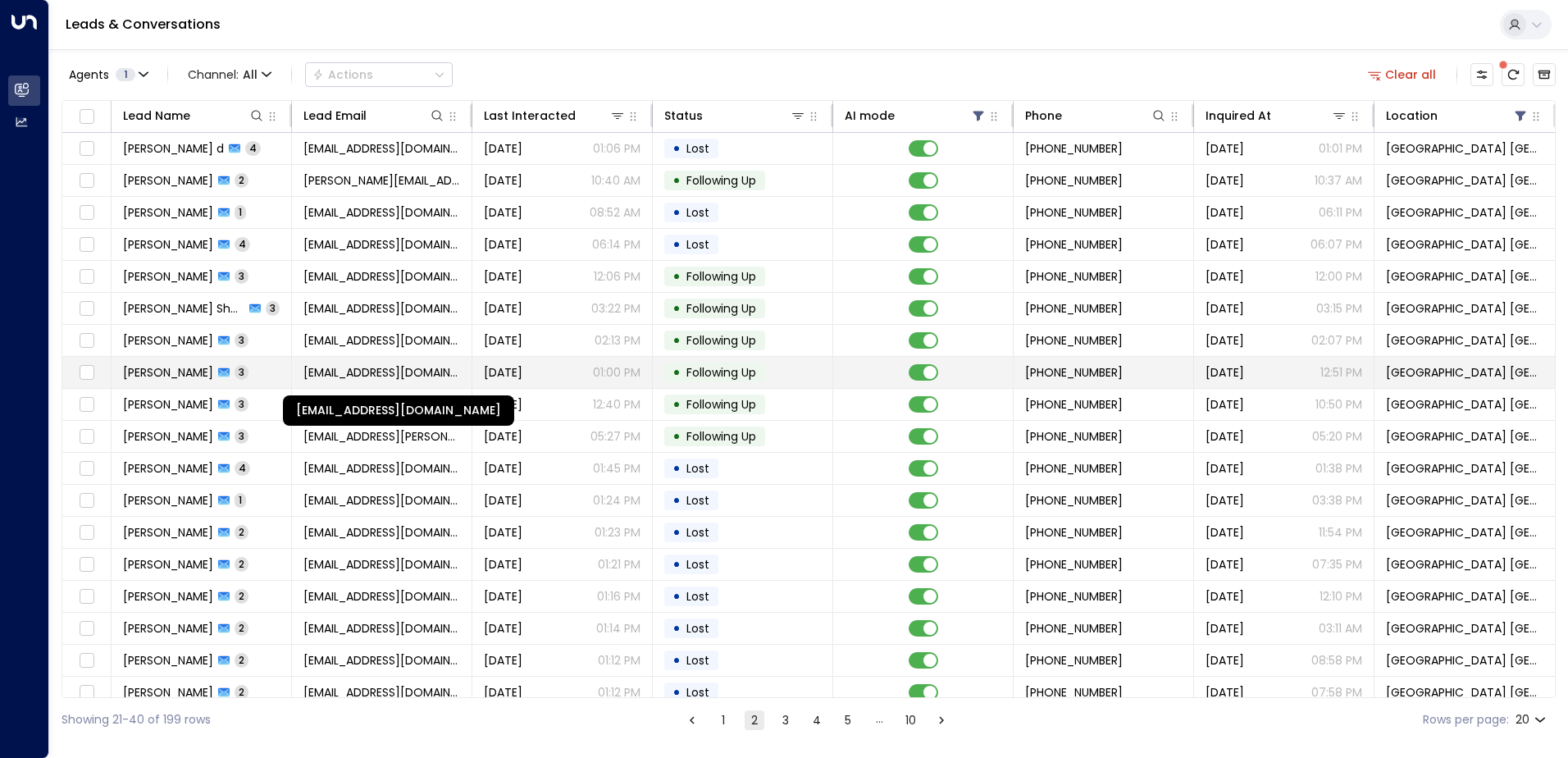
click at [321, 372] on span "[EMAIL_ADDRESS][DOMAIN_NAME]" at bounding box center [381, 372] width 157 height 16
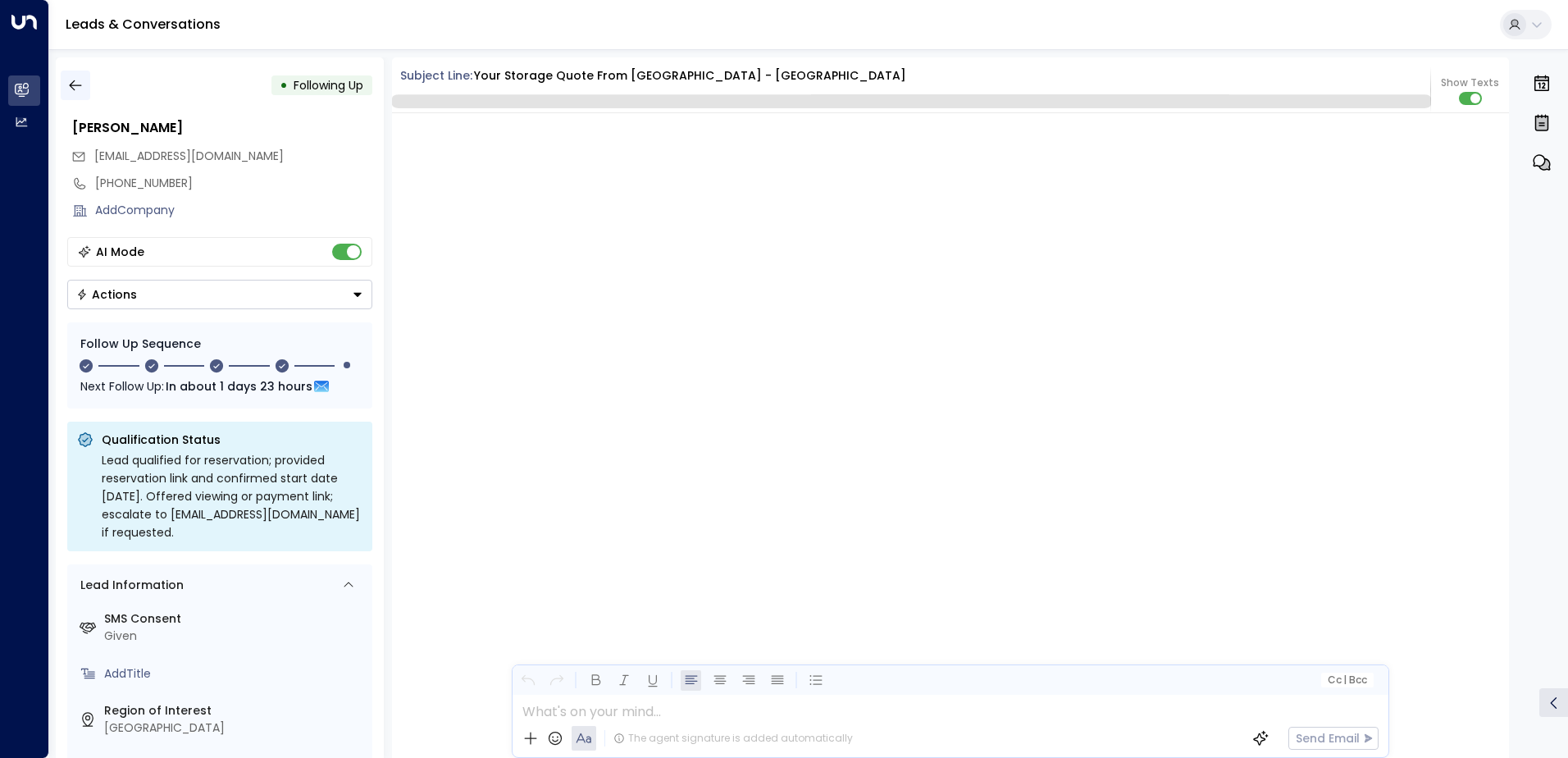
scroll to position [2526, 0]
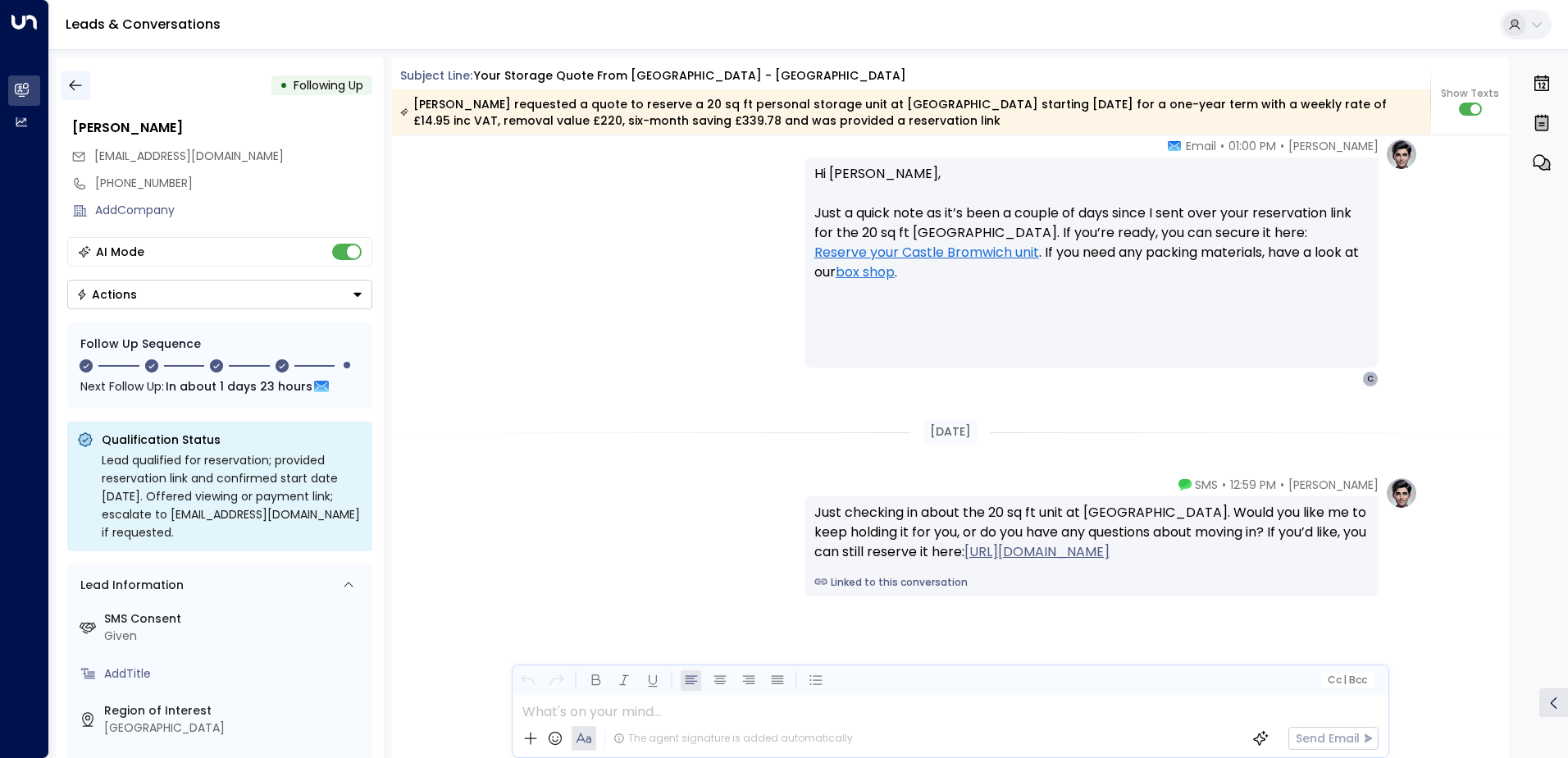
click at [76, 87] on icon "button" at bounding box center [75, 84] width 16 height 16
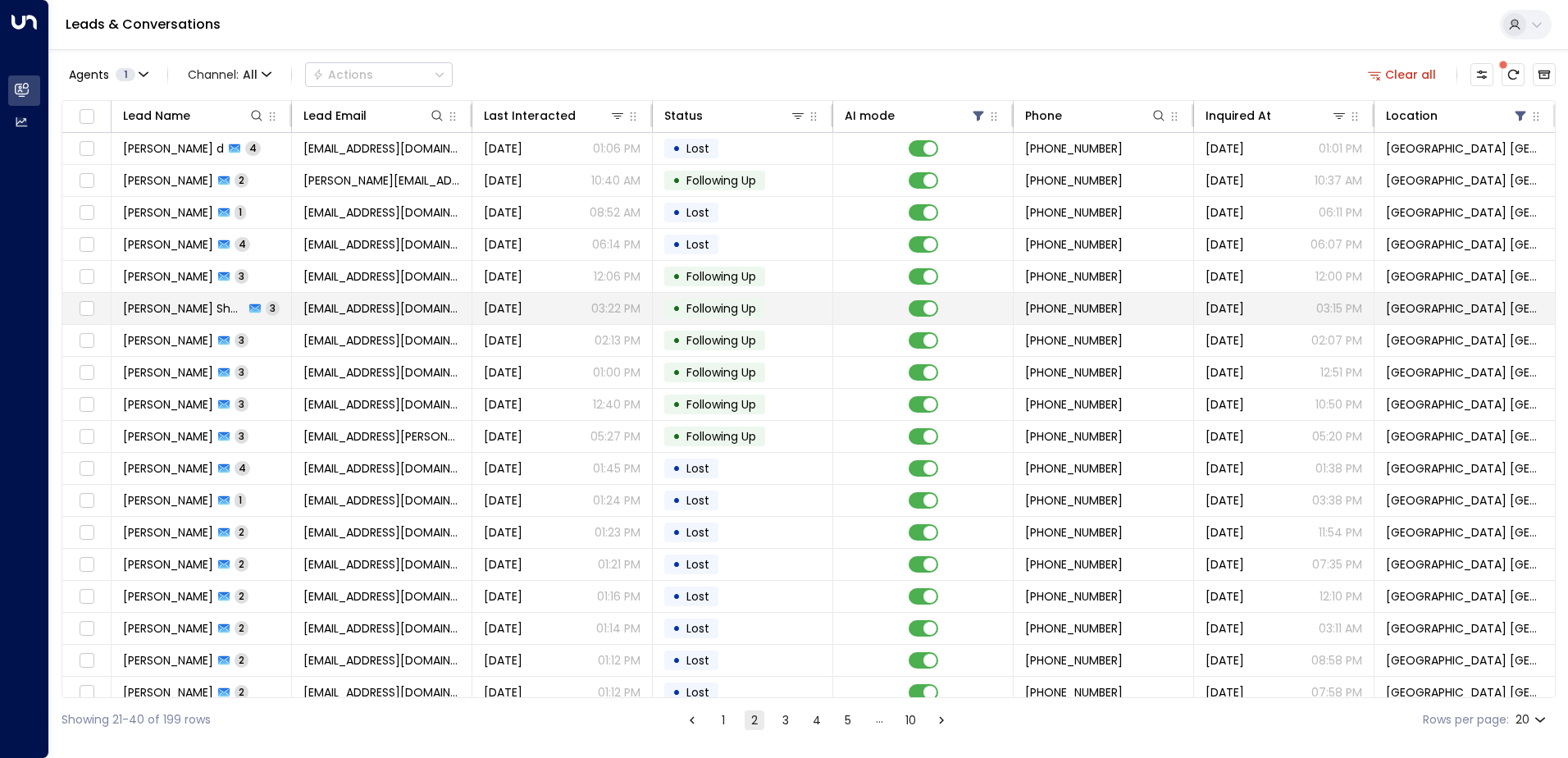
click at [442, 313] on span "[EMAIL_ADDRESS][DOMAIN_NAME]" at bounding box center [381, 307] width 157 height 16
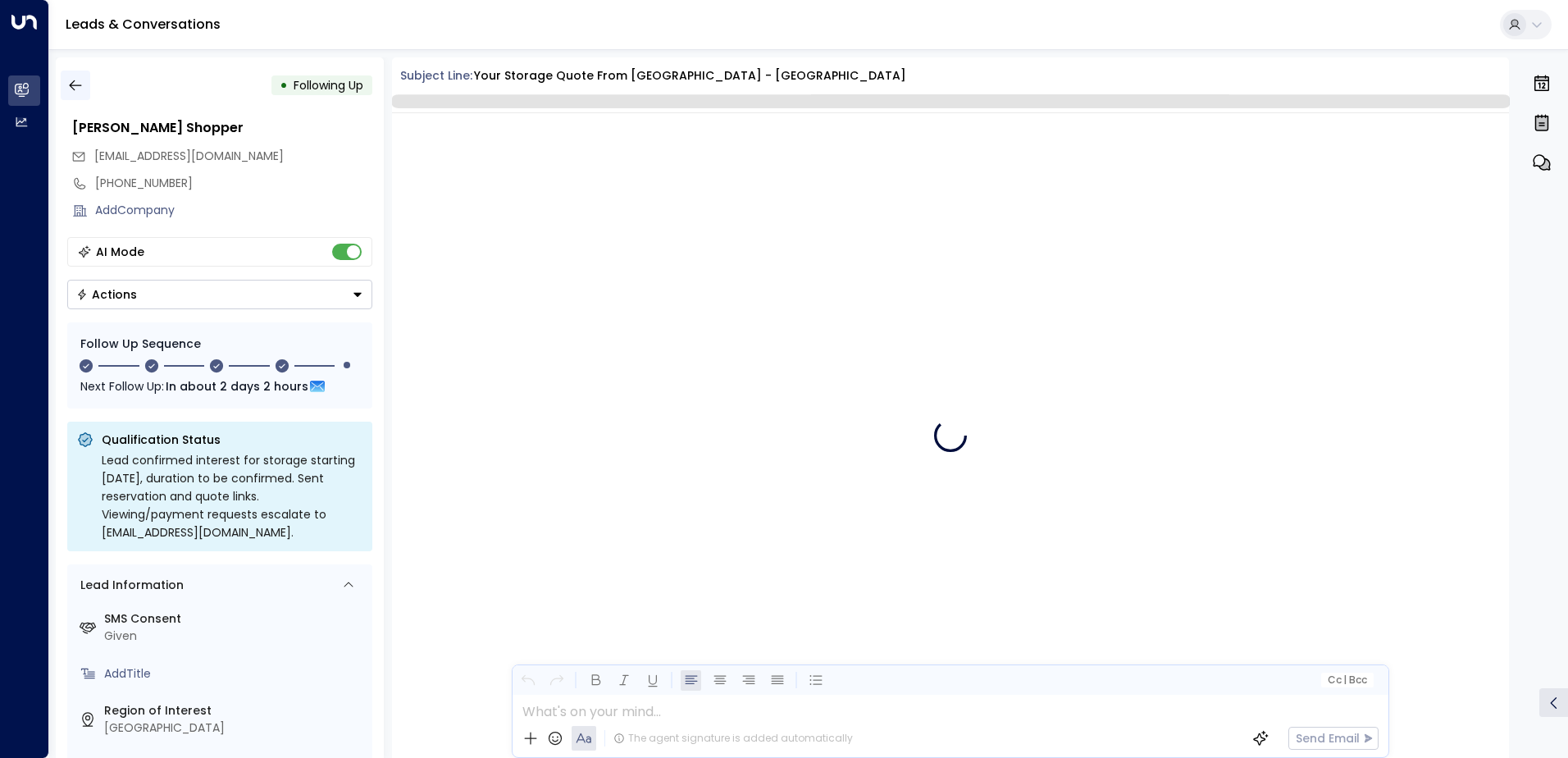
scroll to position [2619, 0]
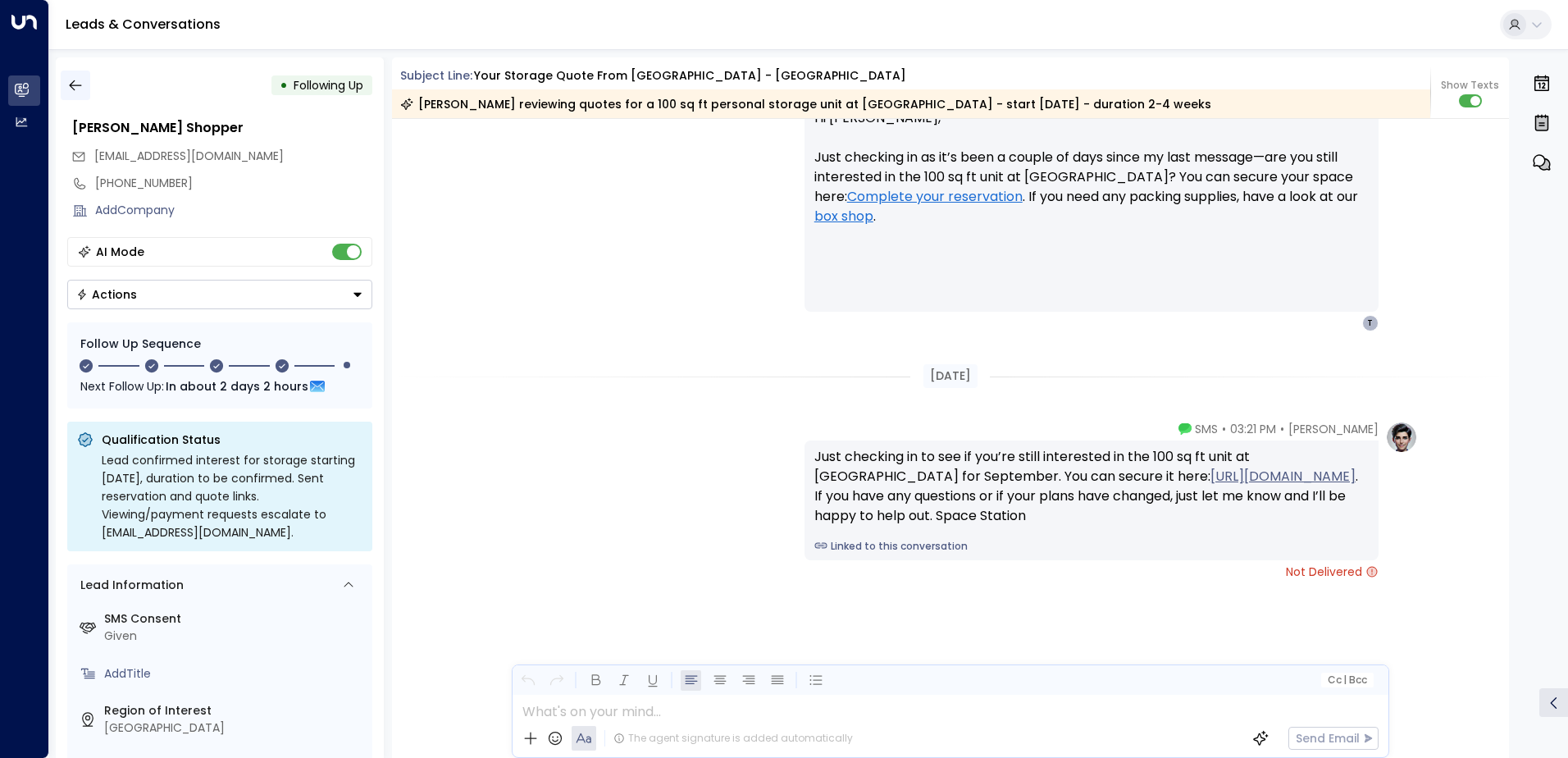
click at [82, 87] on icon "button" at bounding box center [75, 84] width 16 height 16
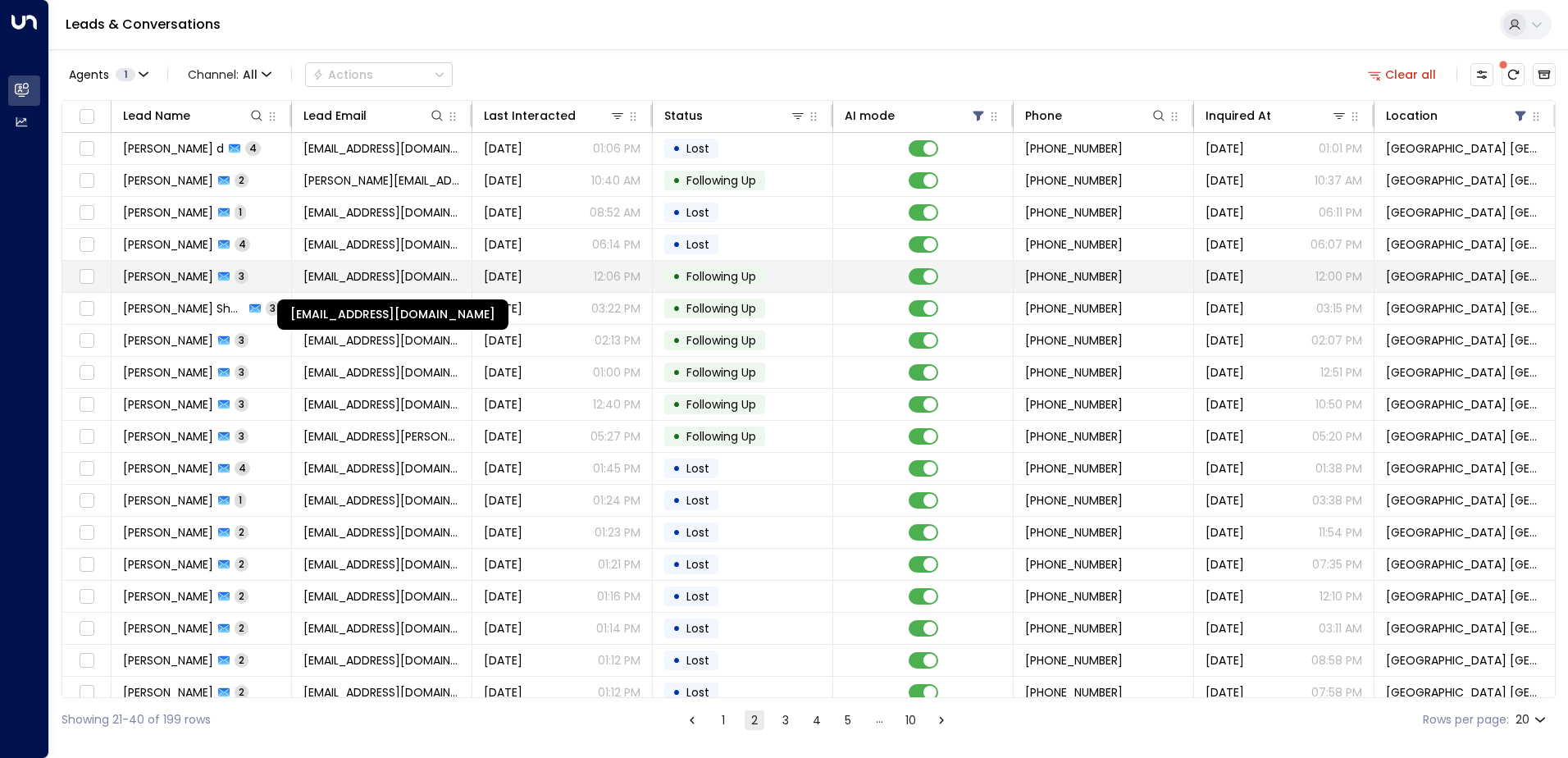
click at [397, 279] on span "[EMAIL_ADDRESS][DOMAIN_NAME]" at bounding box center [381, 276] width 157 height 16
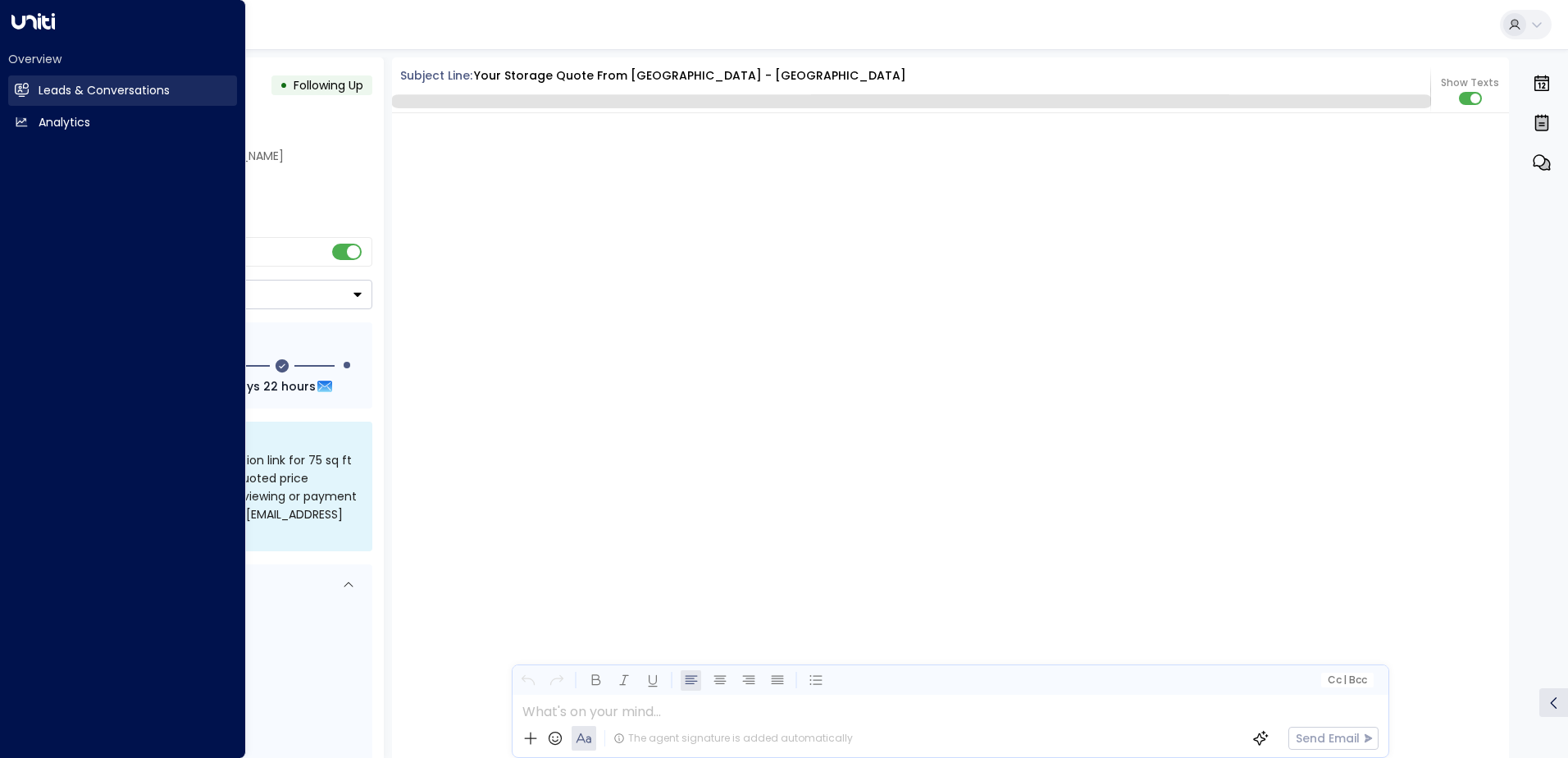
scroll to position [2111, 0]
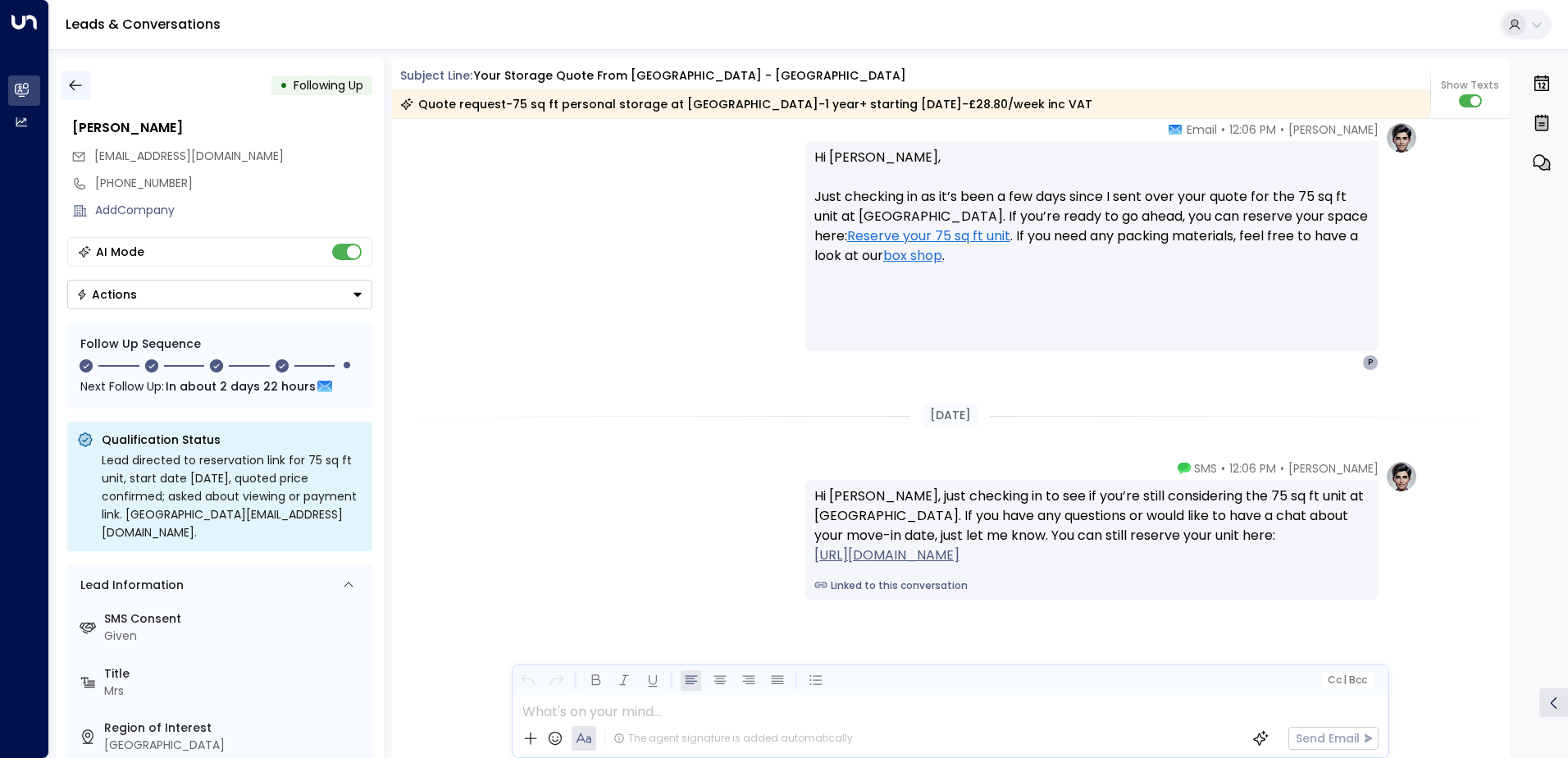
click at [74, 91] on icon "button" at bounding box center [75, 84] width 16 height 16
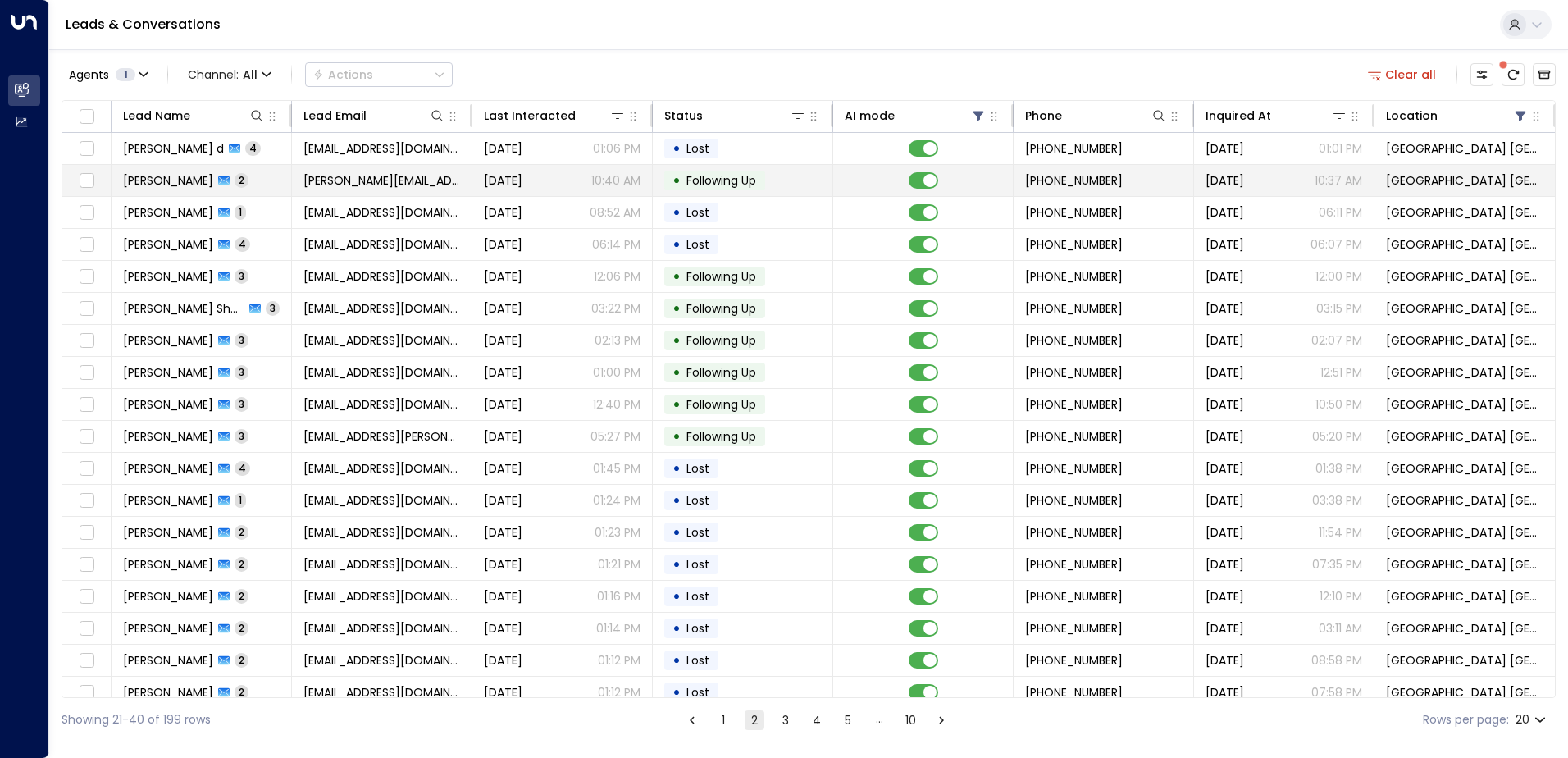
click at [382, 191] on td "[PERSON_NAME][EMAIL_ADDRESS][DOMAIN_NAME]" at bounding box center [382, 180] width 180 height 31
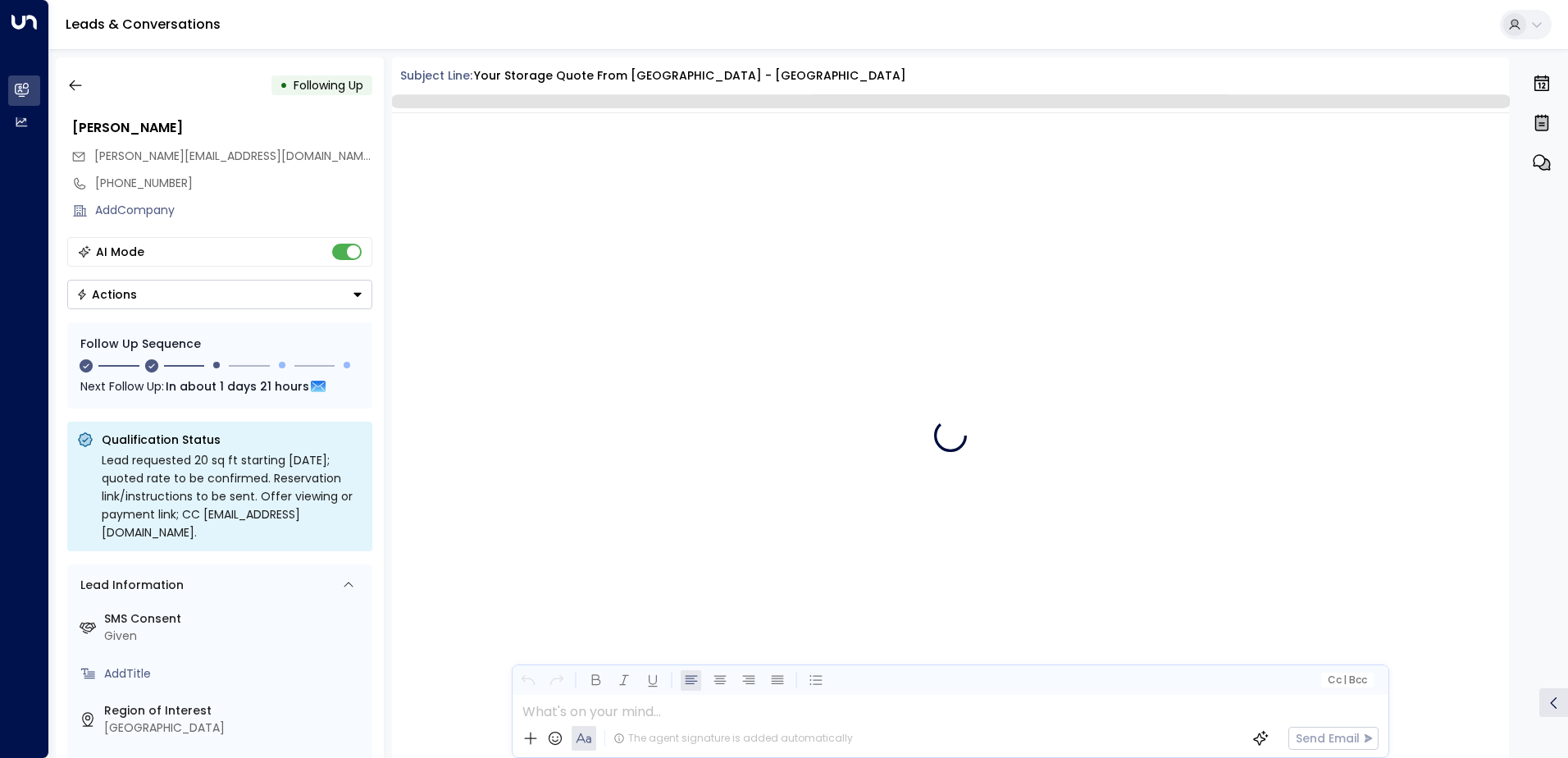
scroll to position [1326, 0]
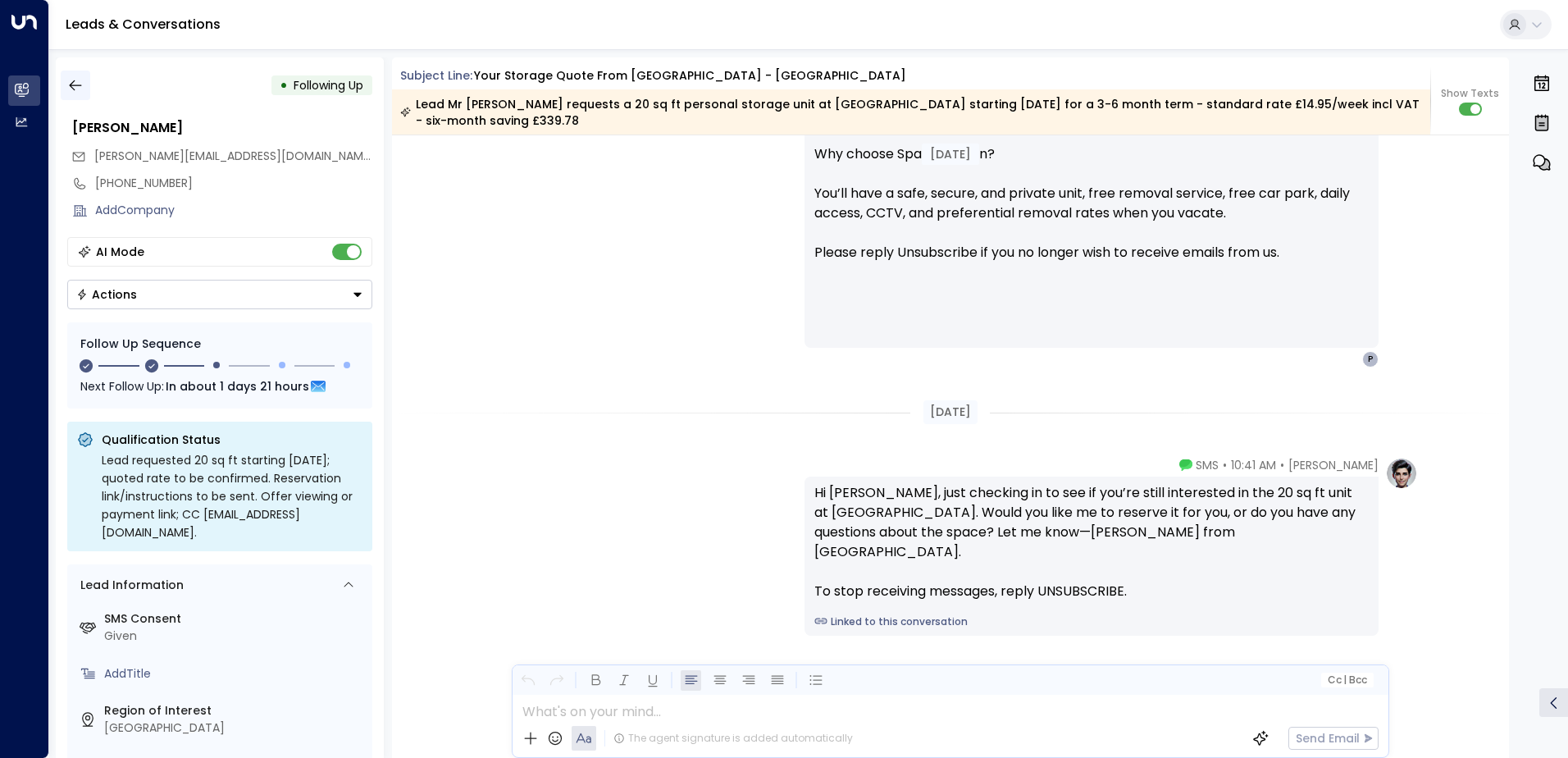
click at [85, 85] on button "button" at bounding box center [75, 84] width 29 height 29
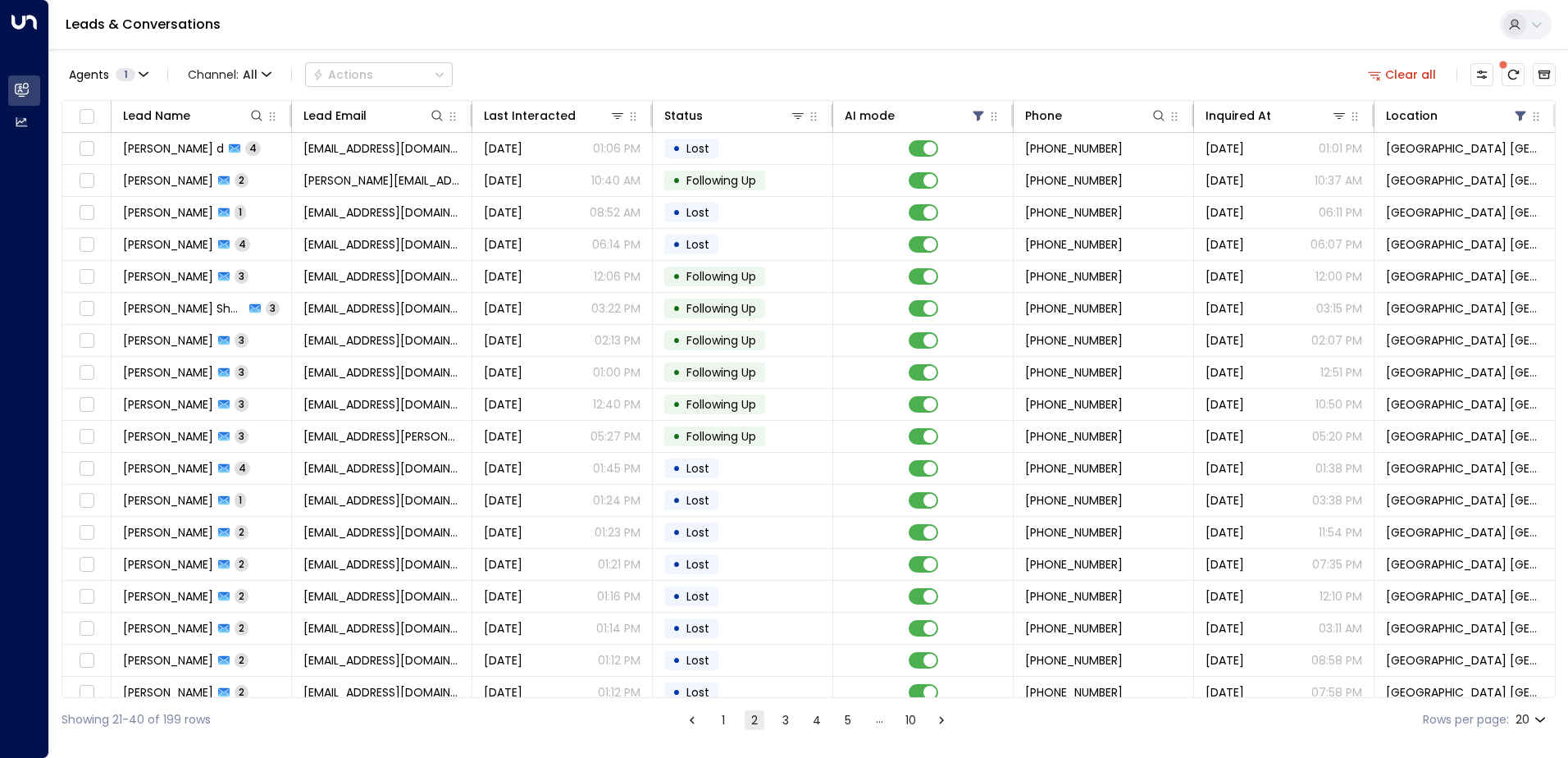
click at [713, 717] on button "1" at bounding box center [723, 719] width 20 height 20
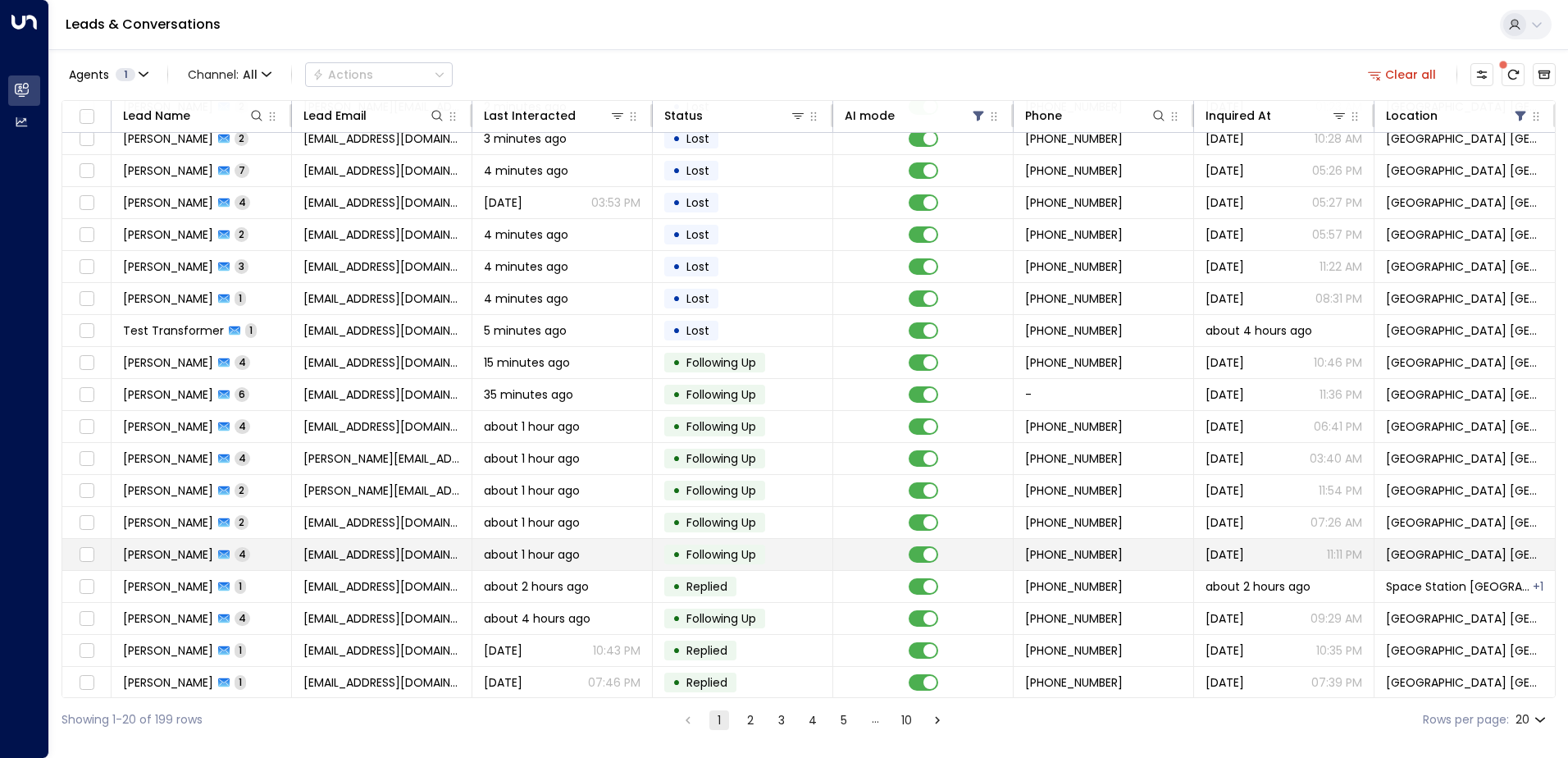
scroll to position [81, 0]
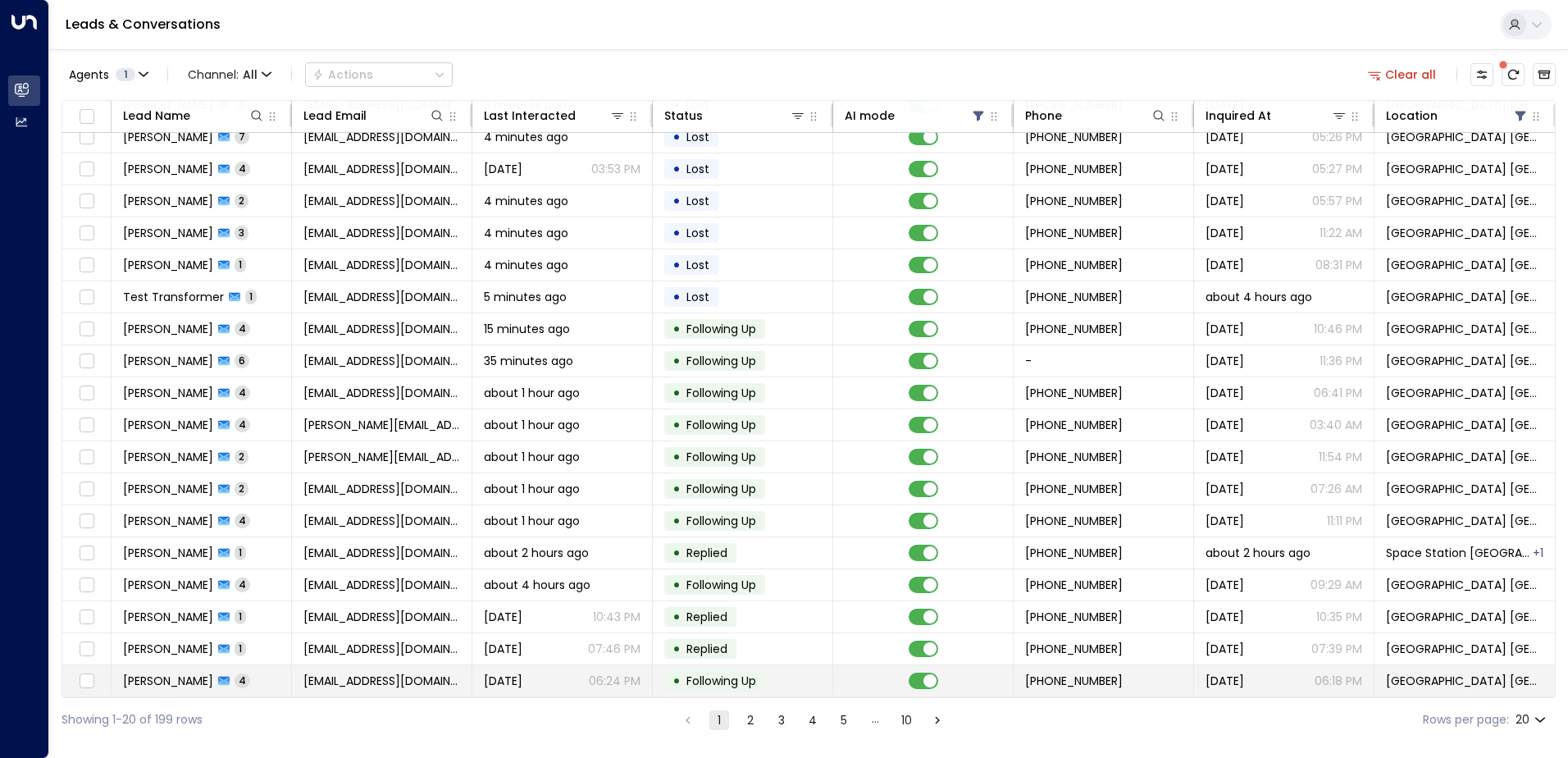
click at [356, 688] on td "[EMAIL_ADDRESS][DOMAIN_NAME]" at bounding box center [382, 680] width 180 height 31
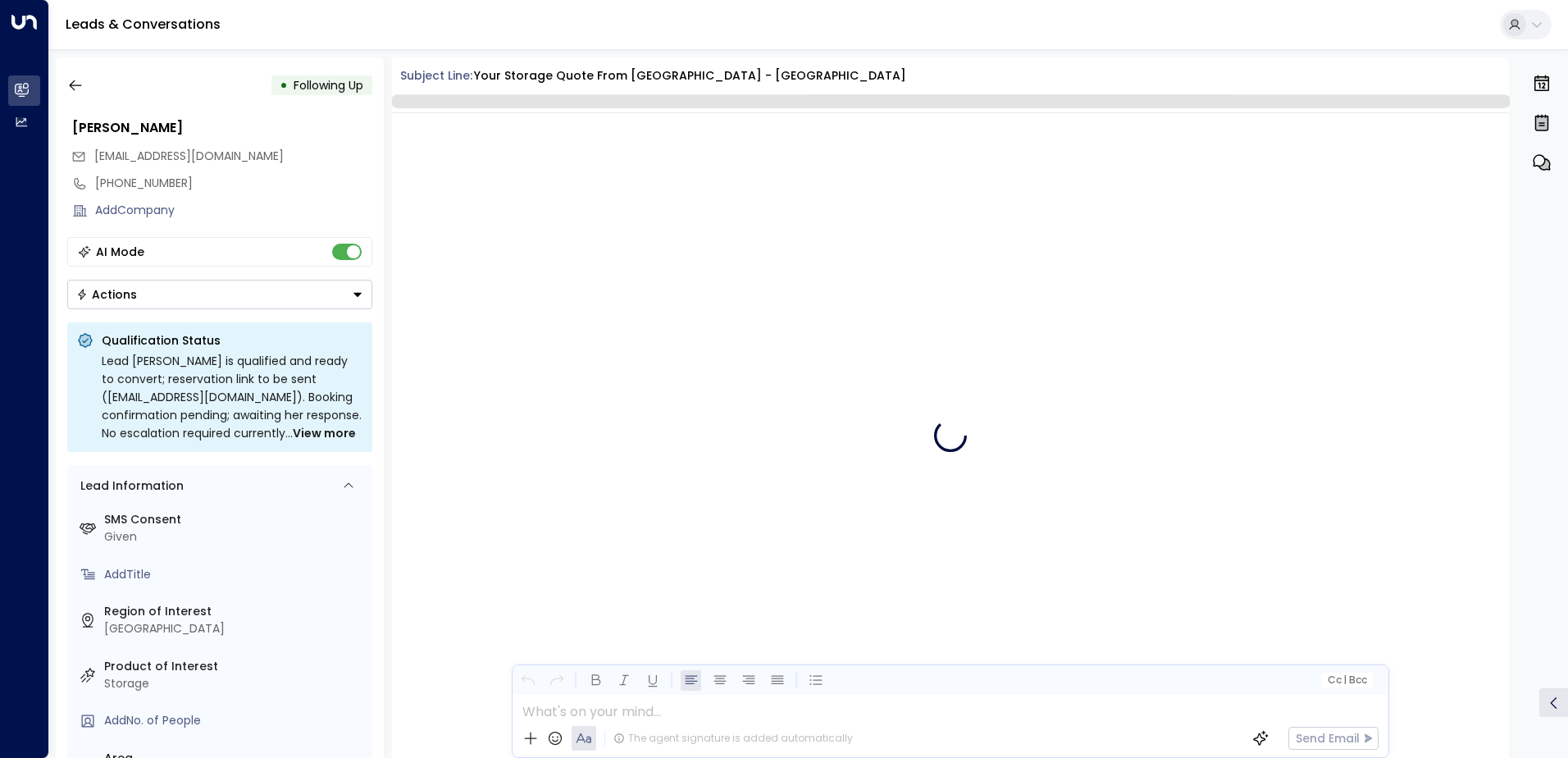
scroll to position [3670, 0]
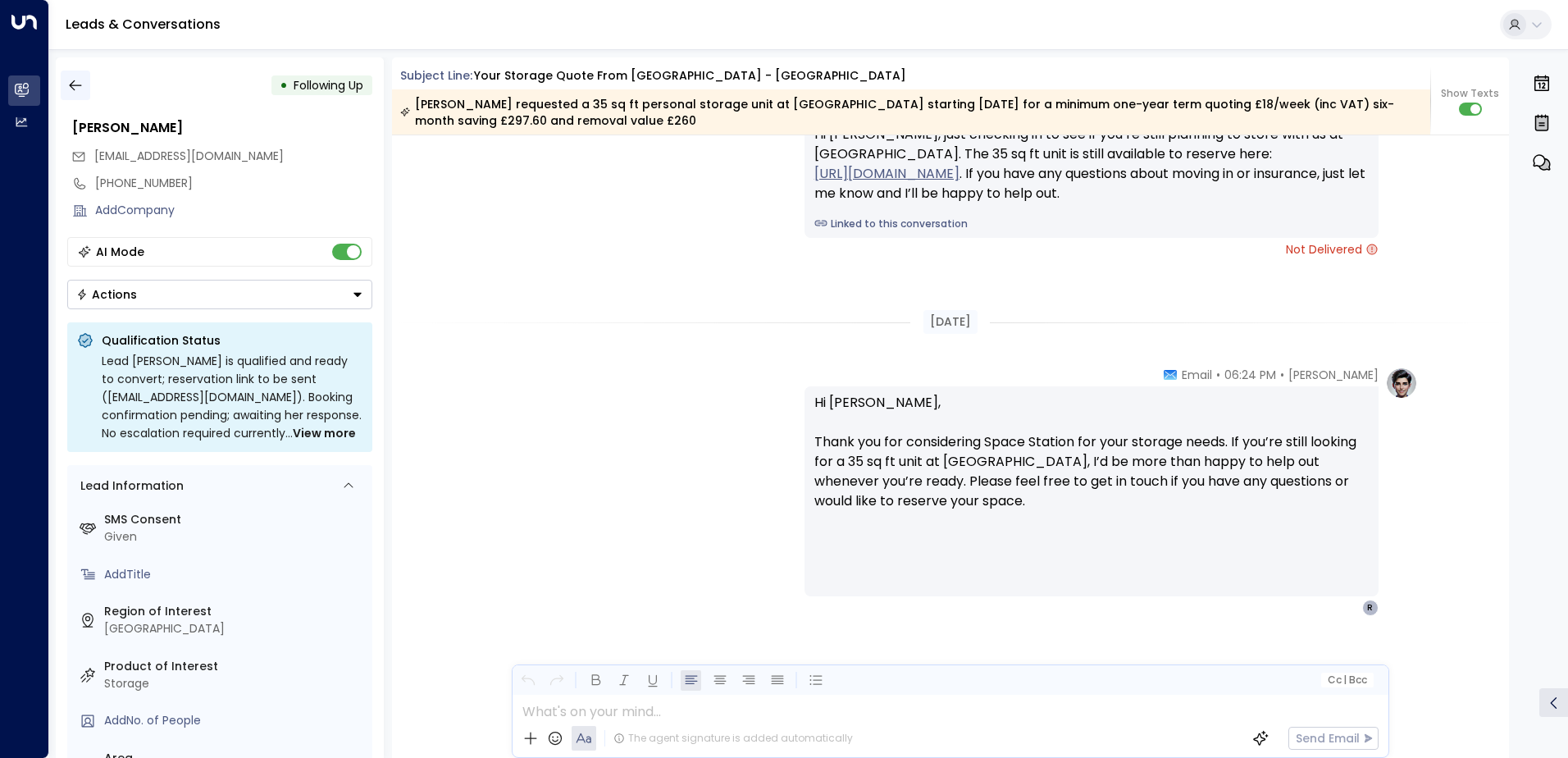
click at [70, 83] on icon "button" at bounding box center [75, 85] width 12 height 10
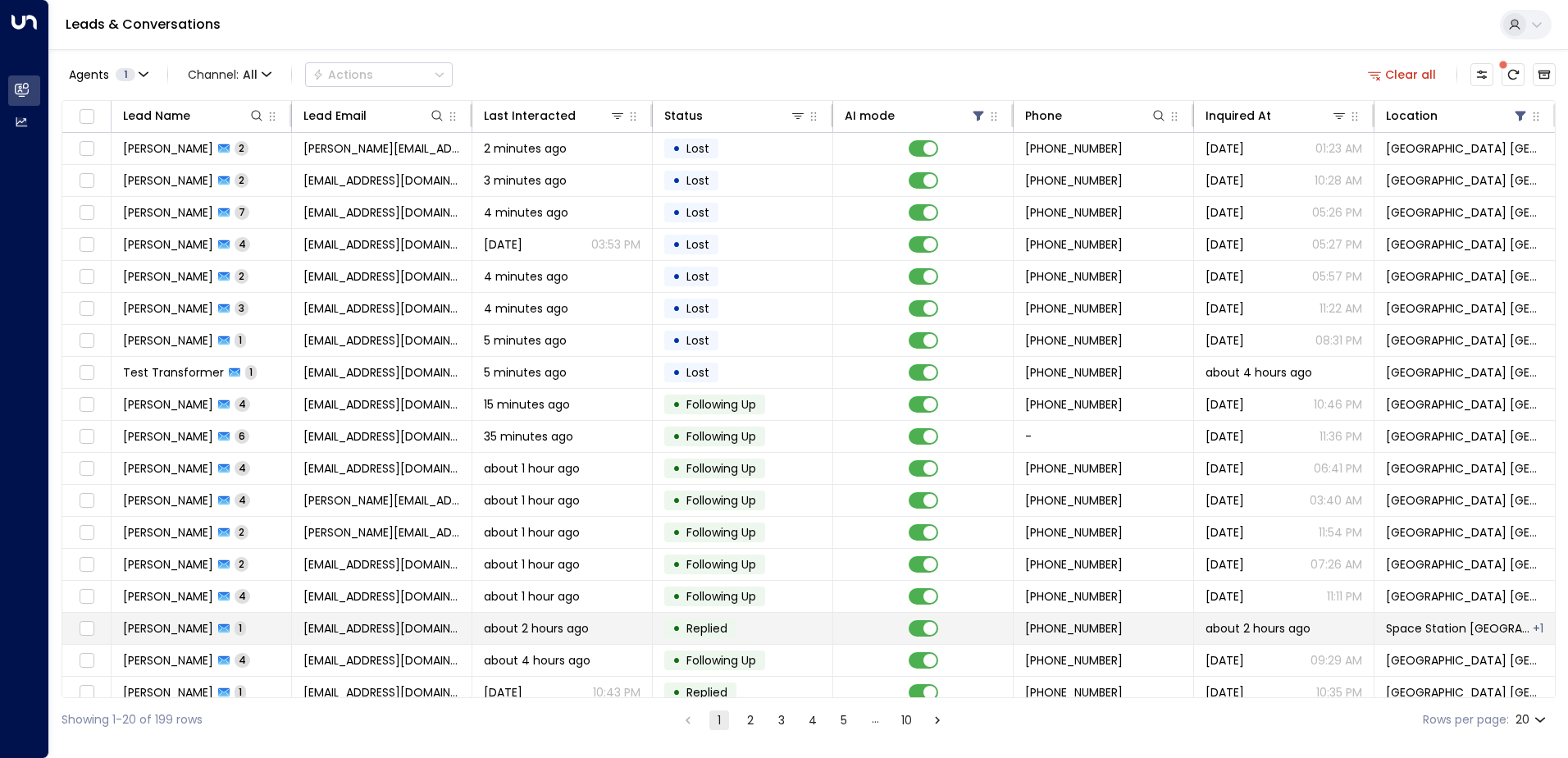
scroll to position [81, 0]
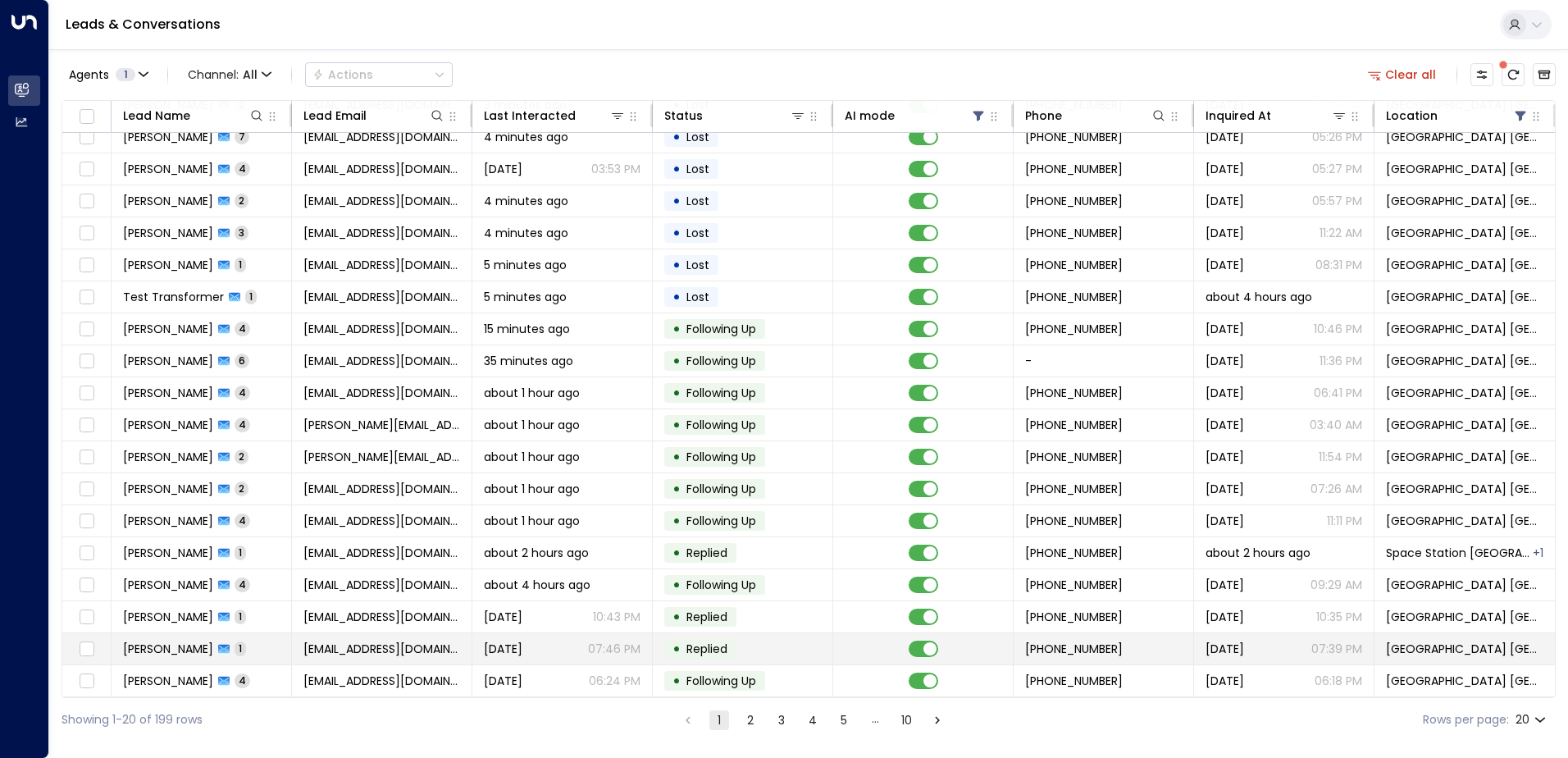
click at [506, 650] on span "[DATE]" at bounding box center [503, 648] width 39 height 16
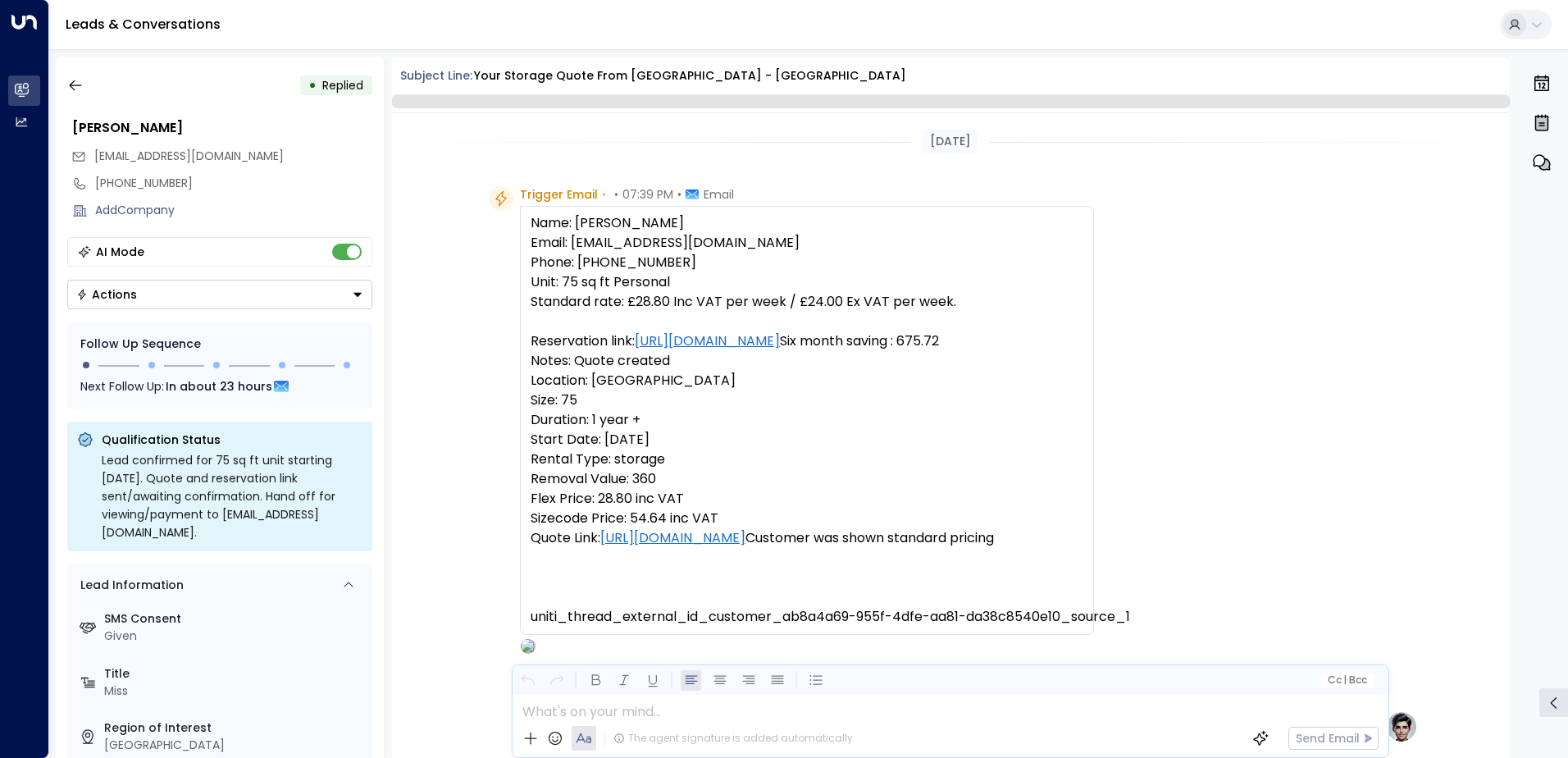
scroll to position [819, 0]
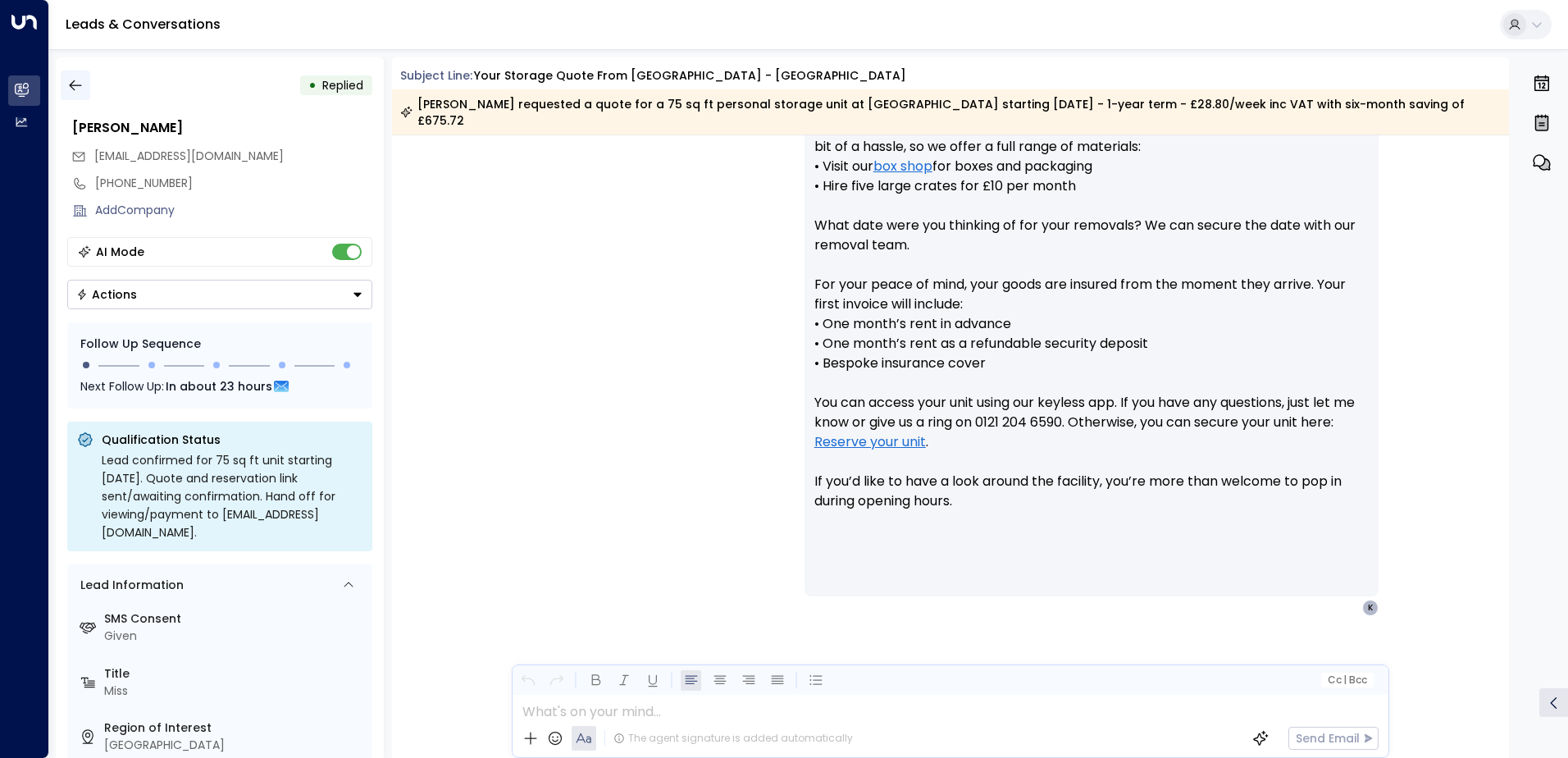
click at [81, 86] on icon "button" at bounding box center [75, 84] width 16 height 16
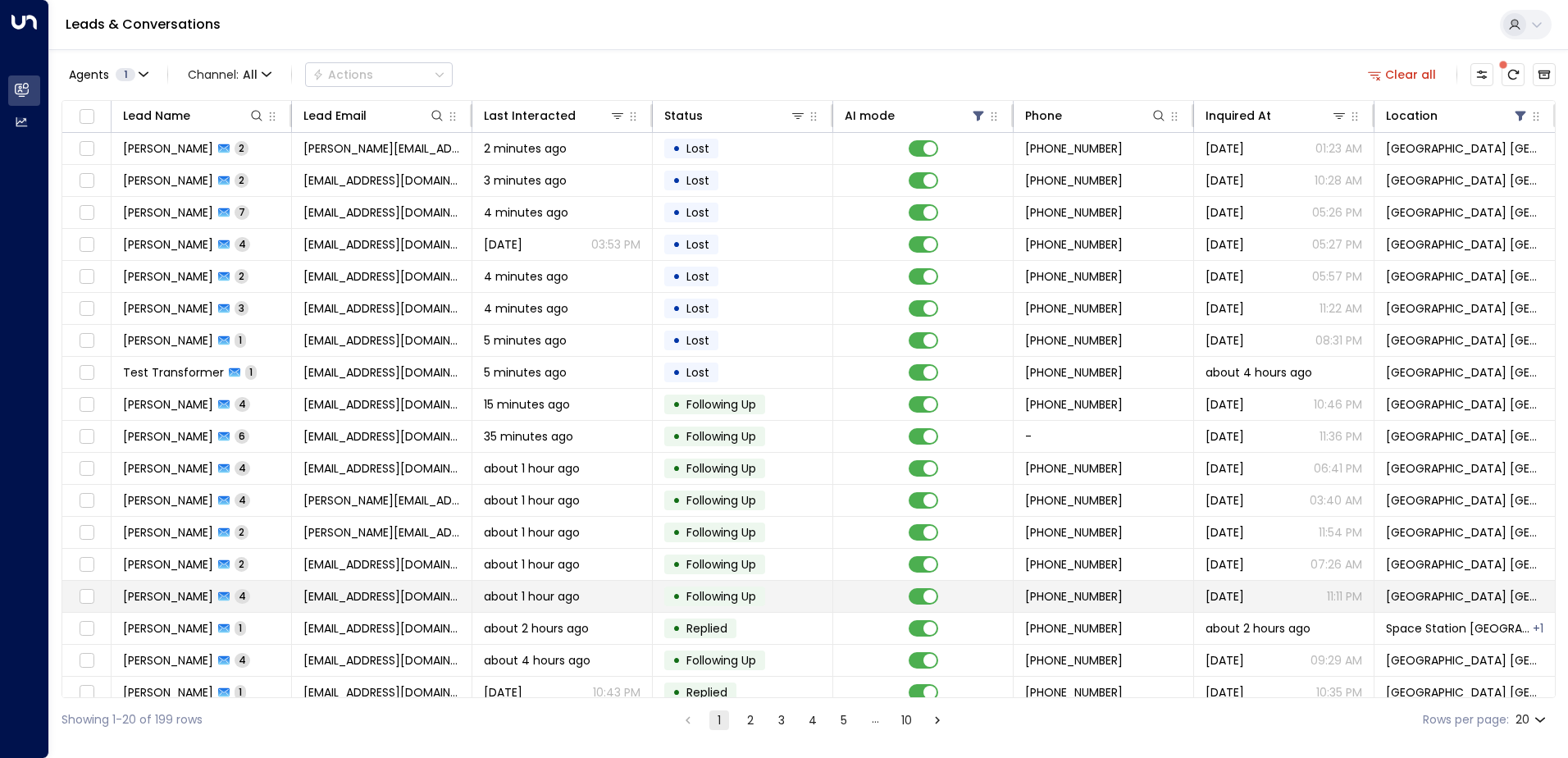
scroll to position [81, 0]
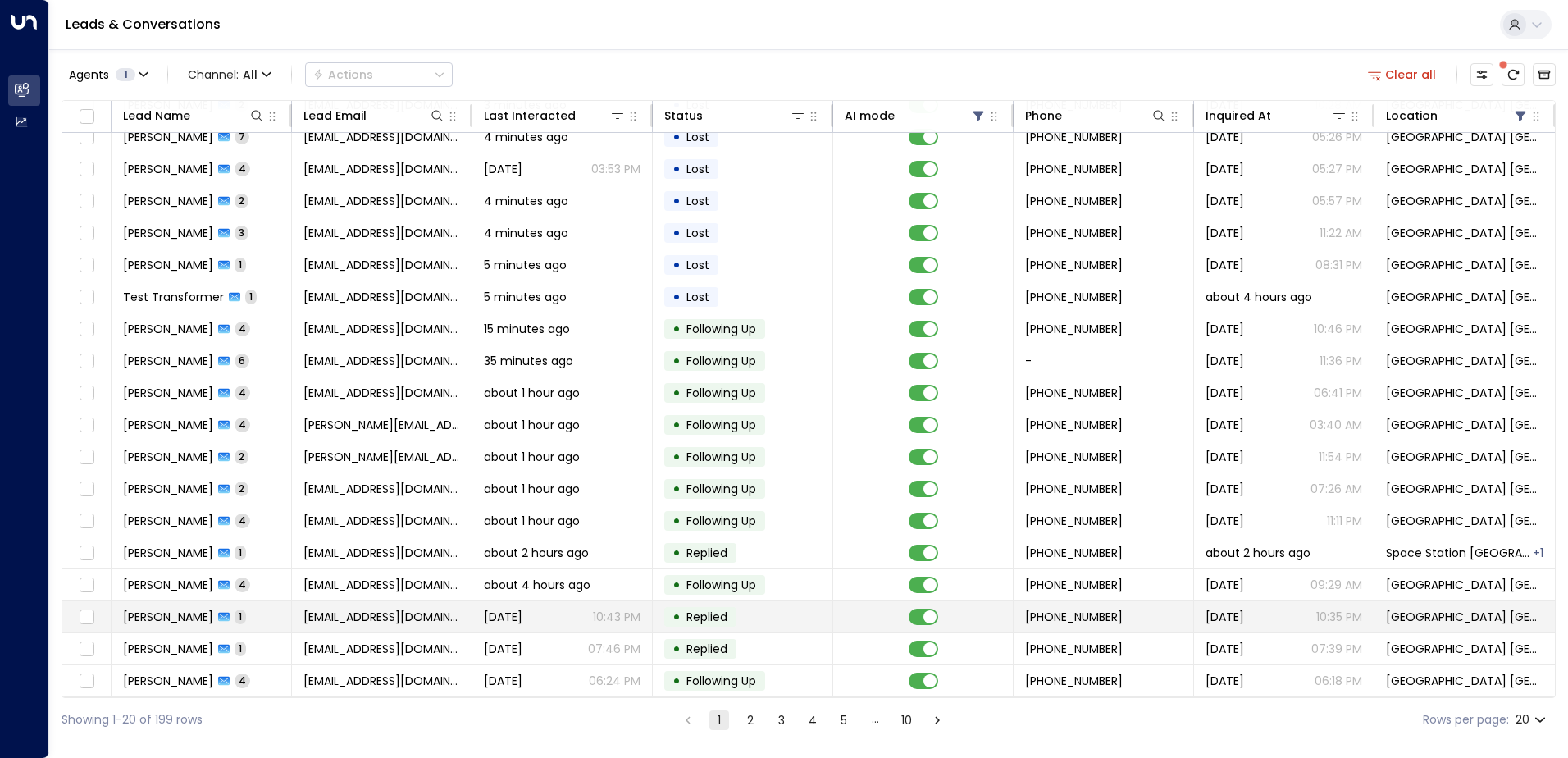
click at [500, 615] on span "[DATE]" at bounding box center [503, 616] width 39 height 16
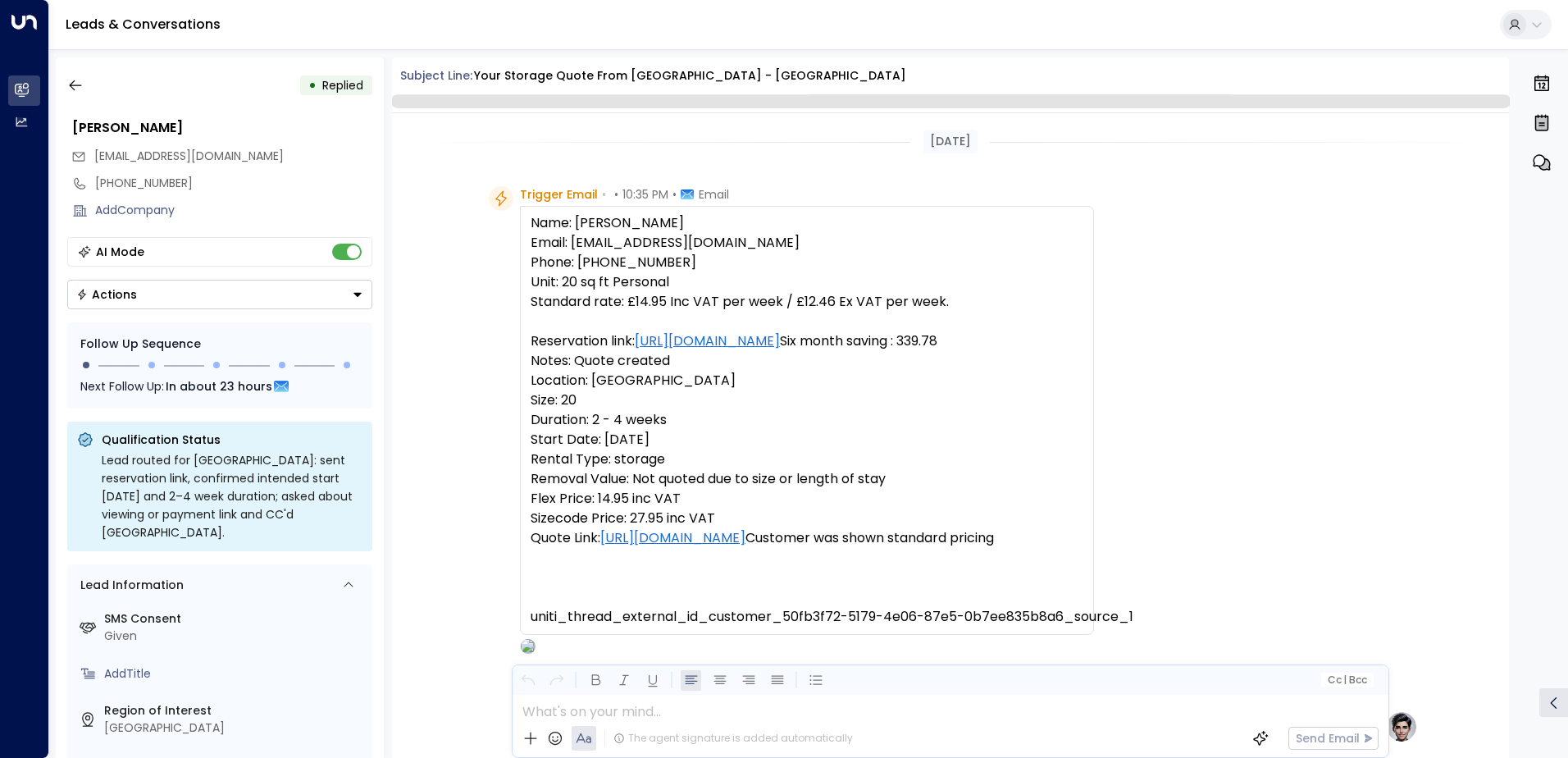
scroll to position [779, 0]
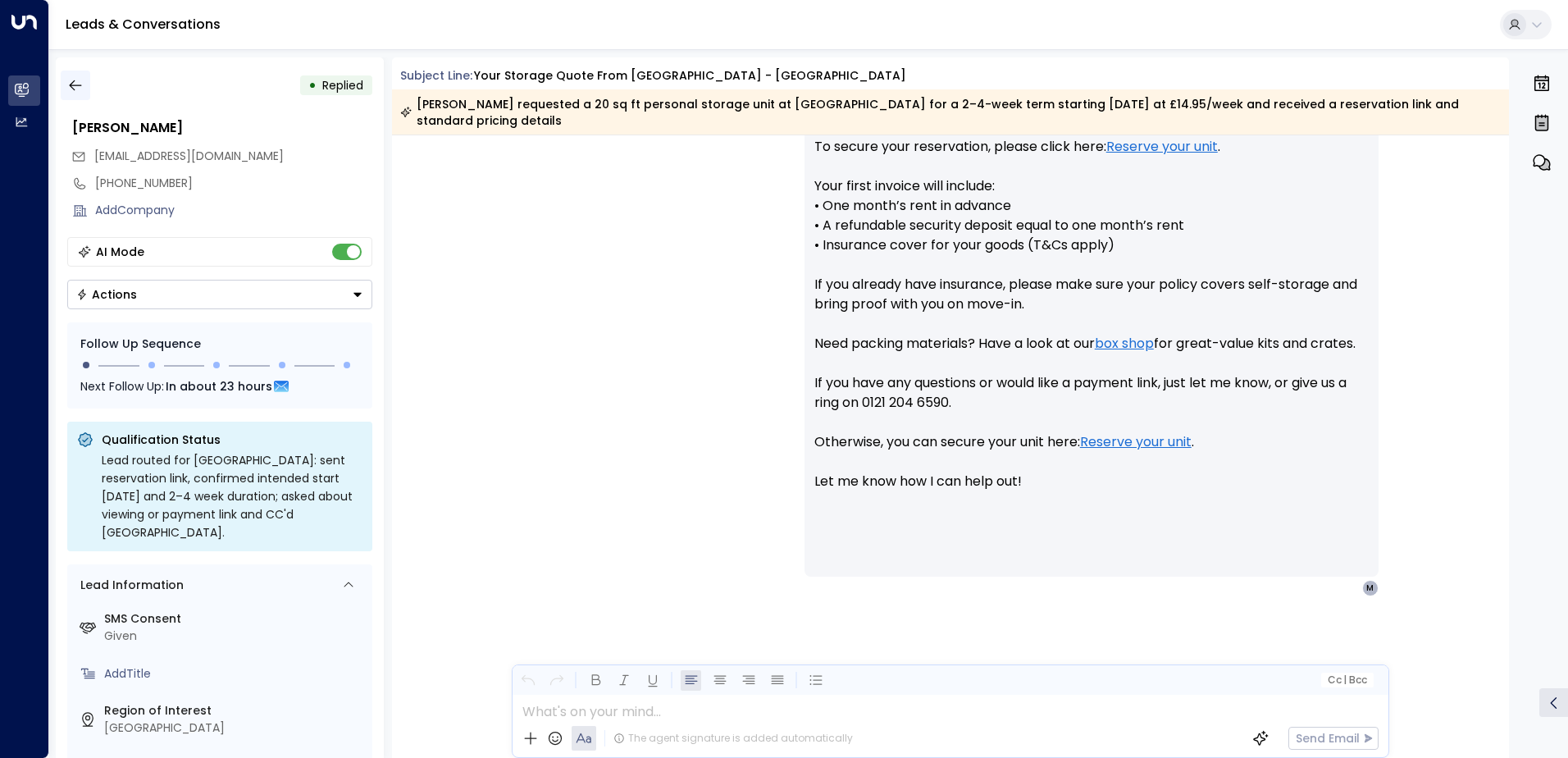
click at [75, 84] on icon "button" at bounding box center [75, 84] width 16 height 16
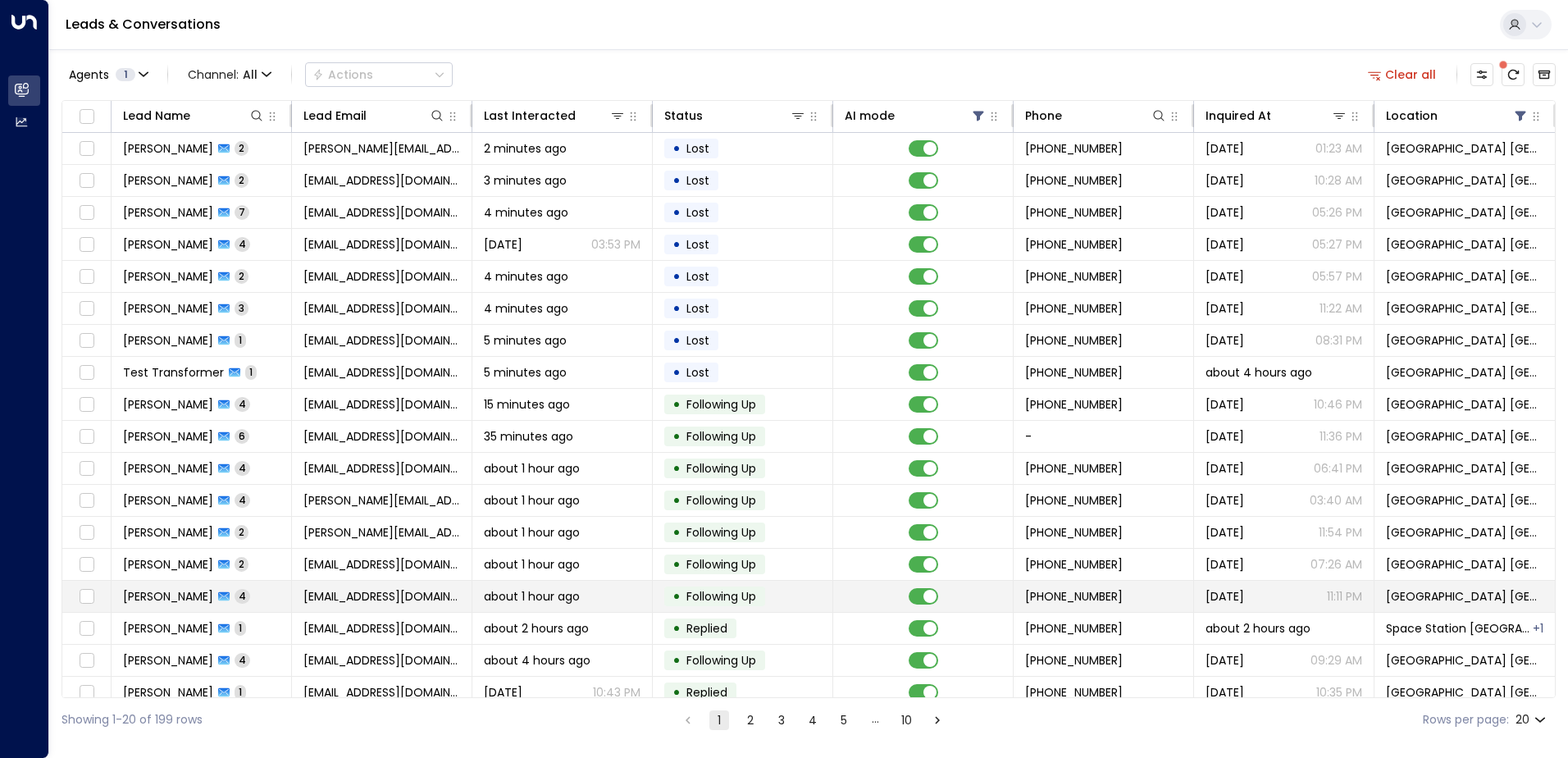
click at [474, 598] on td "about 1 hour ago" at bounding box center [563, 596] width 180 height 31
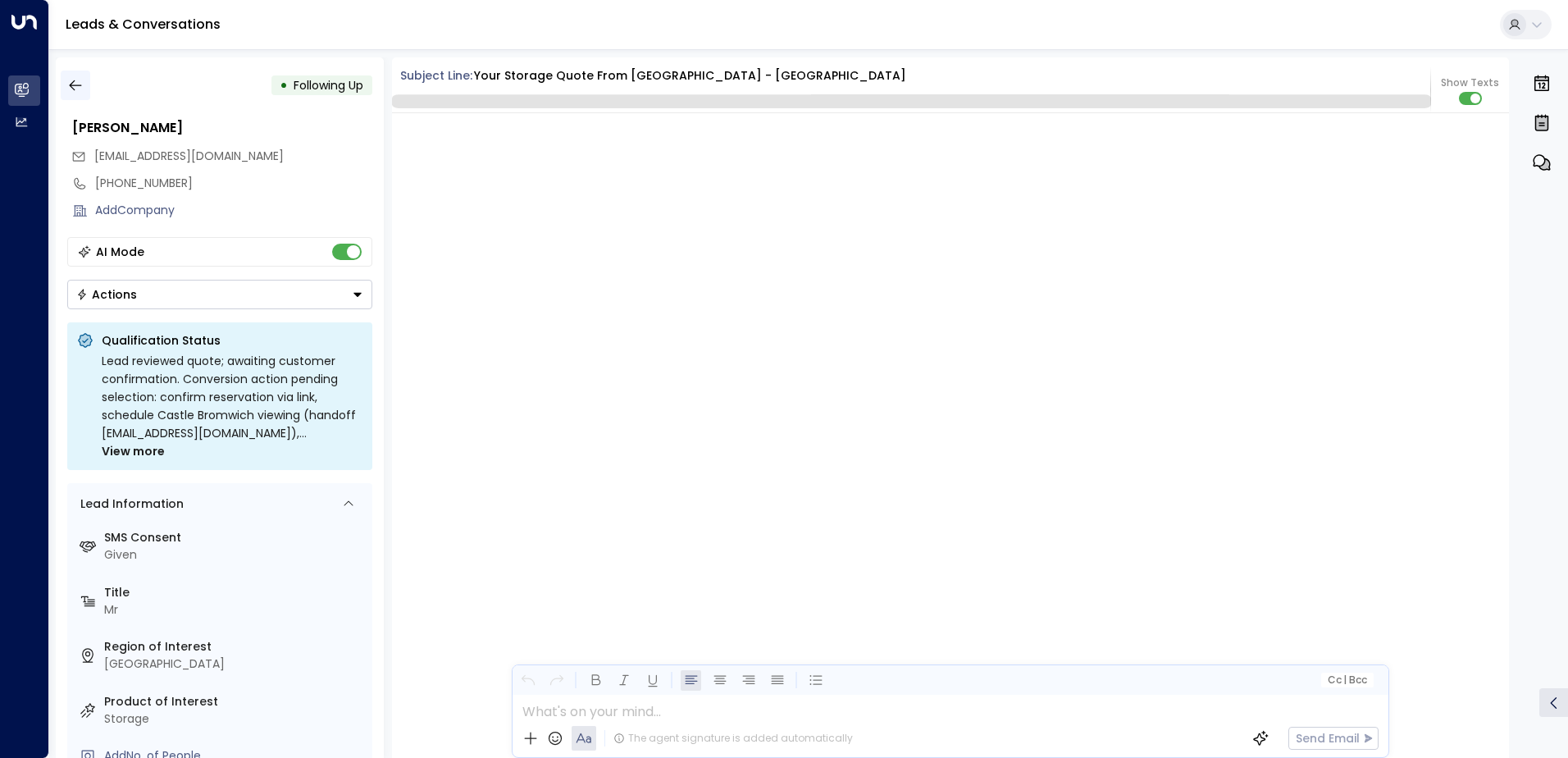
scroll to position [3253, 0]
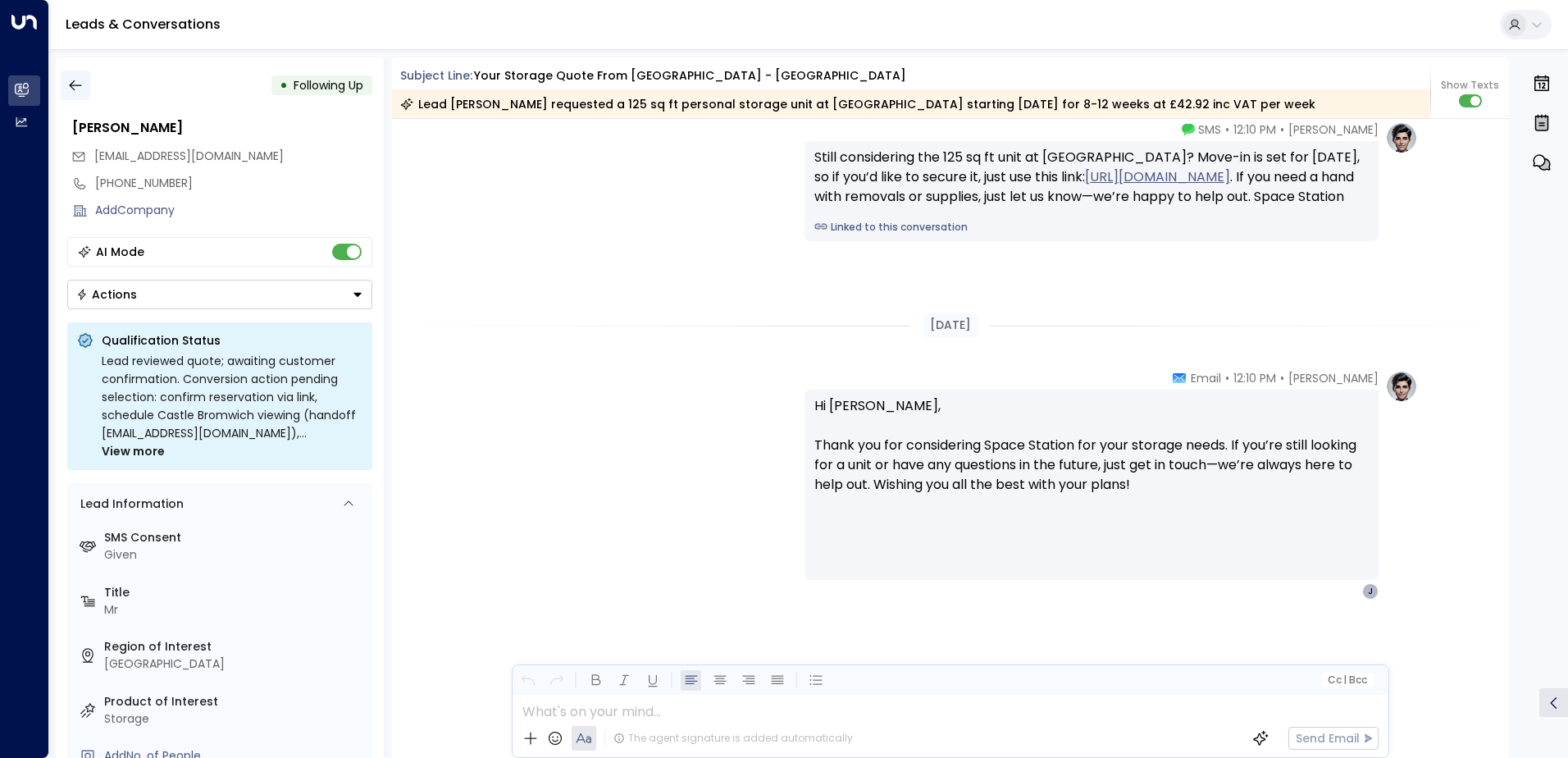
click at [81, 92] on icon "button" at bounding box center [75, 84] width 16 height 16
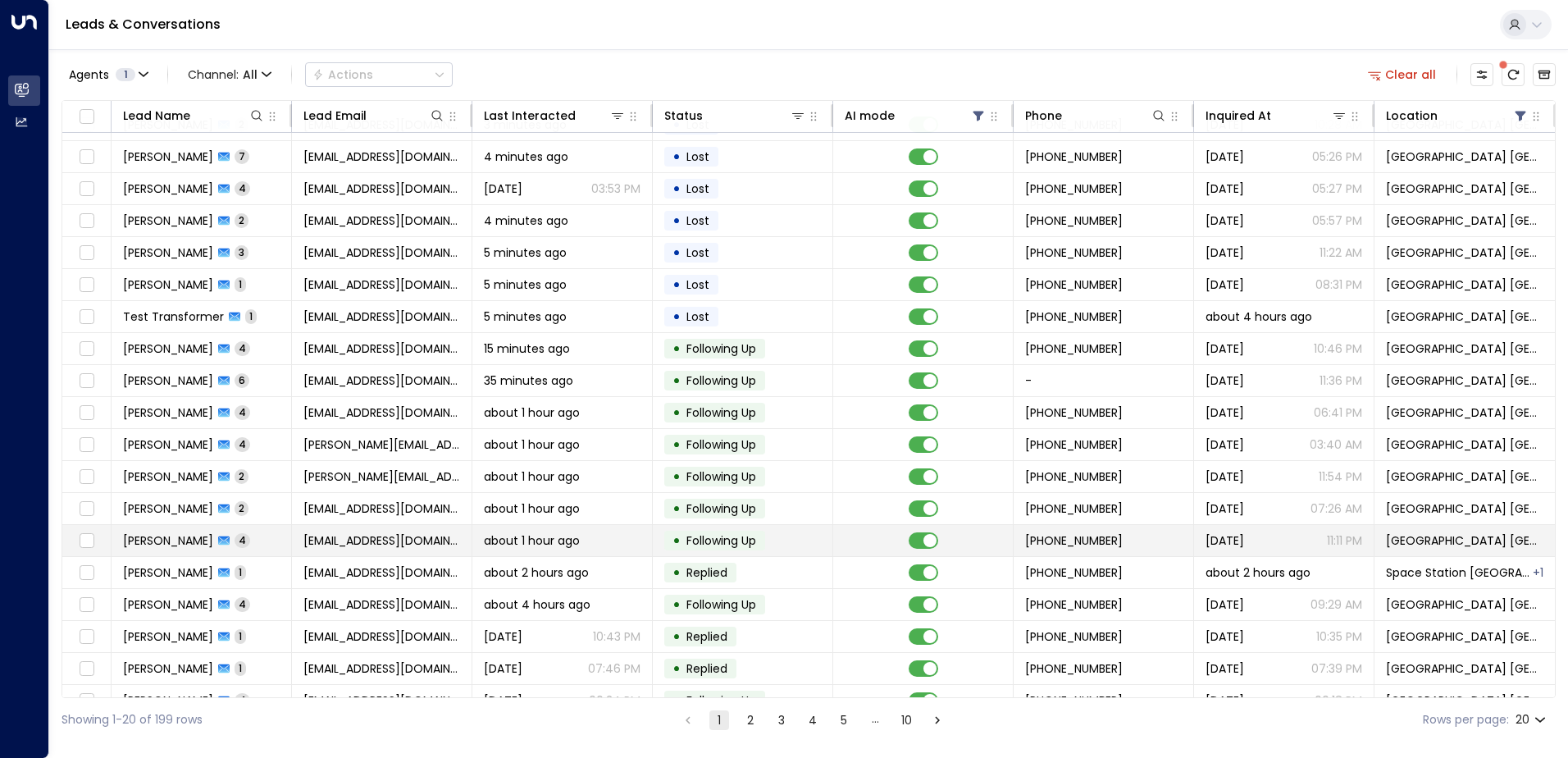
scroll to position [81, 0]
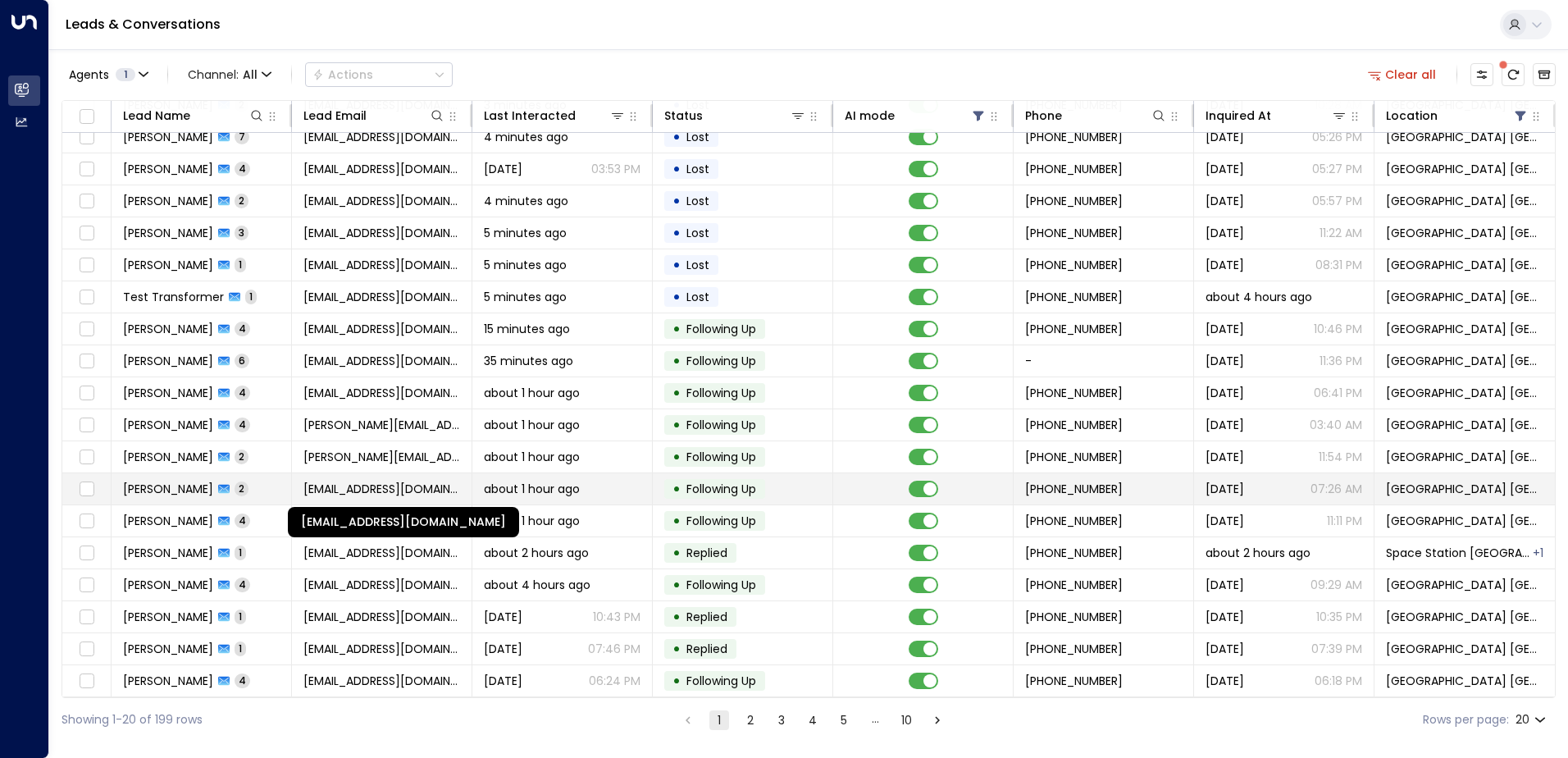
click at [396, 487] on span "[EMAIL_ADDRESS][DOMAIN_NAME]" at bounding box center [381, 488] width 157 height 16
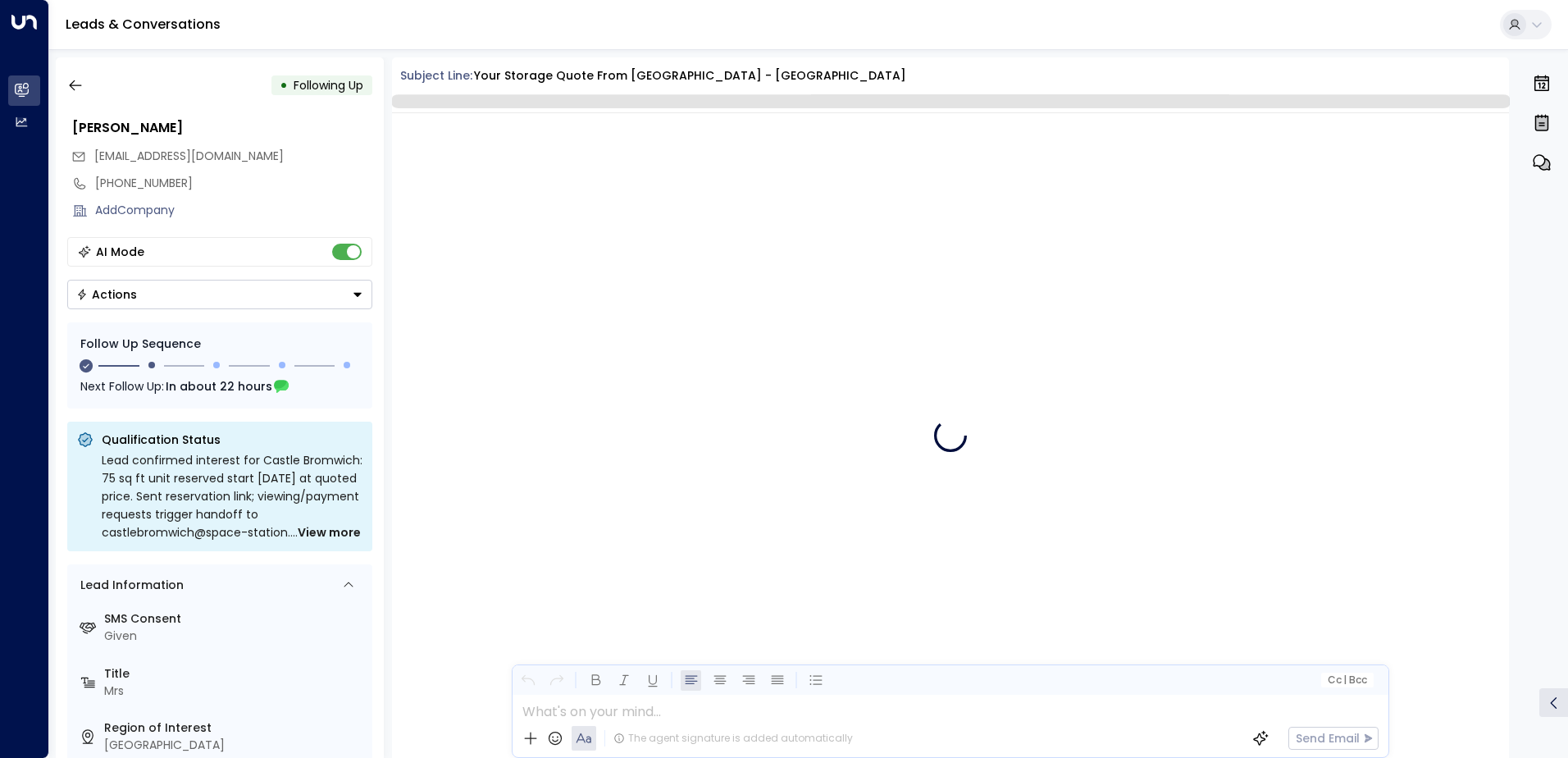
scroll to position [1295, 0]
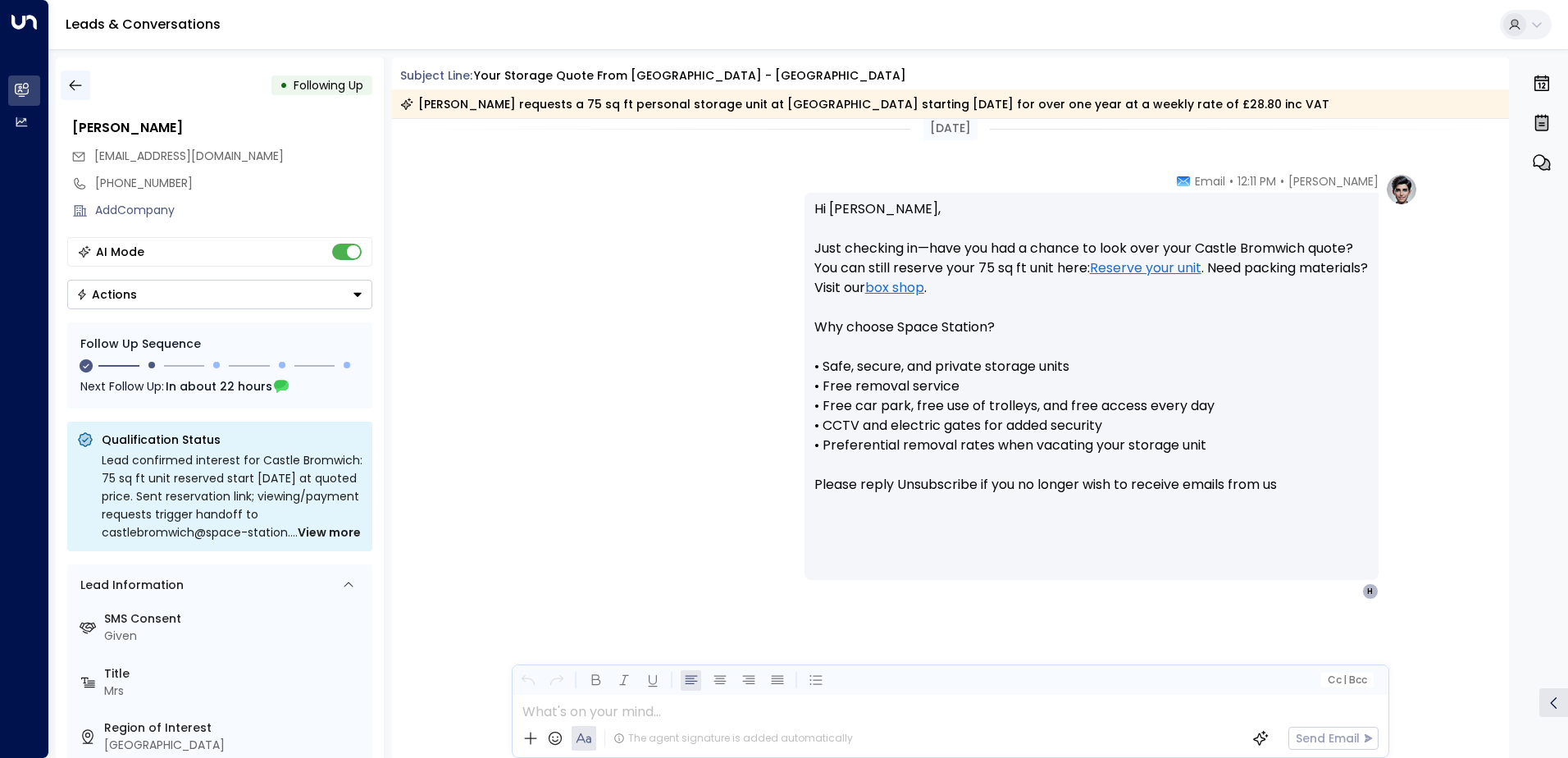
click at [80, 89] on icon "button" at bounding box center [75, 84] width 16 height 16
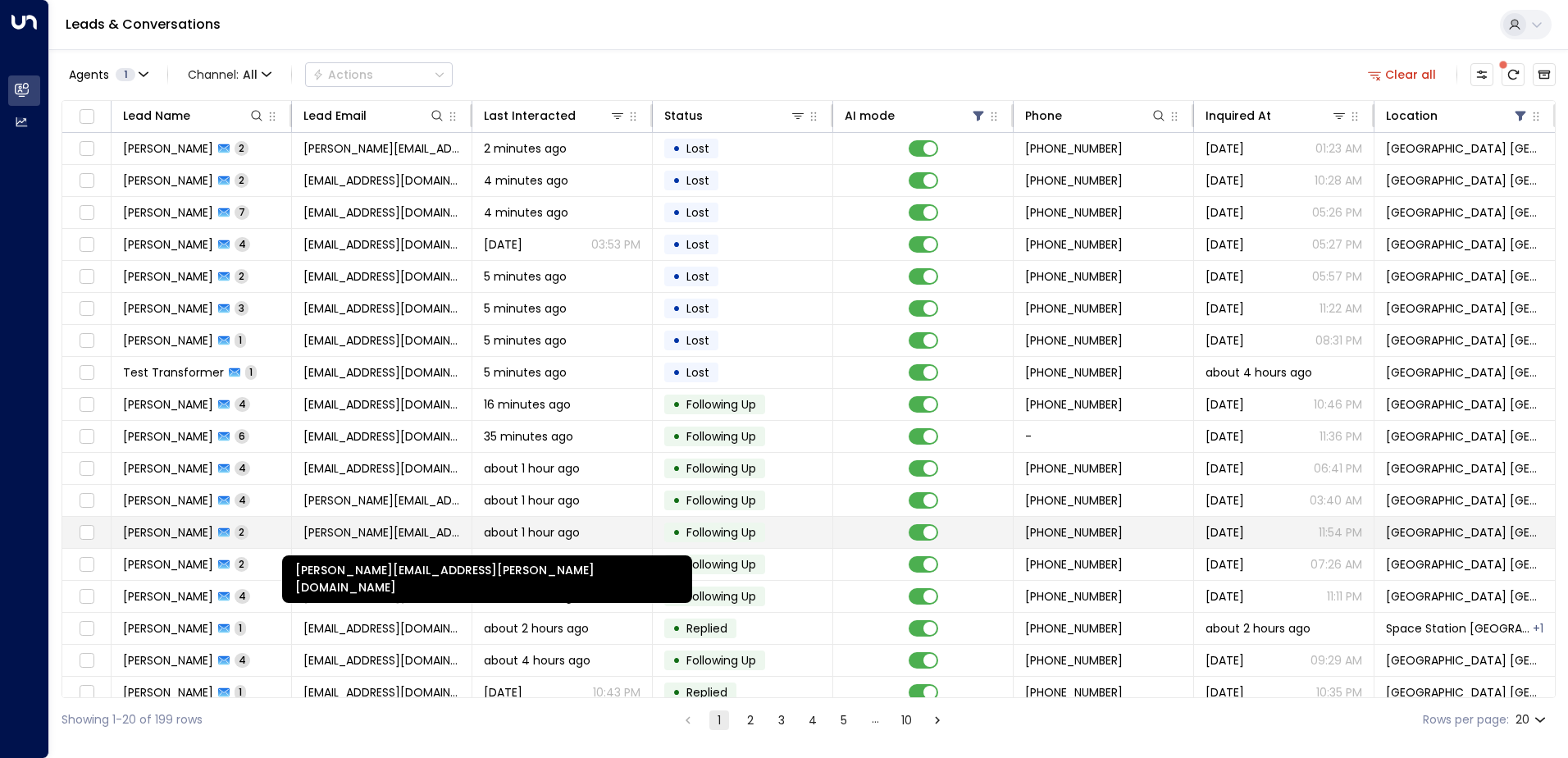
click at [355, 528] on span "[PERSON_NAME][EMAIL_ADDRESS][PERSON_NAME][DOMAIN_NAME]" at bounding box center [381, 531] width 157 height 16
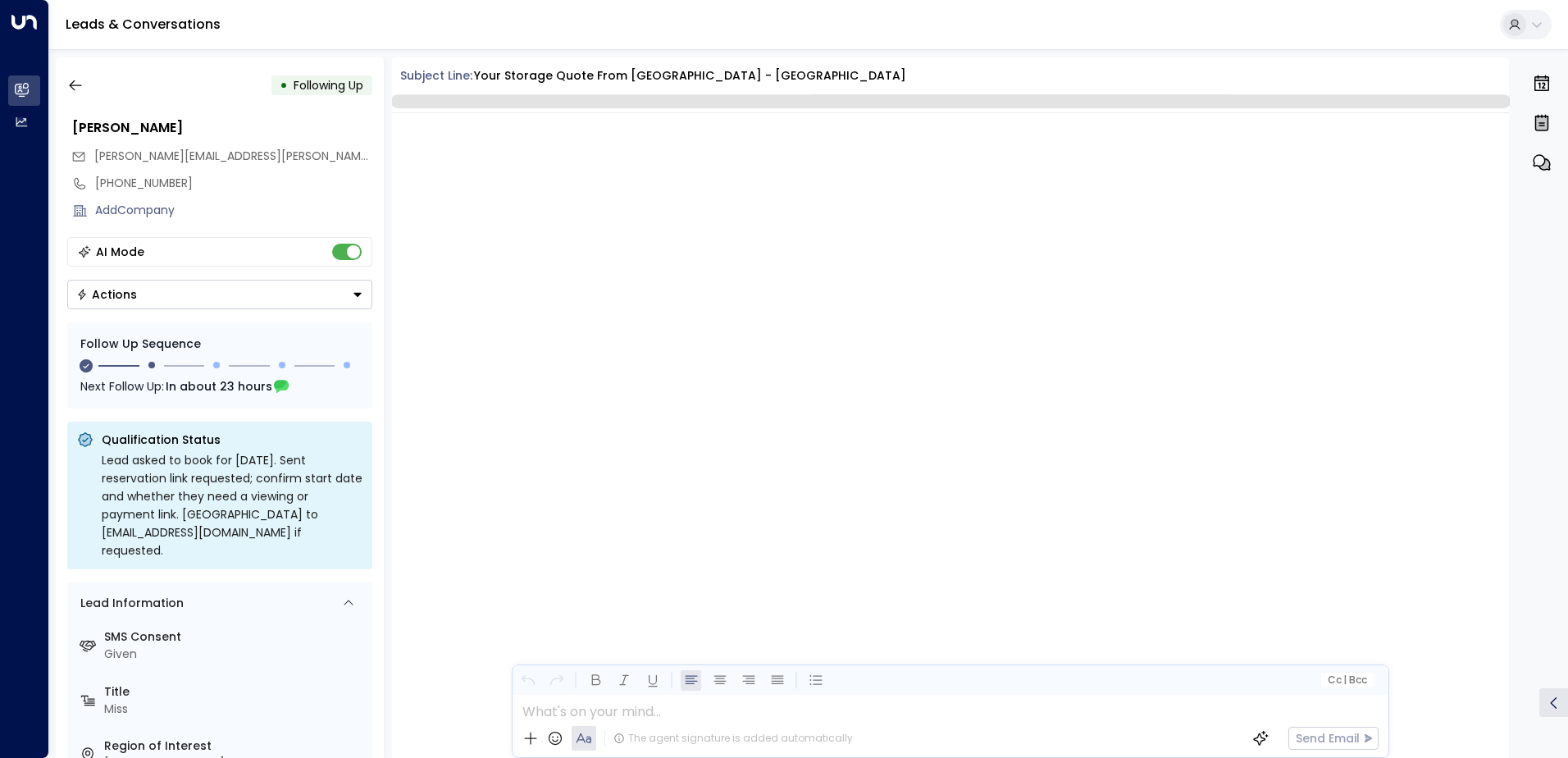
scroll to position [1407, 0]
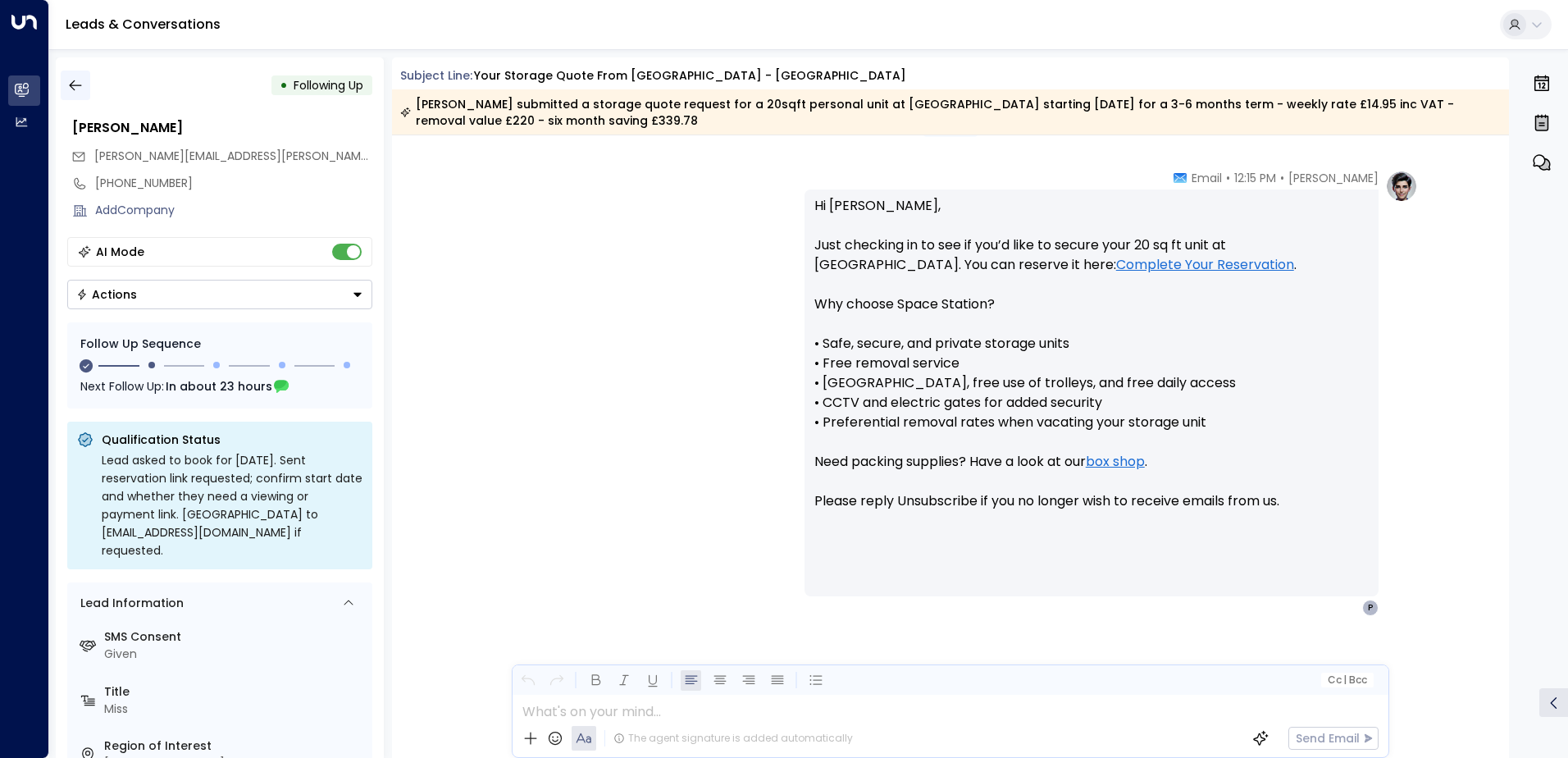
click at [86, 76] on button "button" at bounding box center [75, 84] width 29 height 29
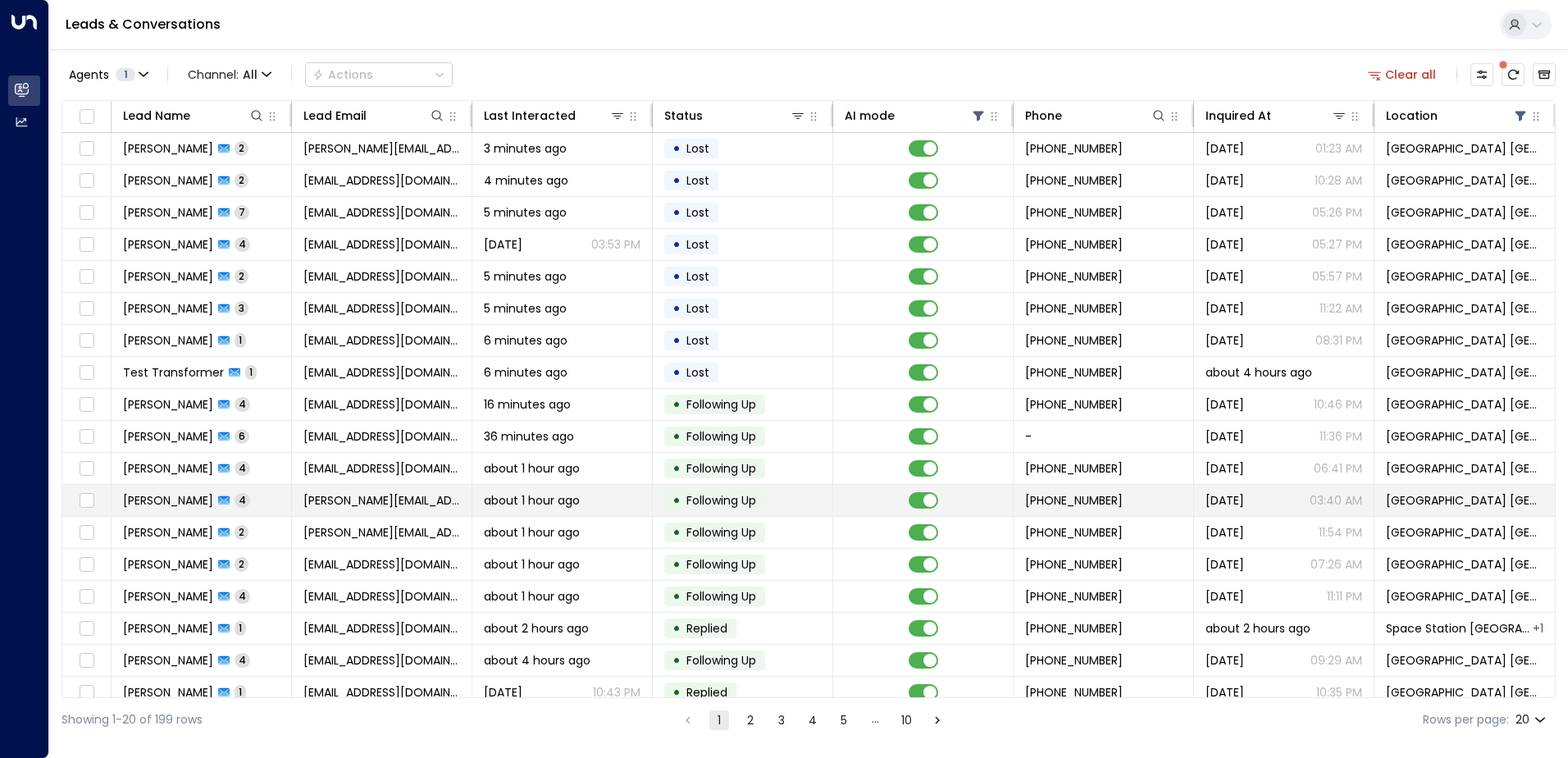
click at [340, 514] on td "[PERSON_NAME][EMAIL_ADDRESS][DOMAIN_NAME]" at bounding box center [382, 500] width 180 height 31
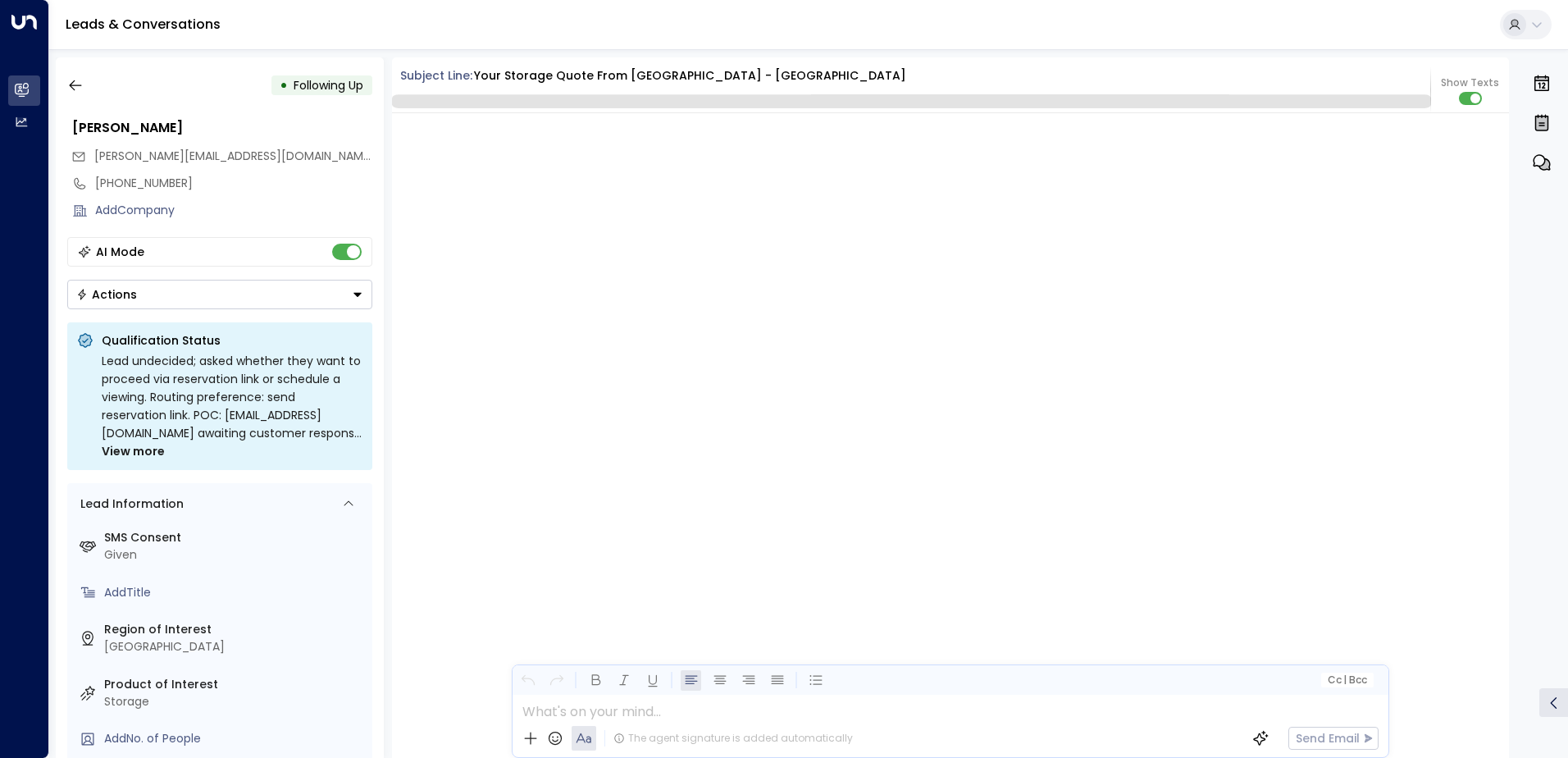
scroll to position [3469, 0]
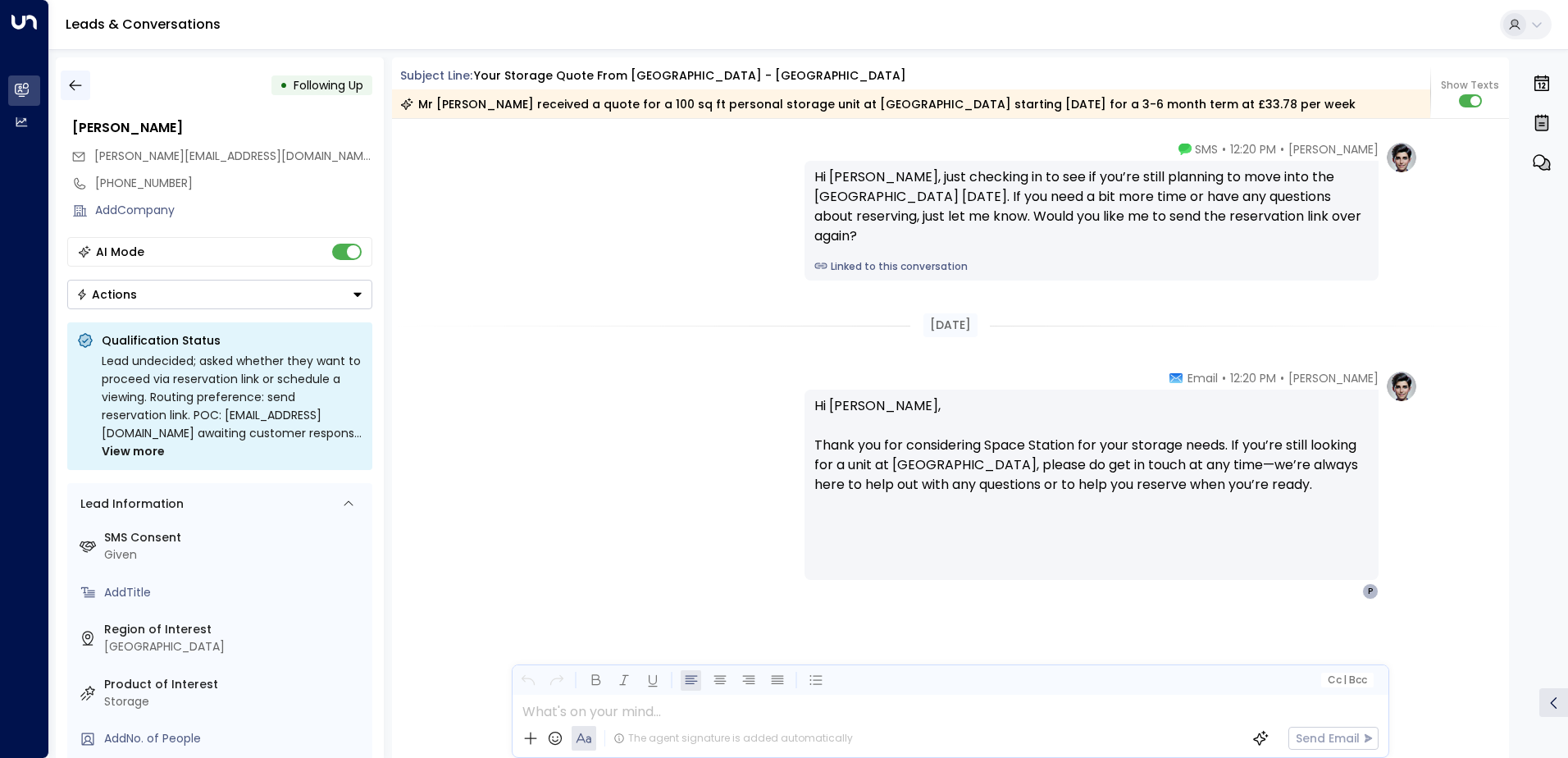
click at [86, 82] on button "button" at bounding box center [75, 84] width 29 height 29
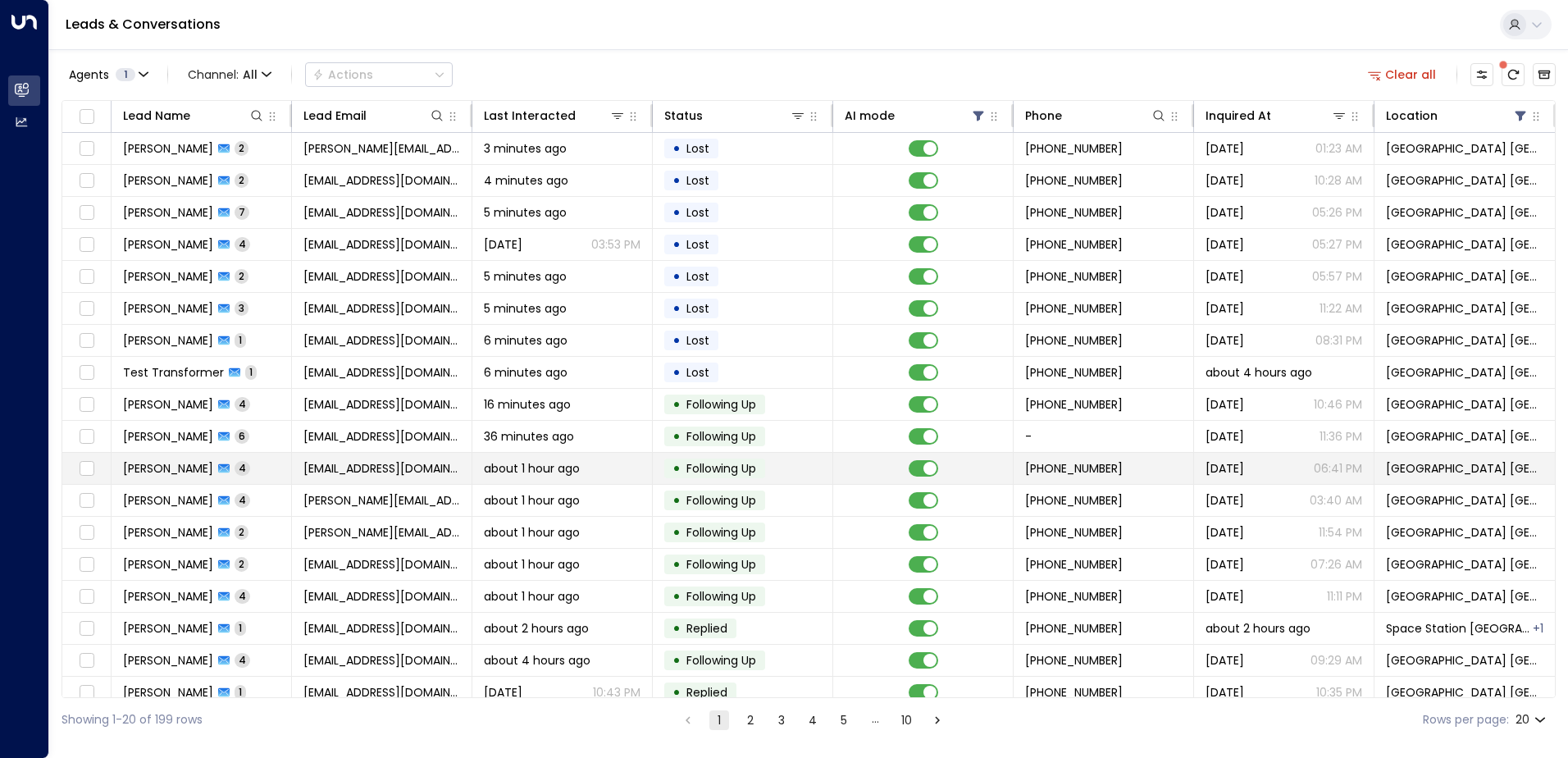
click at [339, 471] on span "[EMAIL_ADDRESS][DOMAIN_NAME]" at bounding box center [381, 468] width 157 height 16
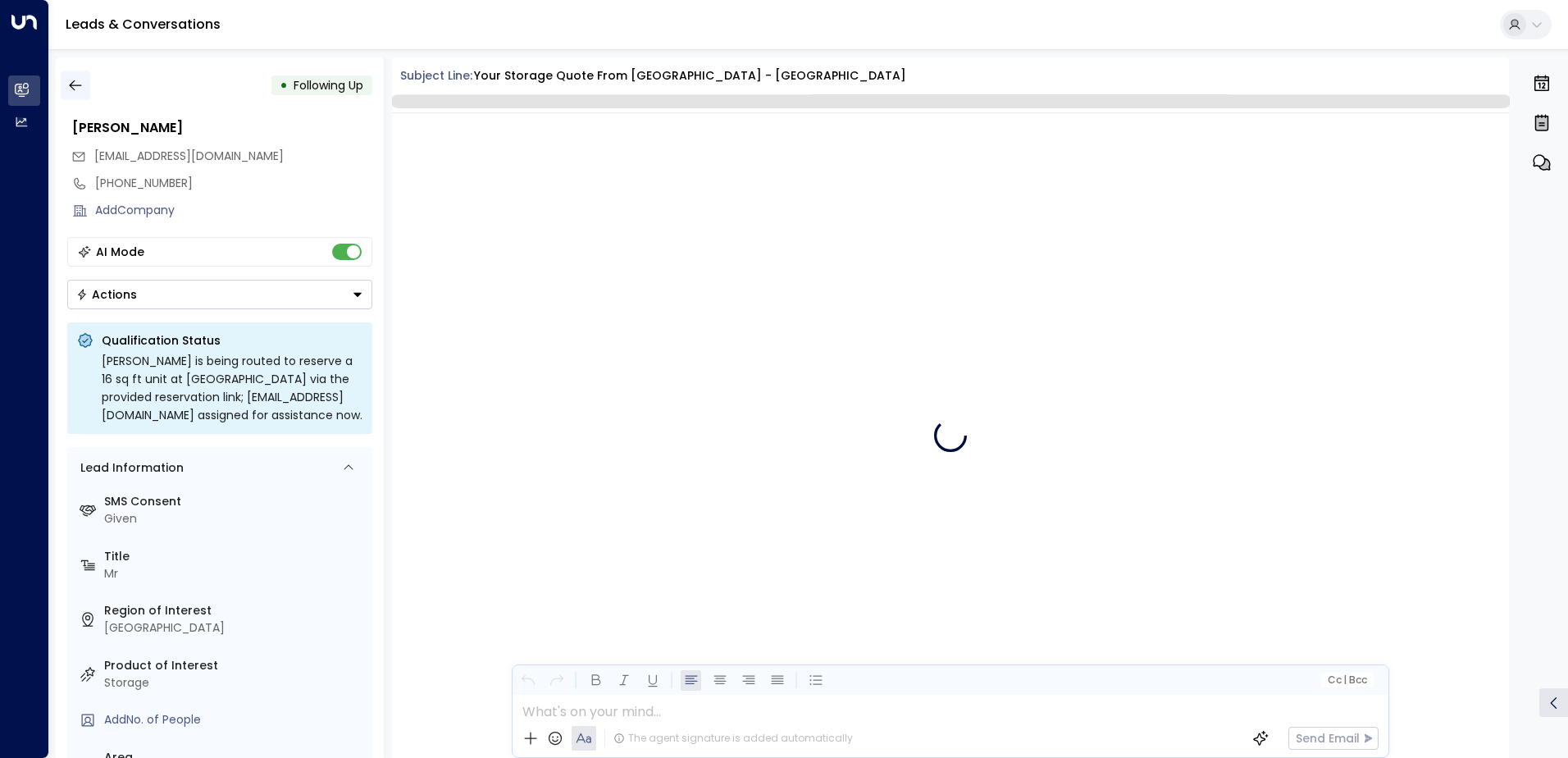
scroll to position [3825, 0]
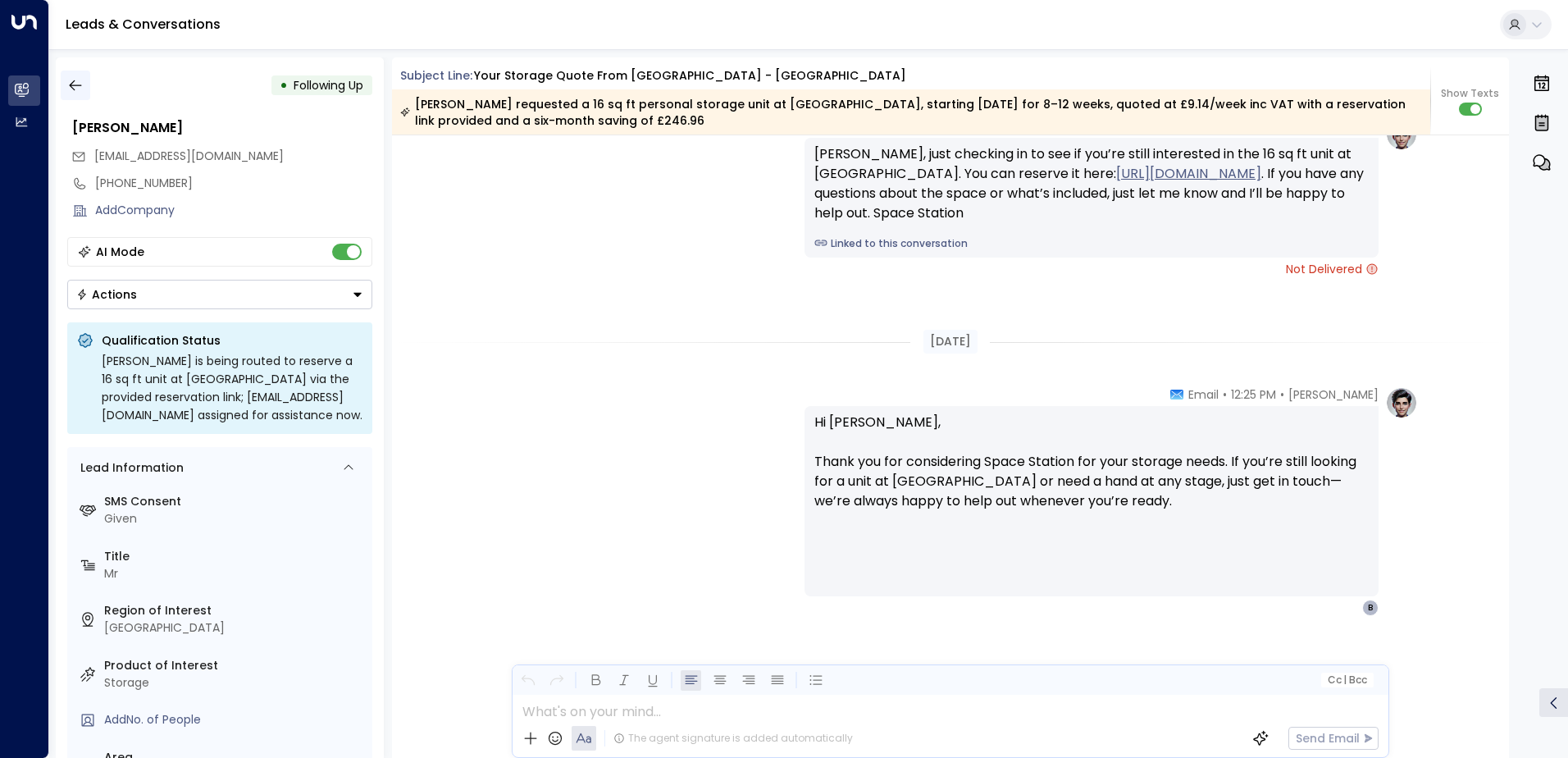
click at [79, 94] on button "button" at bounding box center [75, 84] width 29 height 29
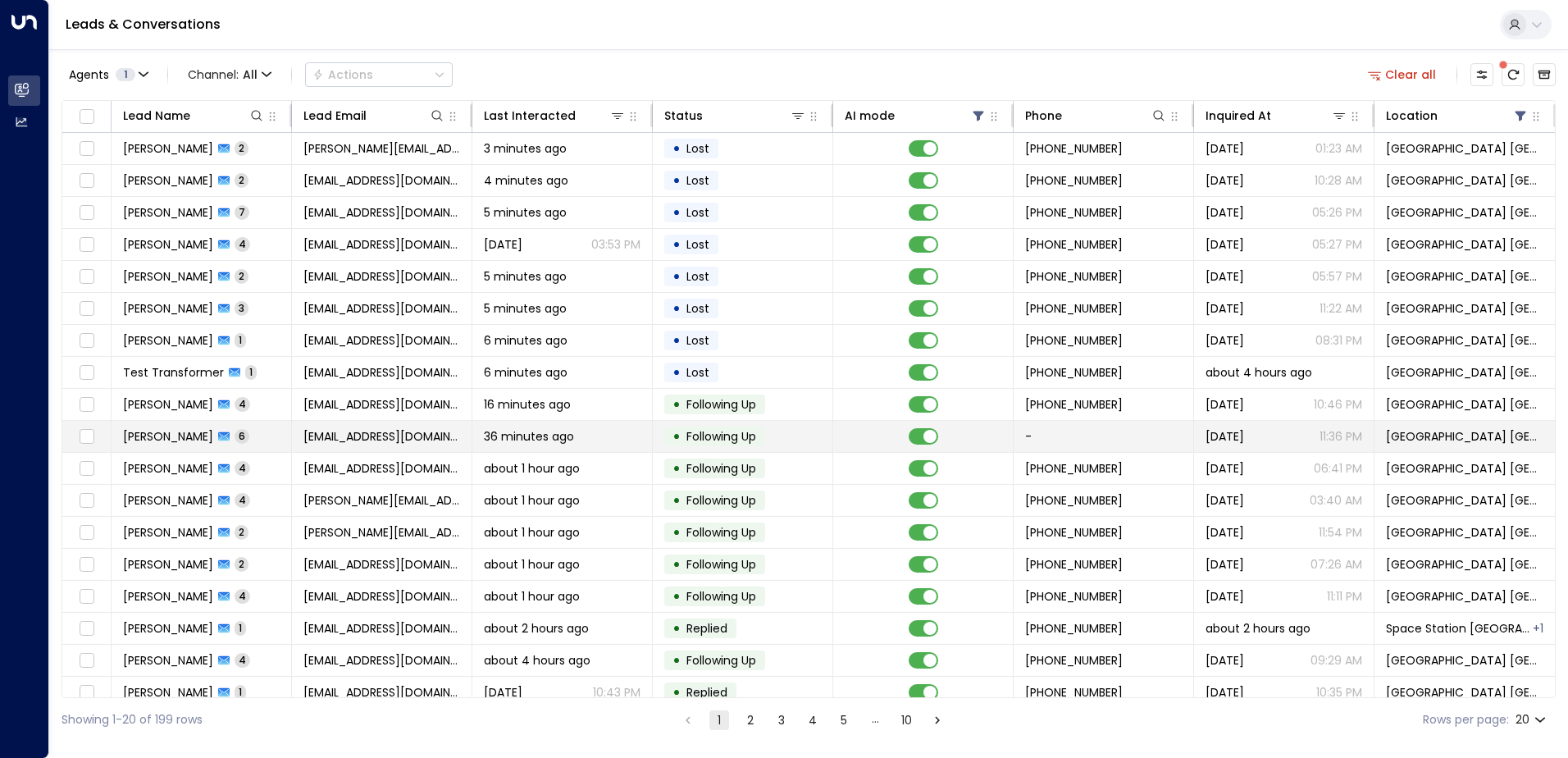
click at [341, 438] on span "[EMAIL_ADDRESS][DOMAIN_NAME]" at bounding box center [381, 435] width 157 height 16
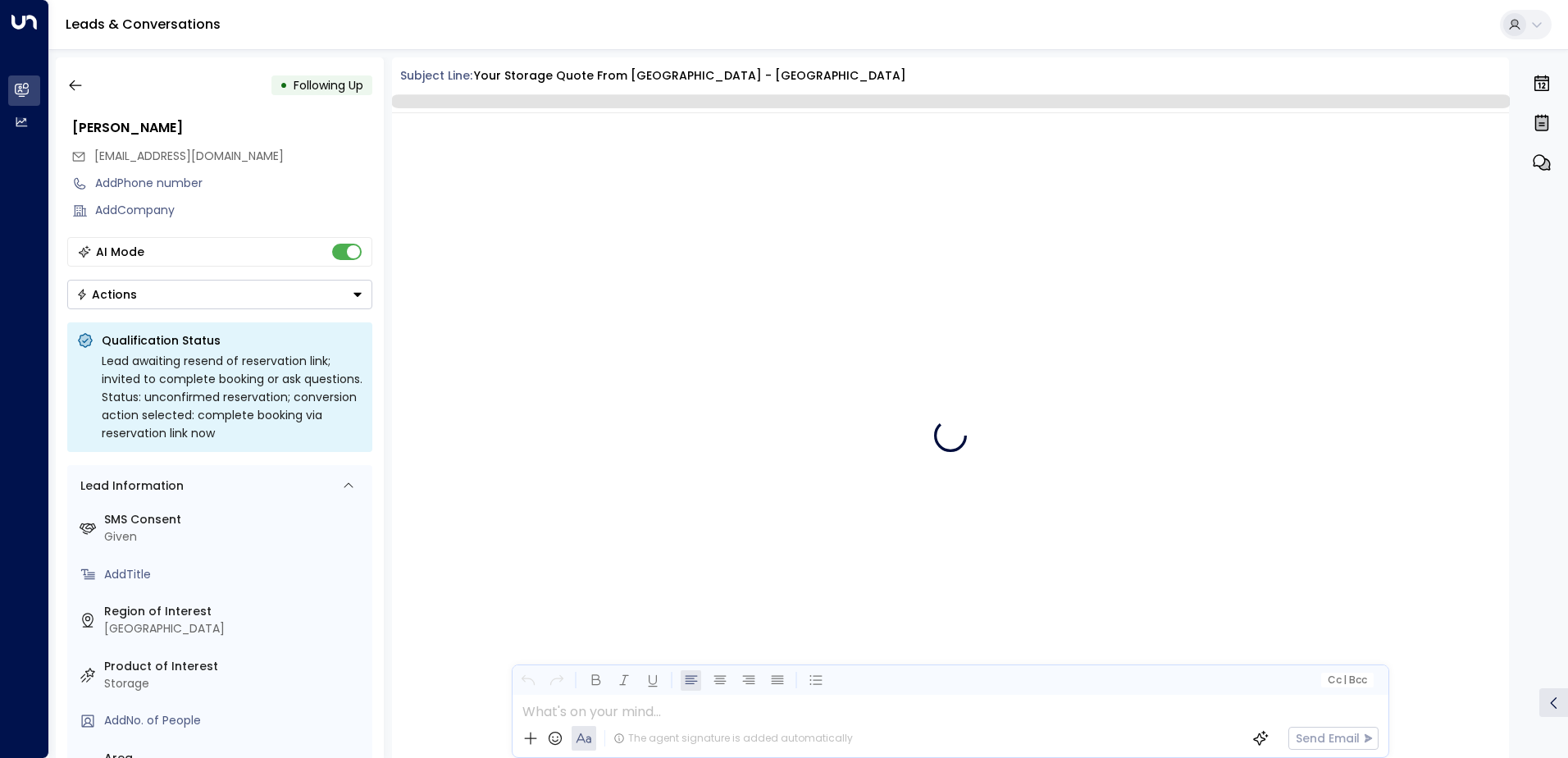
scroll to position [3602, 0]
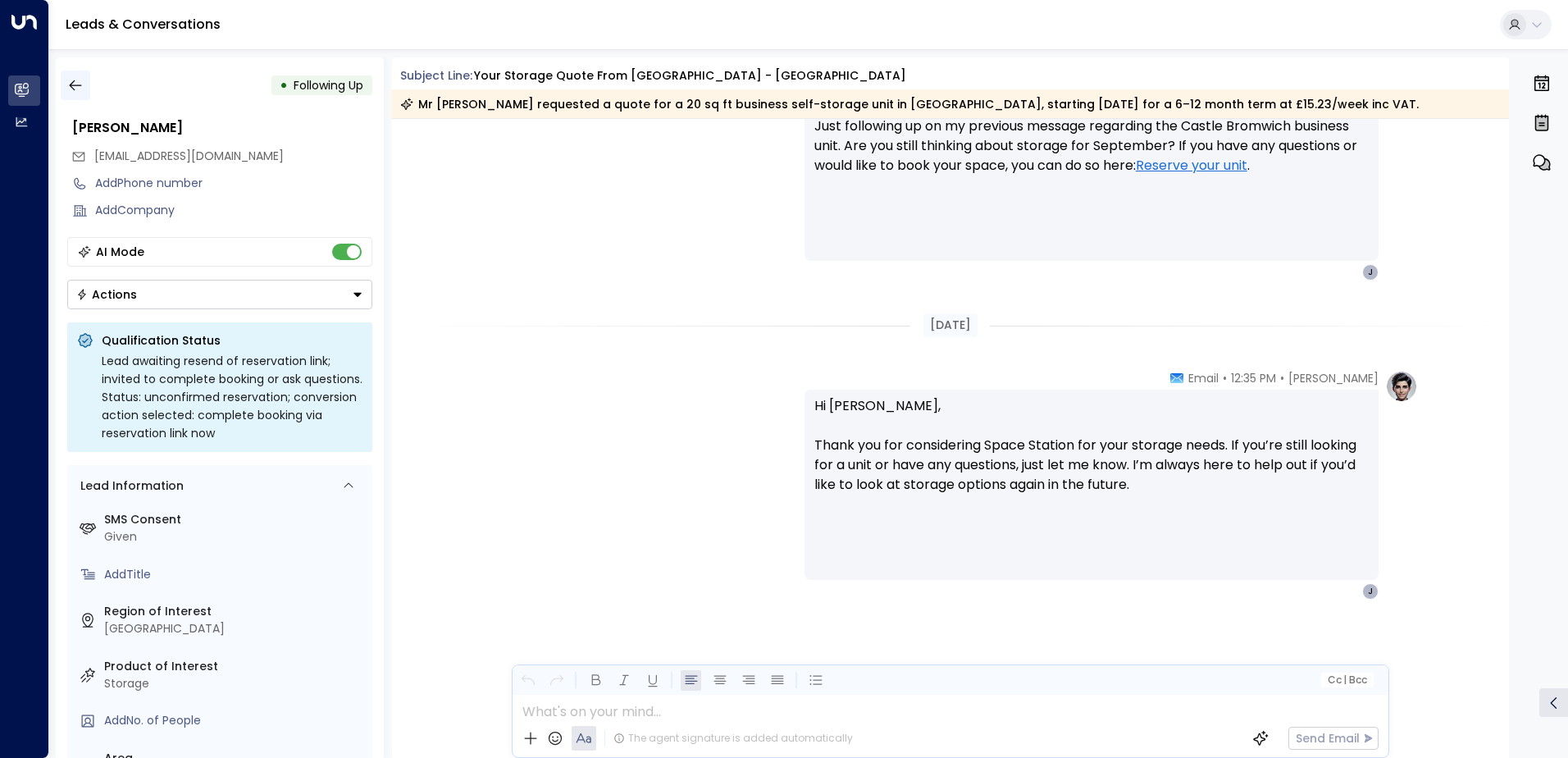
click at [83, 93] on icon "button" at bounding box center [75, 84] width 16 height 16
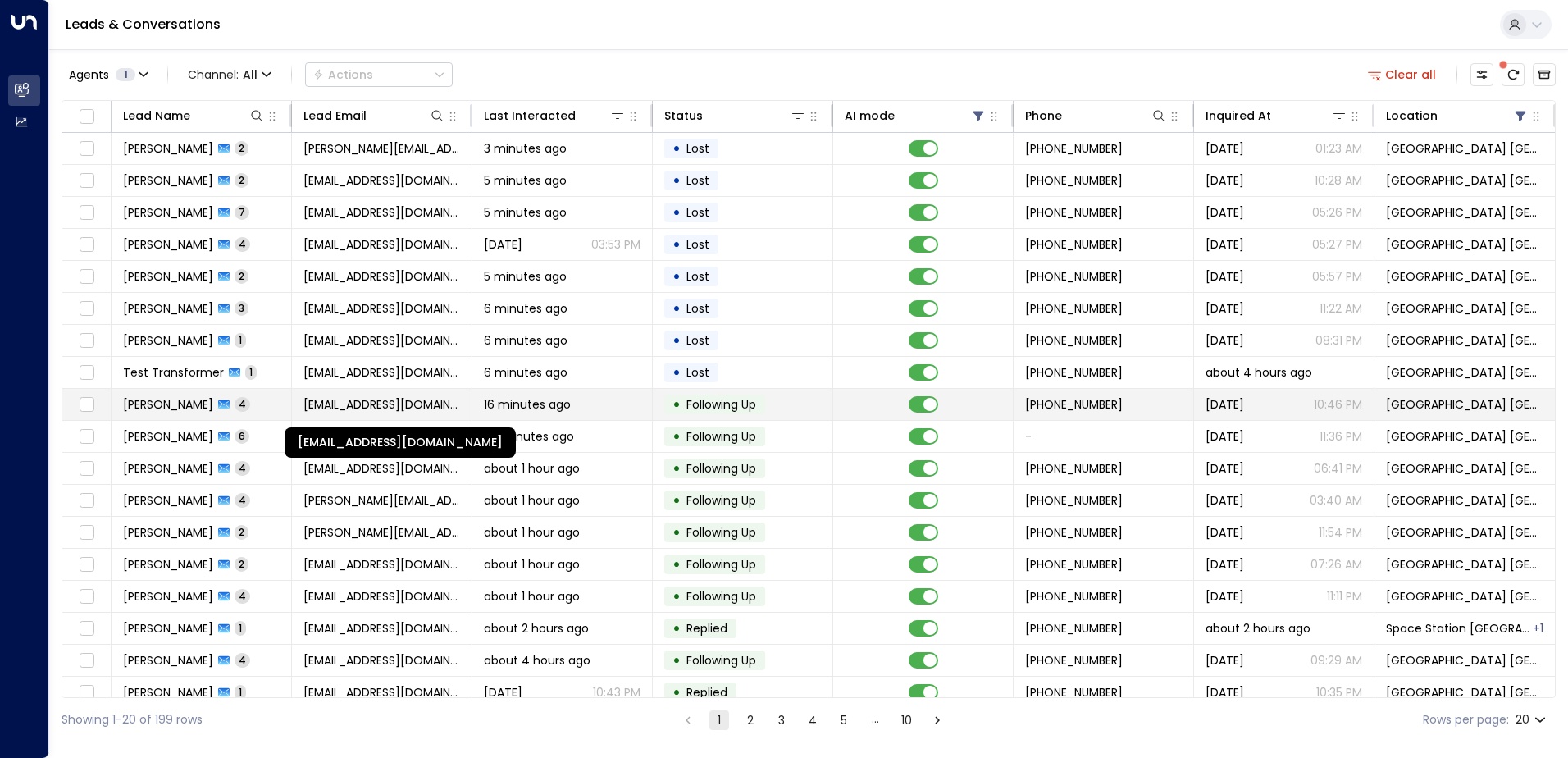
click at [396, 412] on span "[EMAIL_ADDRESS][DOMAIN_NAME]" at bounding box center [381, 403] width 157 height 16
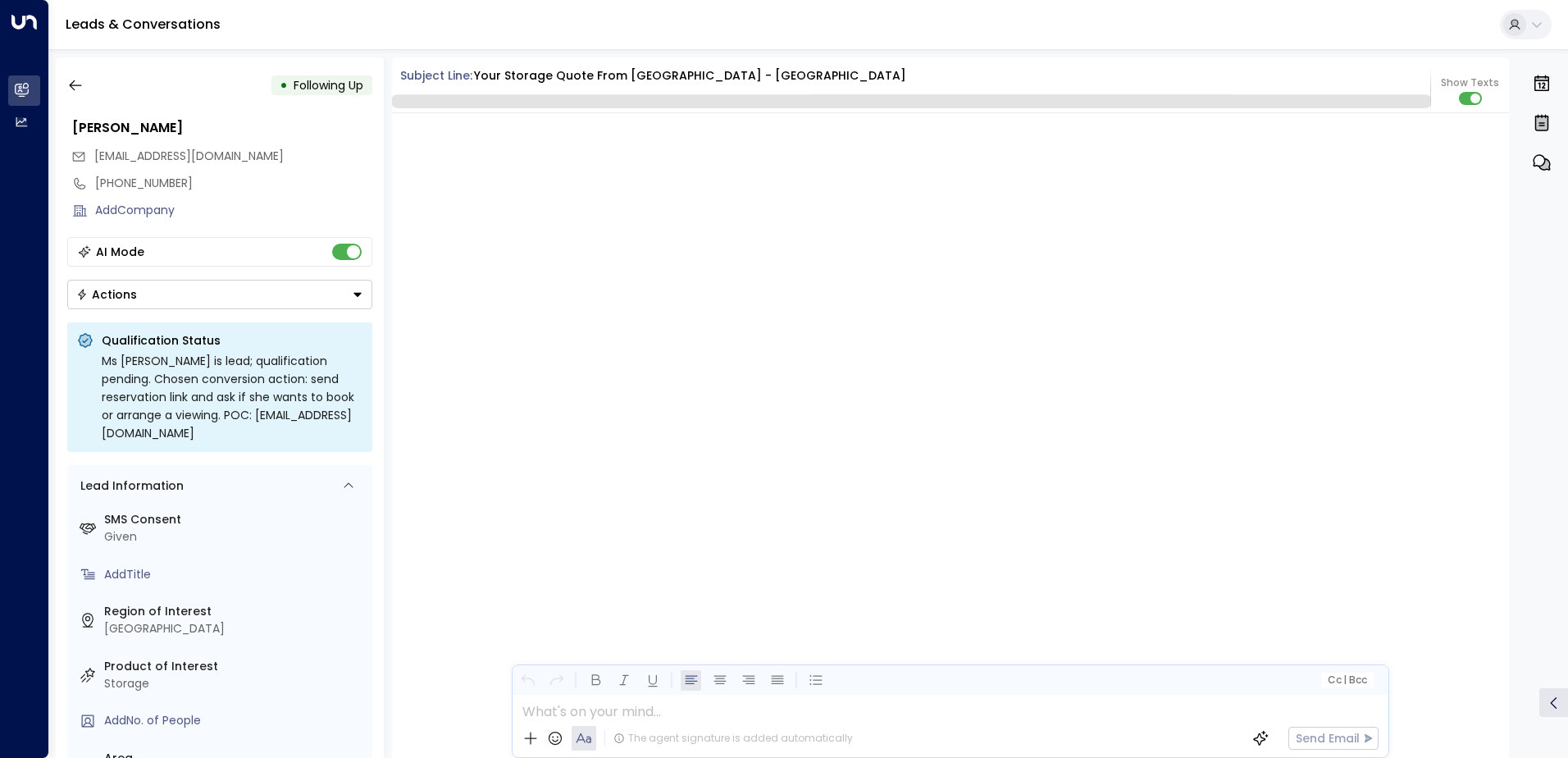
scroll to position [2590, 0]
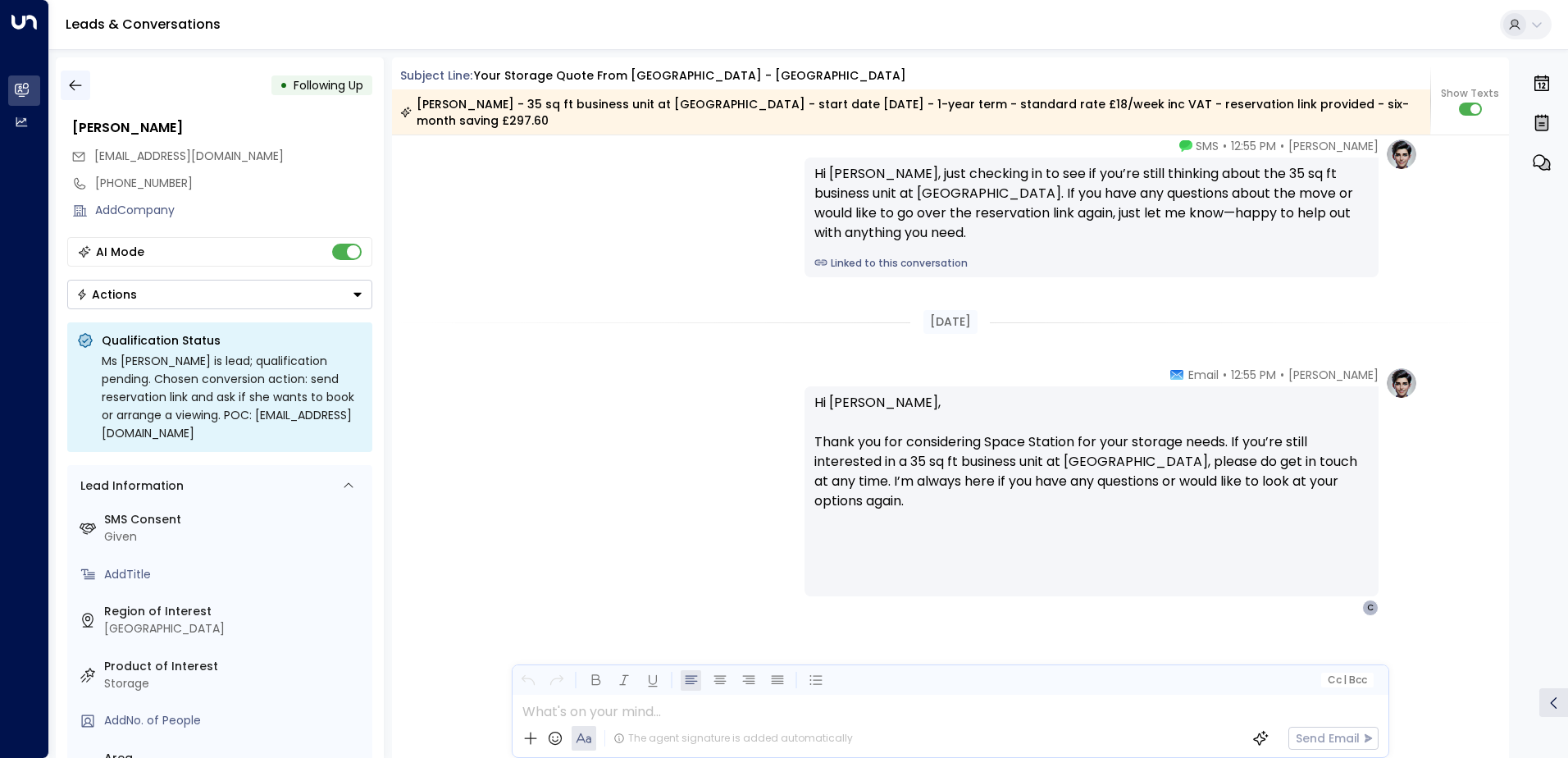
click at [83, 78] on button "button" at bounding box center [75, 84] width 29 height 29
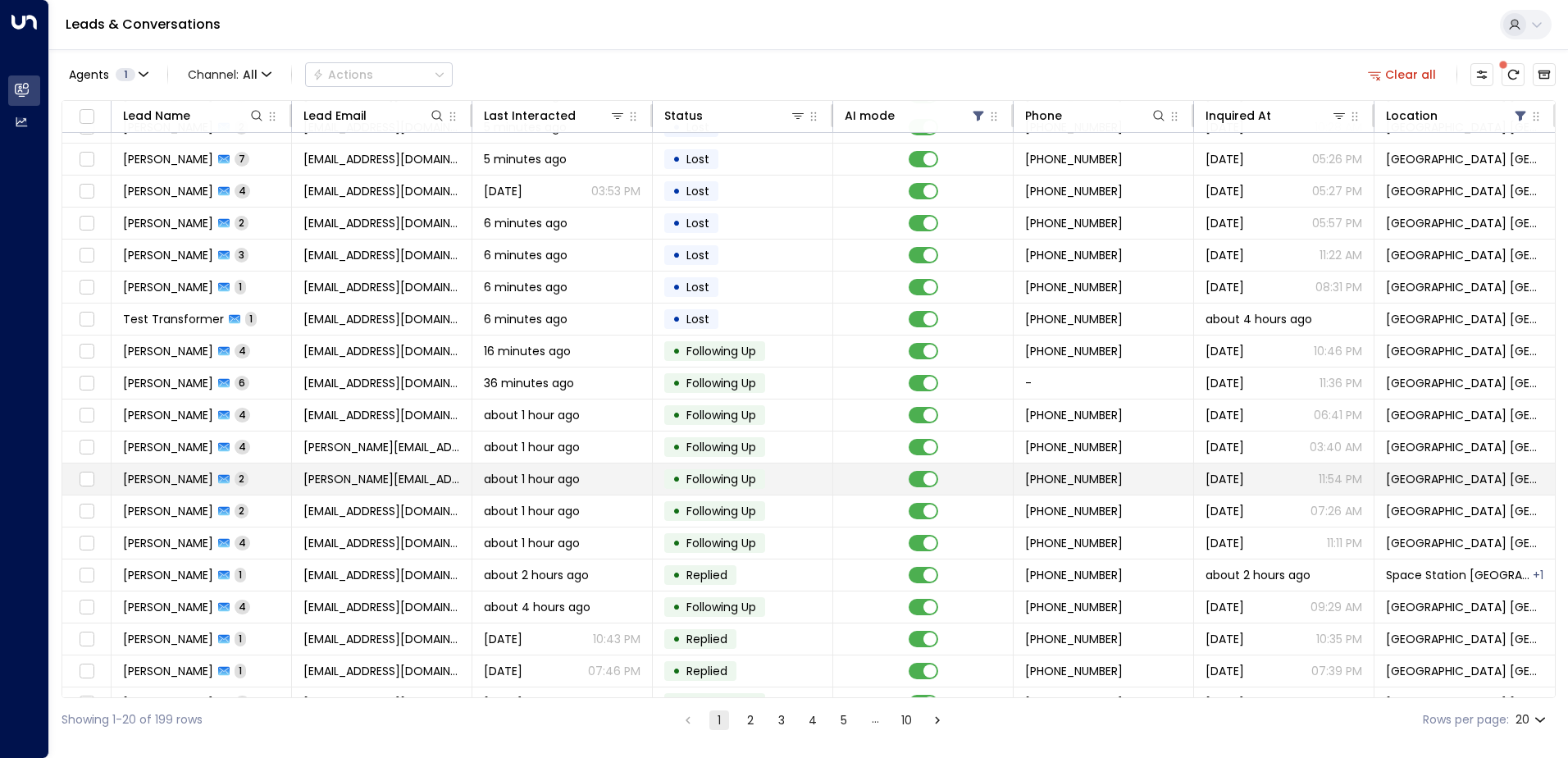
scroll to position [81, 0]
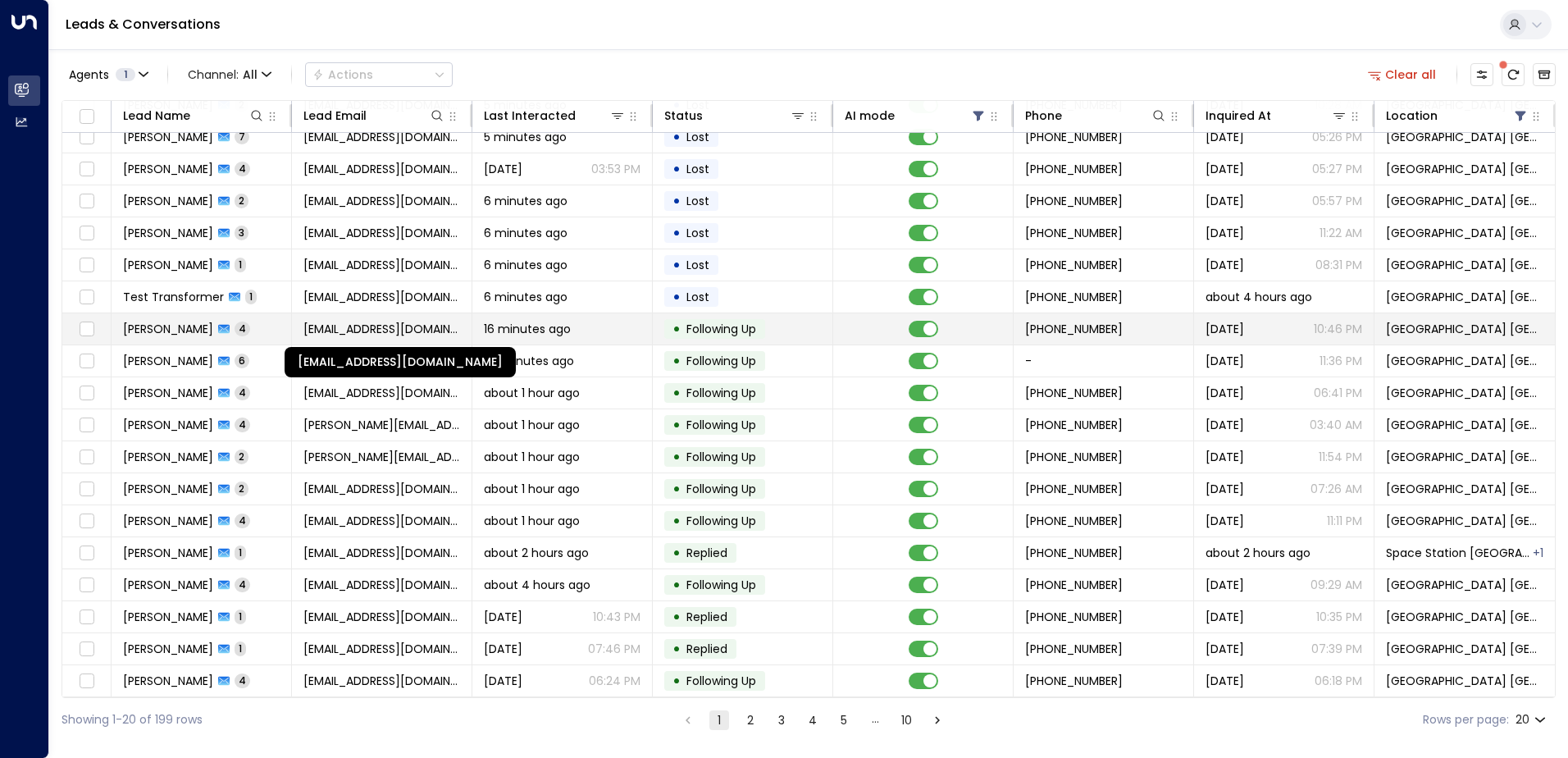
click at [330, 322] on span "[EMAIL_ADDRESS][DOMAIN_NAME]" at bounding box center [381, 328] width 157 height 16
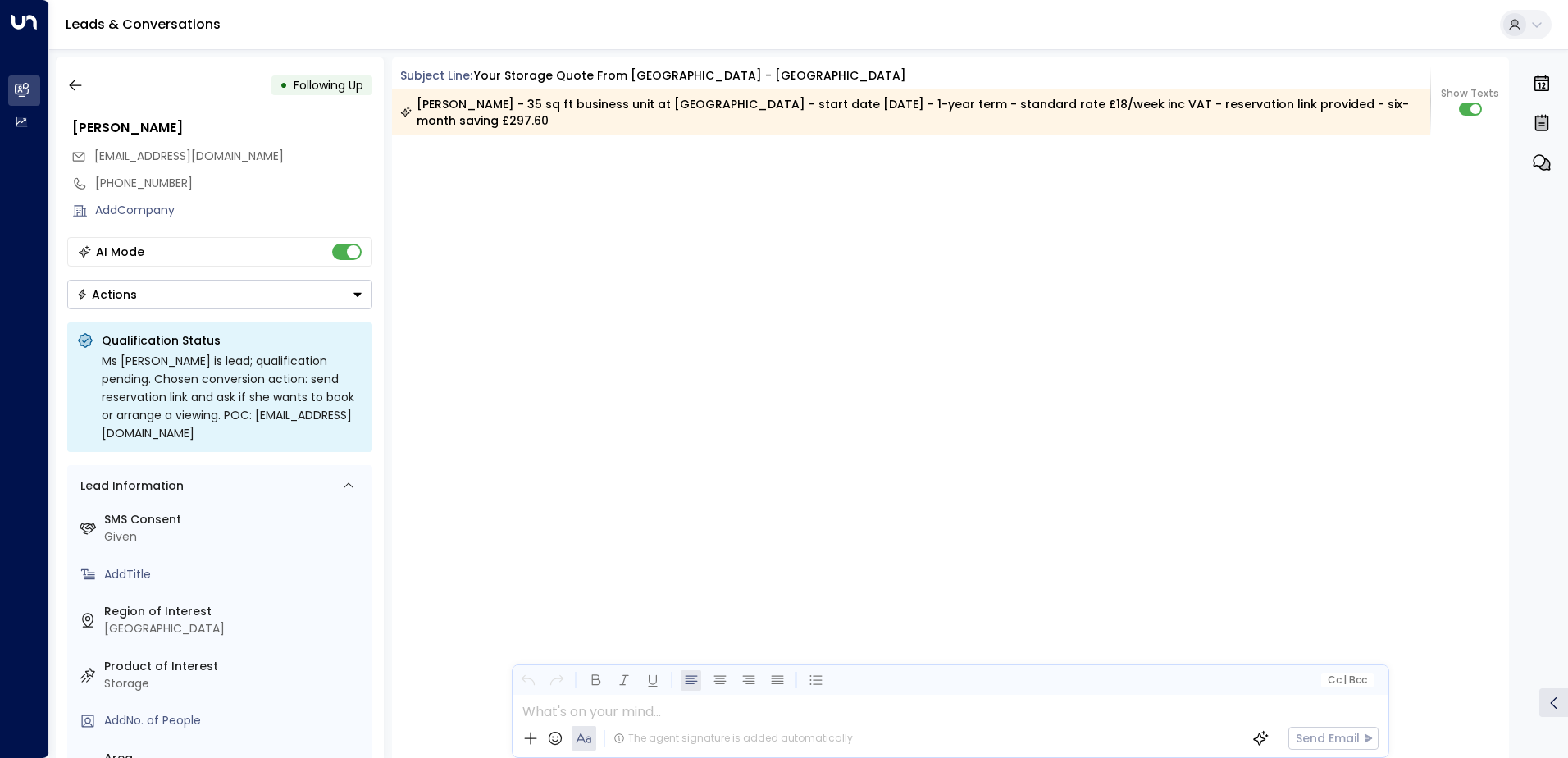
scroll to position [3727, 0]
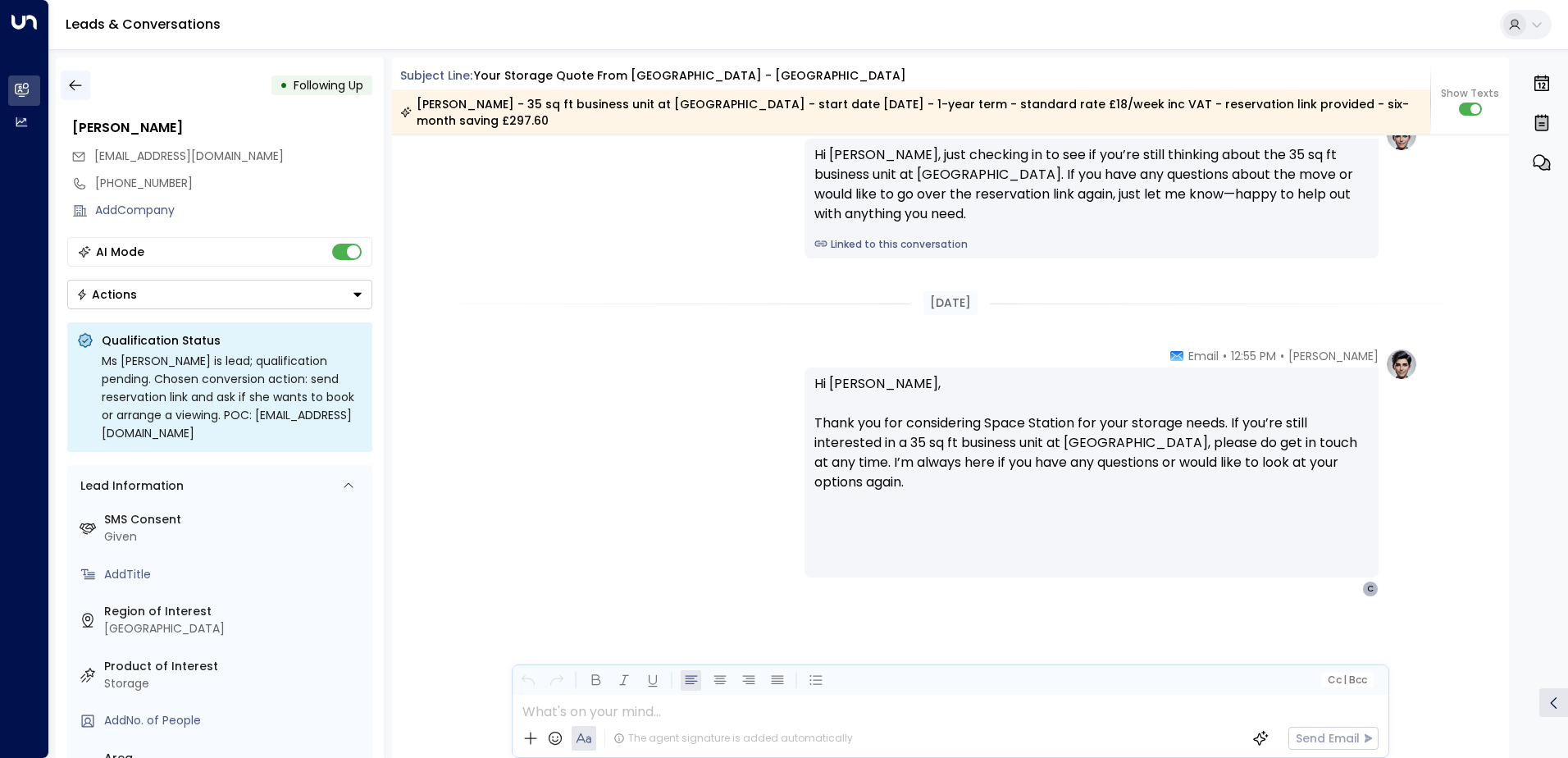
click at [76, 75] on button "button" at bounding box center [75, 84] width 29 height 29
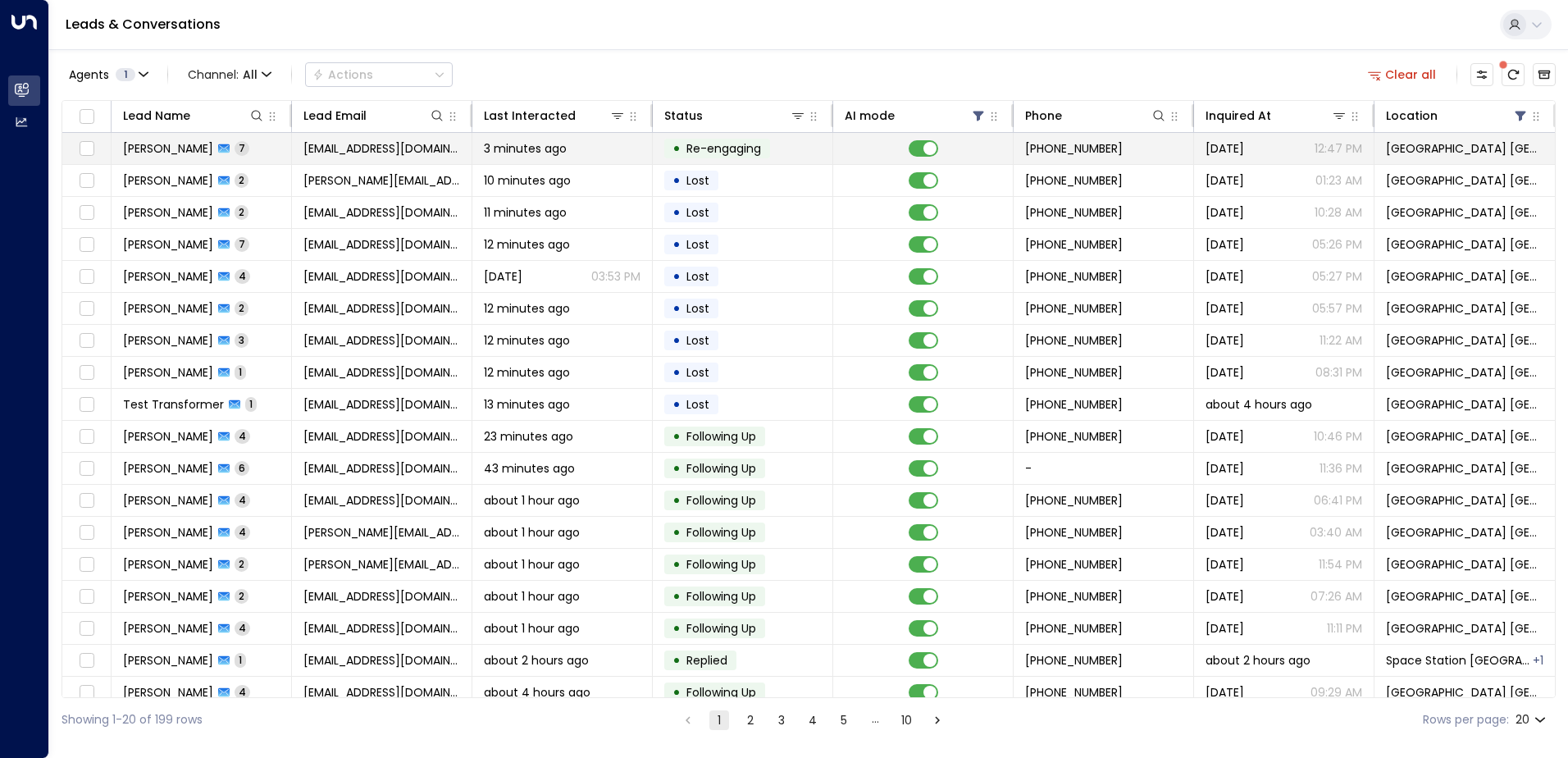
click at [577, 143] on div "3 minutes ago" at bounding box center [562, 148] width 157 height 16
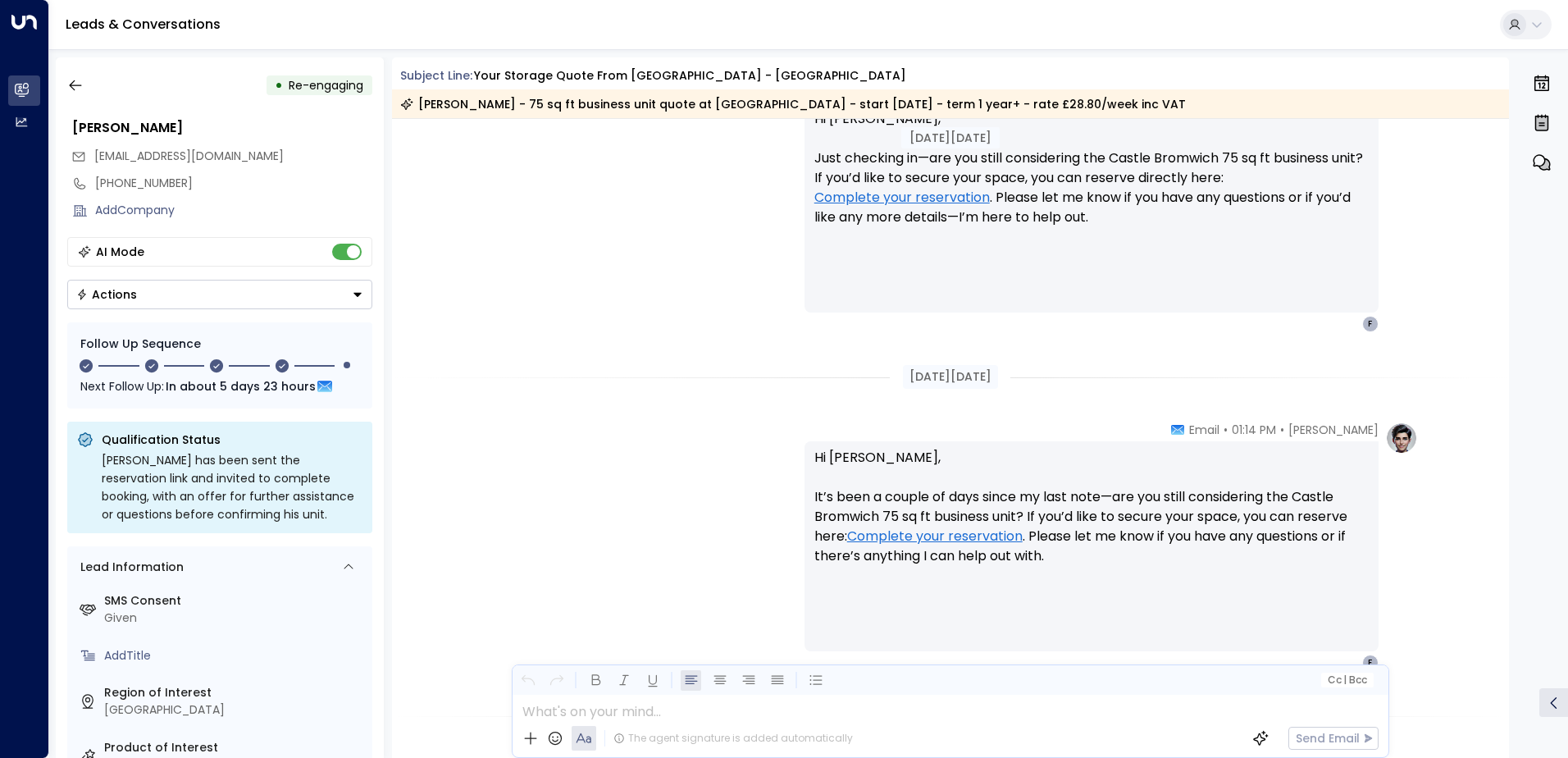
scroll to position [2837, 0]
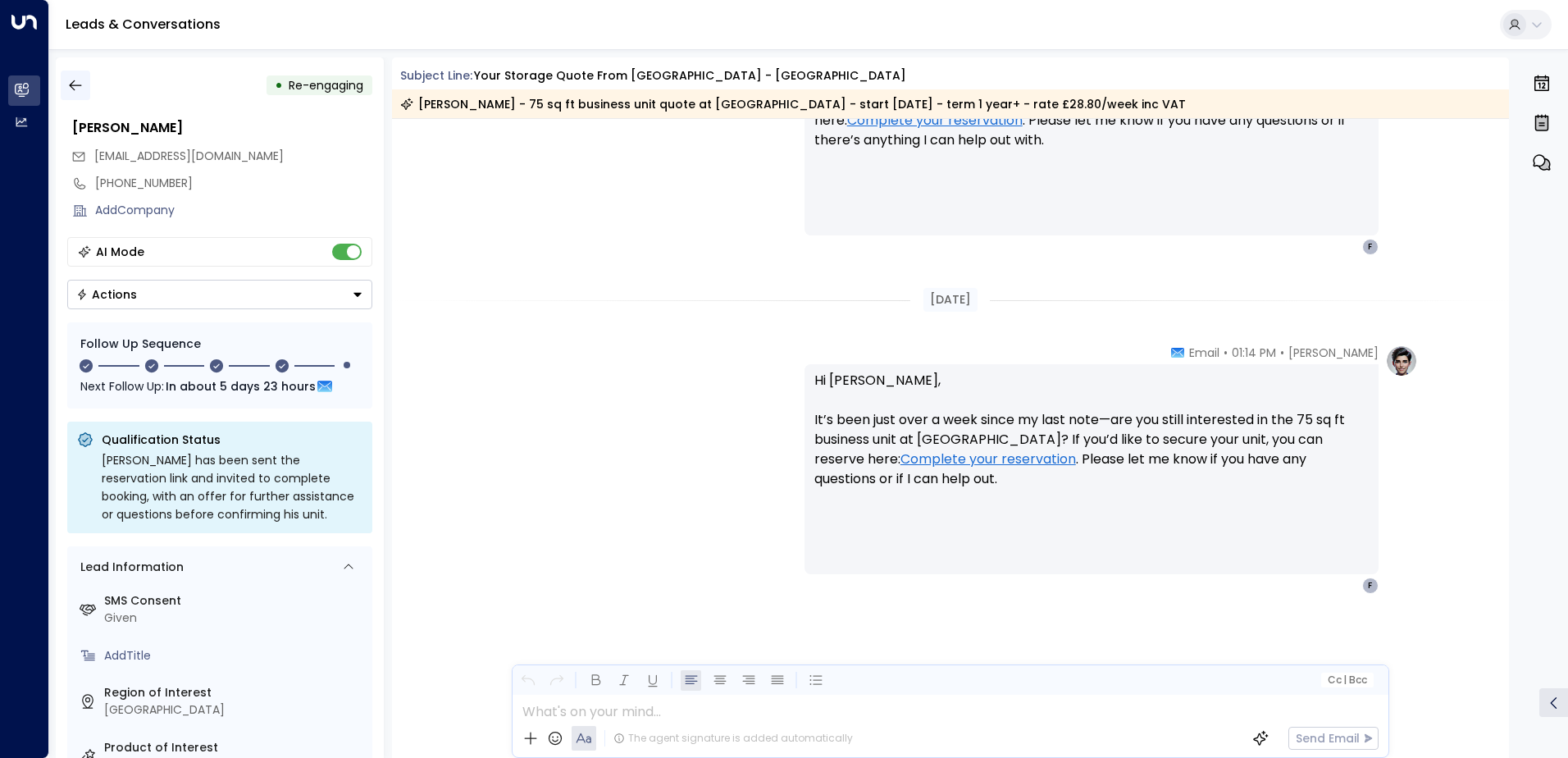
click at [73, 84] on icon "button" at bounding box center [75, 84] width 16 height 16
